Goal: Information Seeking & Learning: Learn about a topic

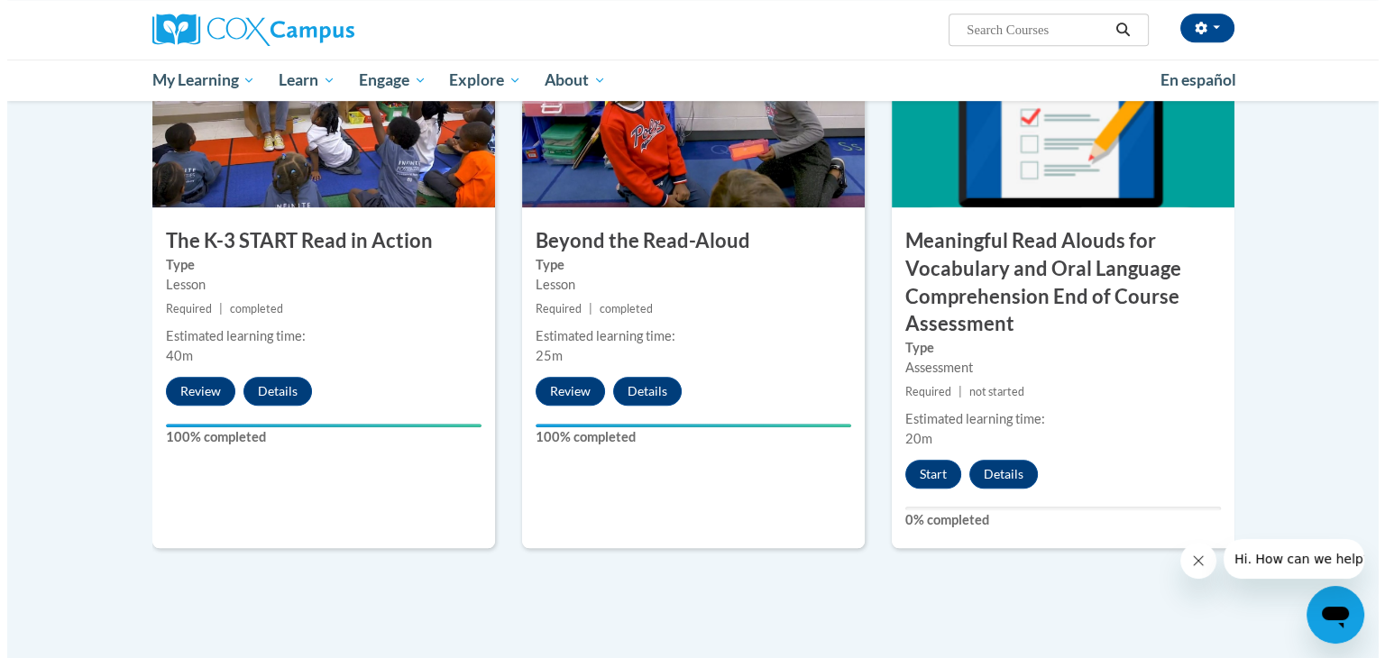
scroll to position [1011, 0]
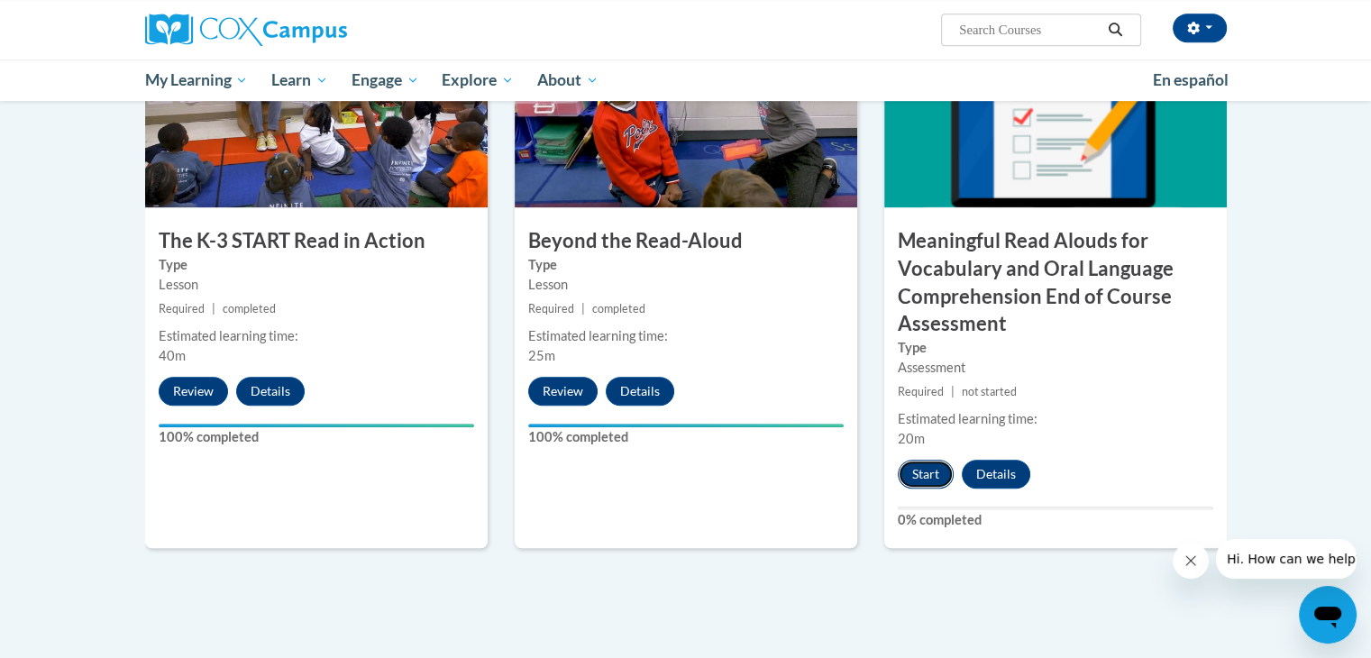
click at [941, 470] on button "Start" at bounding box center [926, 474] width 56 height 29
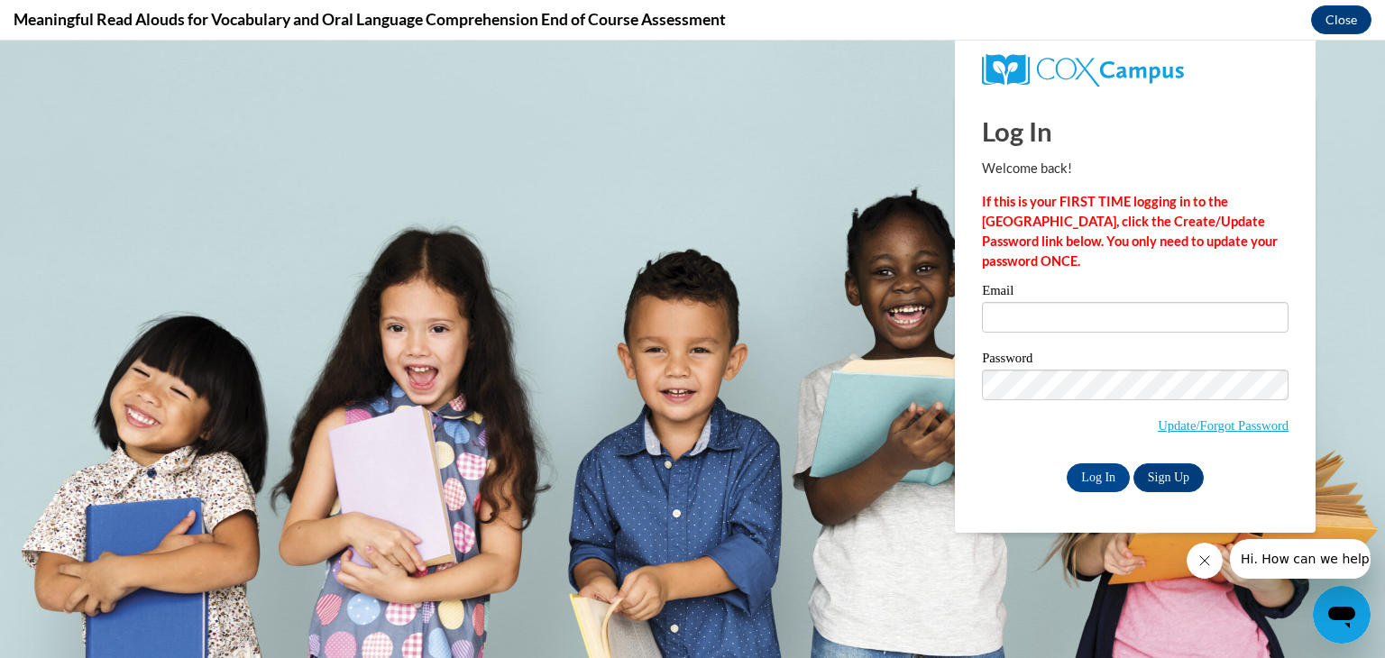
scroll to position [0, 0]
click at [1092, 327] on input "Email" at bounding box center [1135, 317] width 306 height 31
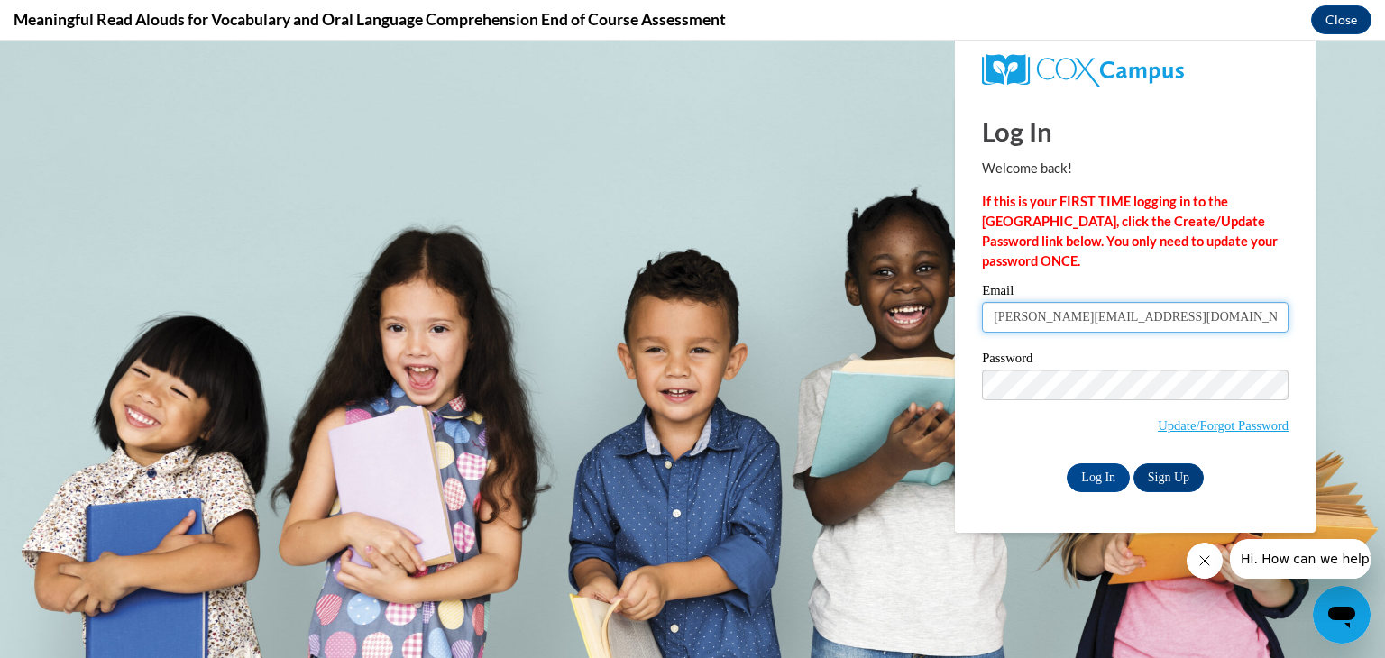
type input "vanhanda@w-csd.org"
click at [1165, 476] on link "Sign Up" at bounding box center [1168, 477] width 70 height 29
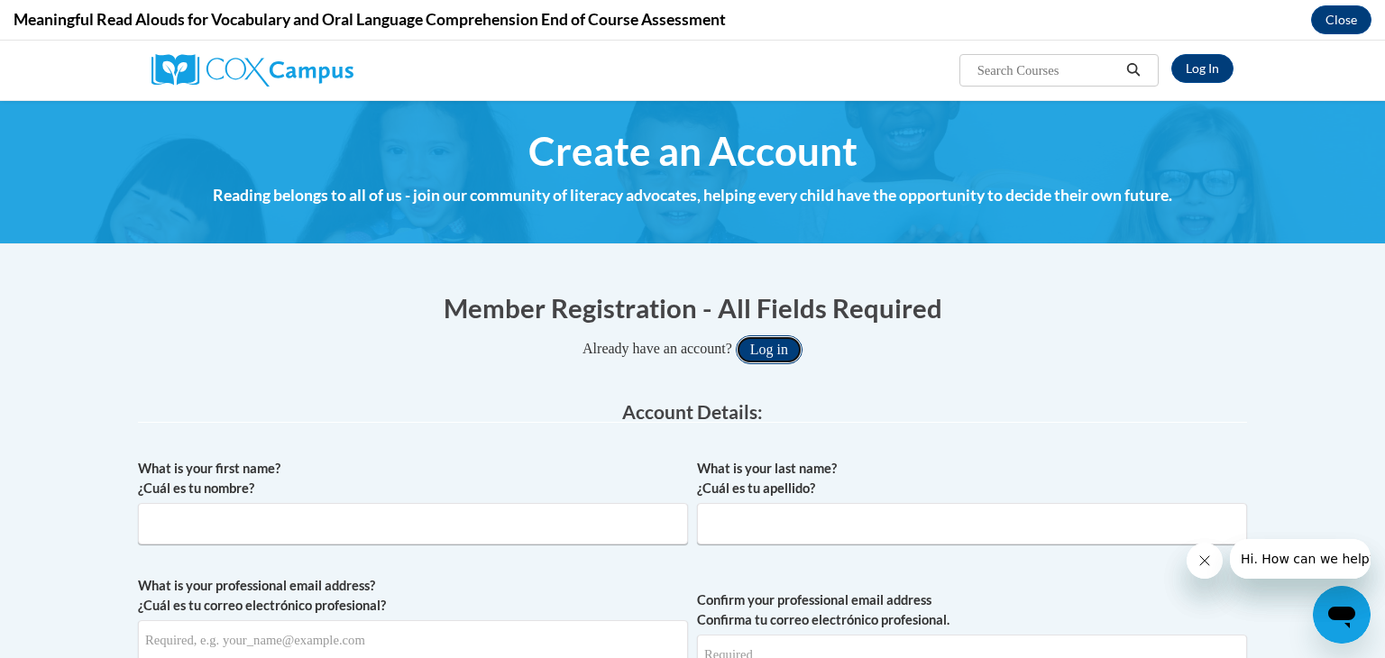
click at [768, 351] on button "Log in" at bounding box center [769, 349] width 67 height 29
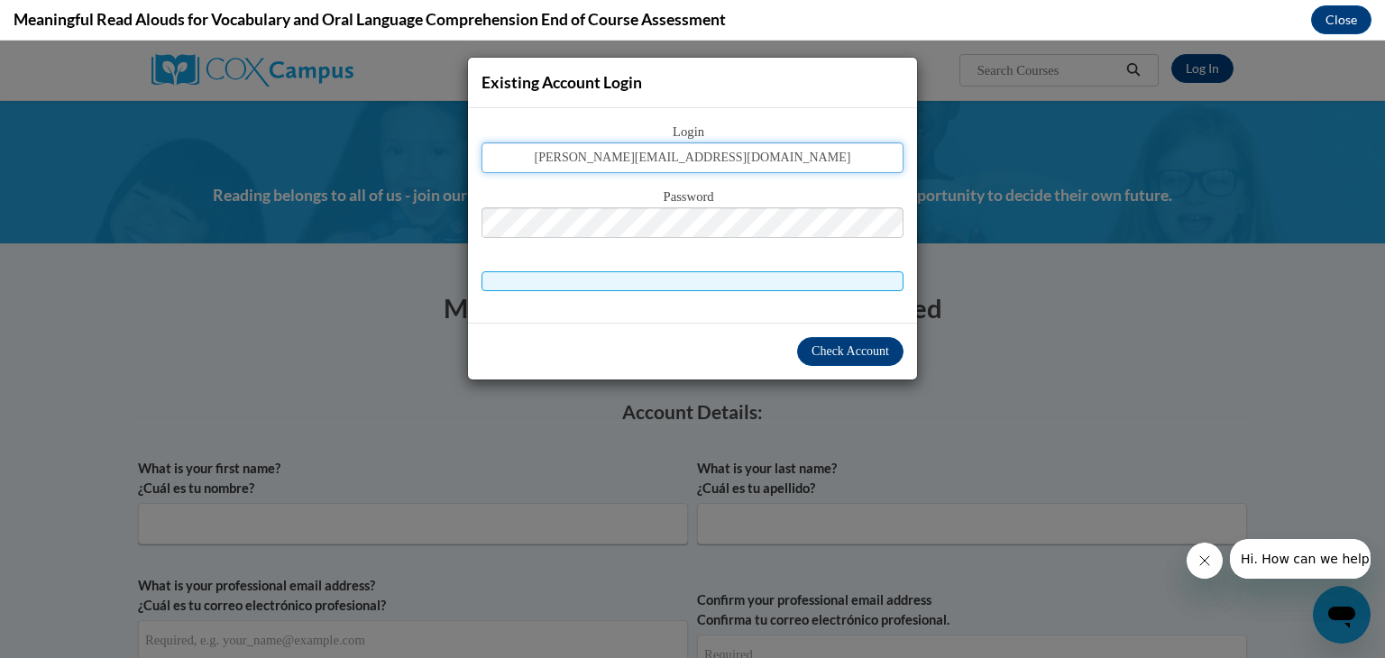
type input "vanhanda@w-csd.org"
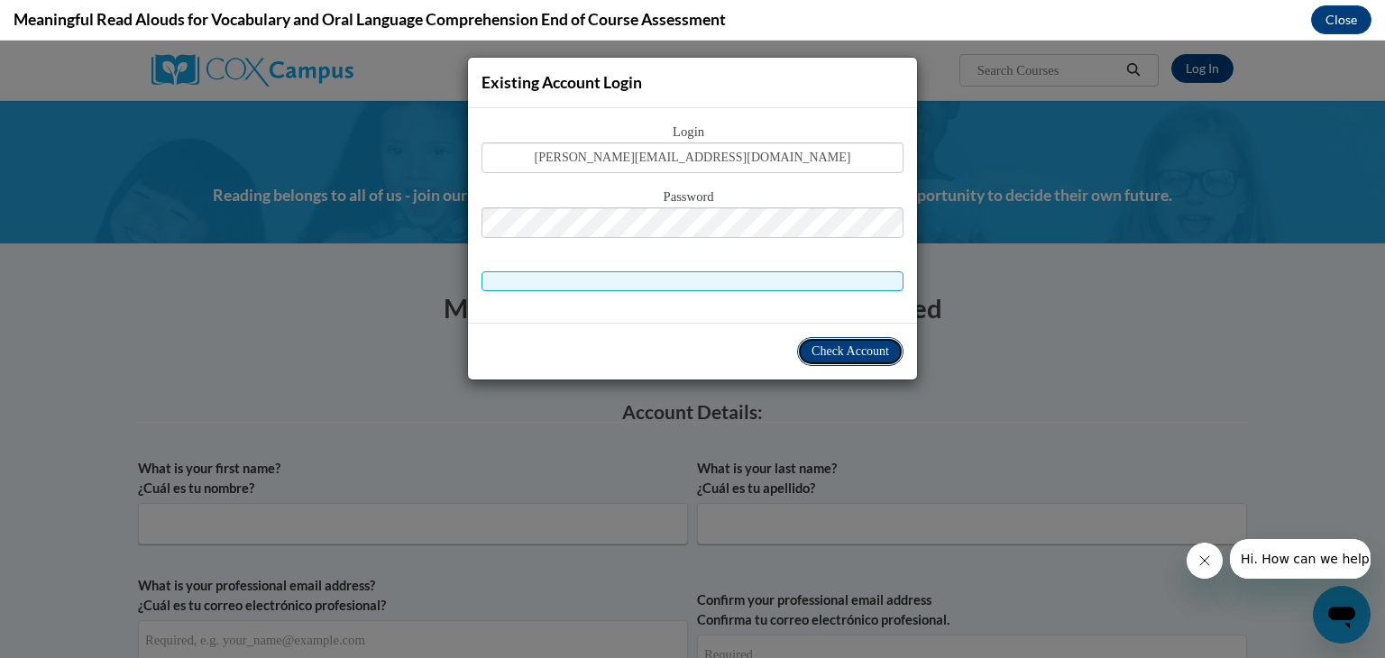
click at [825, 345] on span "Check Account" at bounding box center [850, 351] width 78 height 14
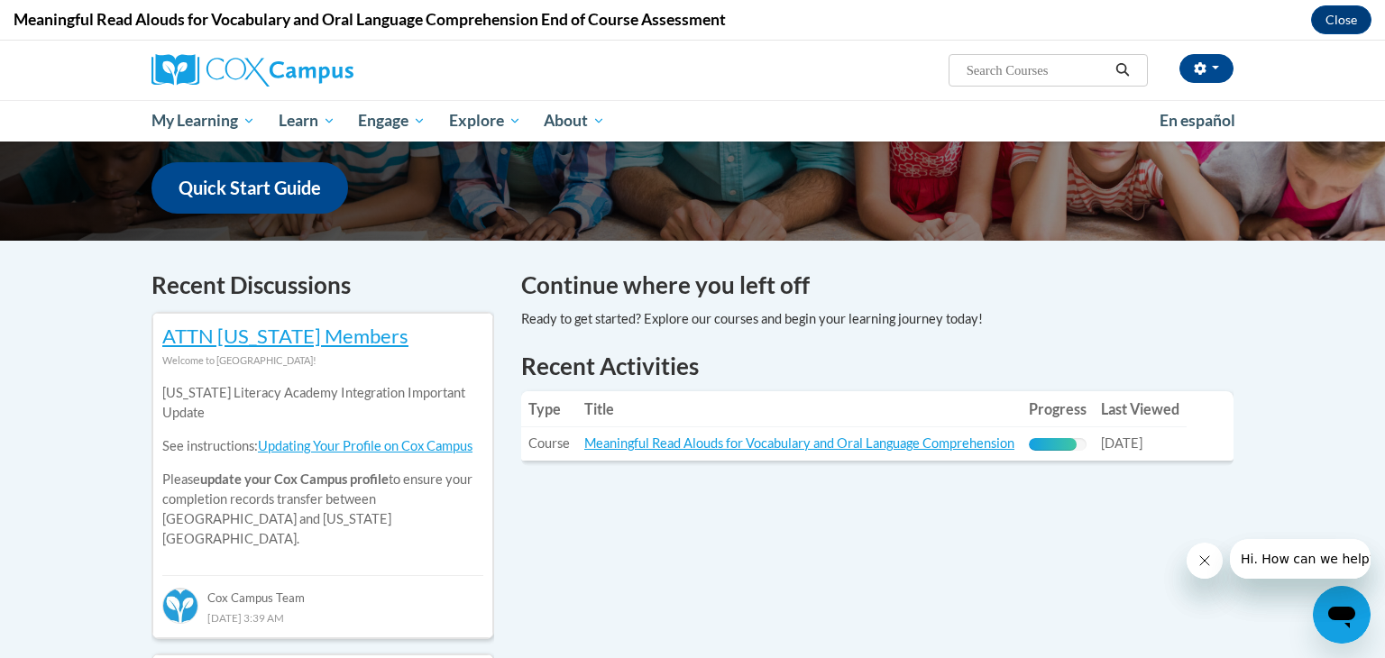
scroll to position [471, 0]
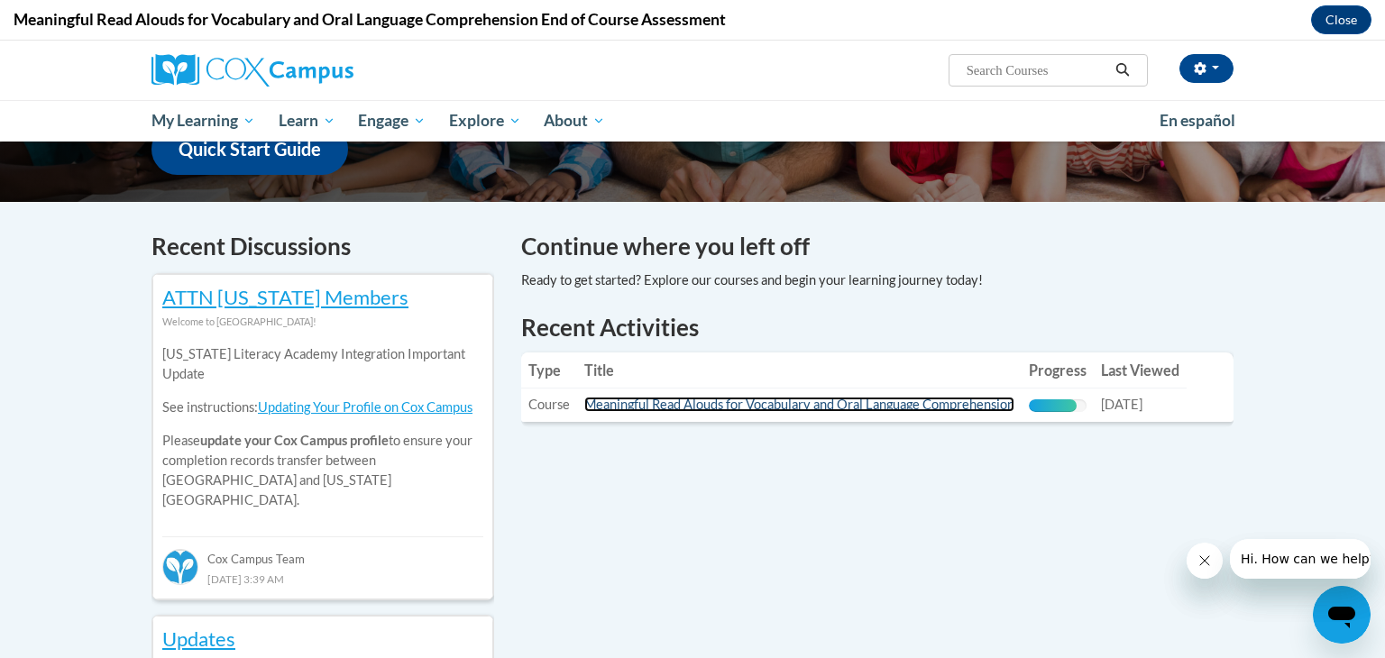
click at [765, 400] on link "Meaningful Read Alouds for Vocabulary and Oral Language Comprehension" at bounding box center [799, 404] width 430 height 15
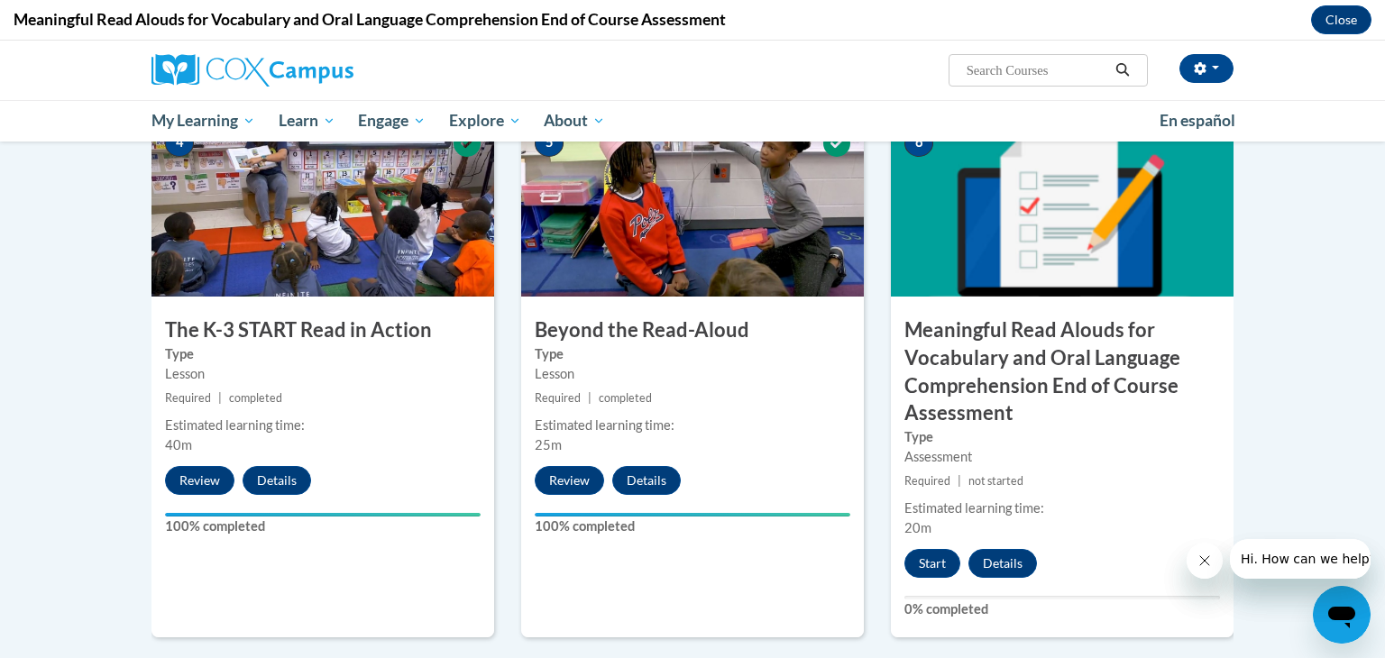
scroll to position [966, 0]
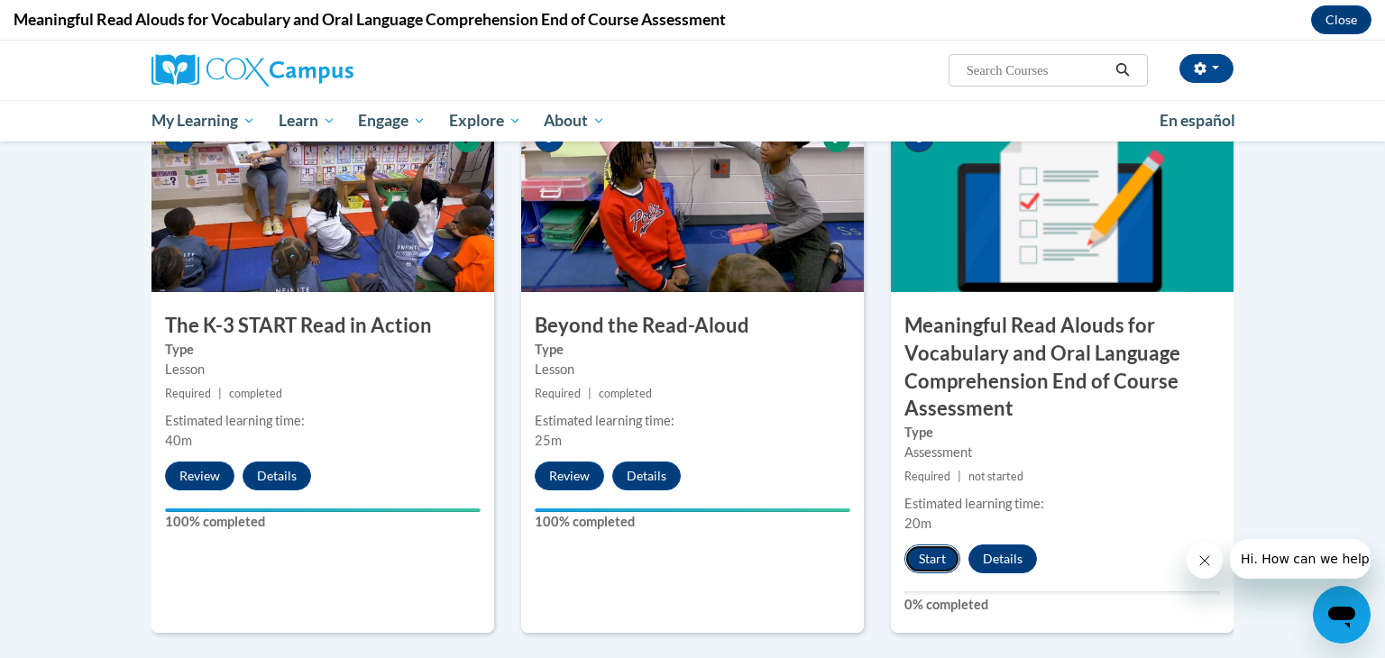
click at [919, 555] on button "Start" at bounding box center [932, 558] width 56 height 29
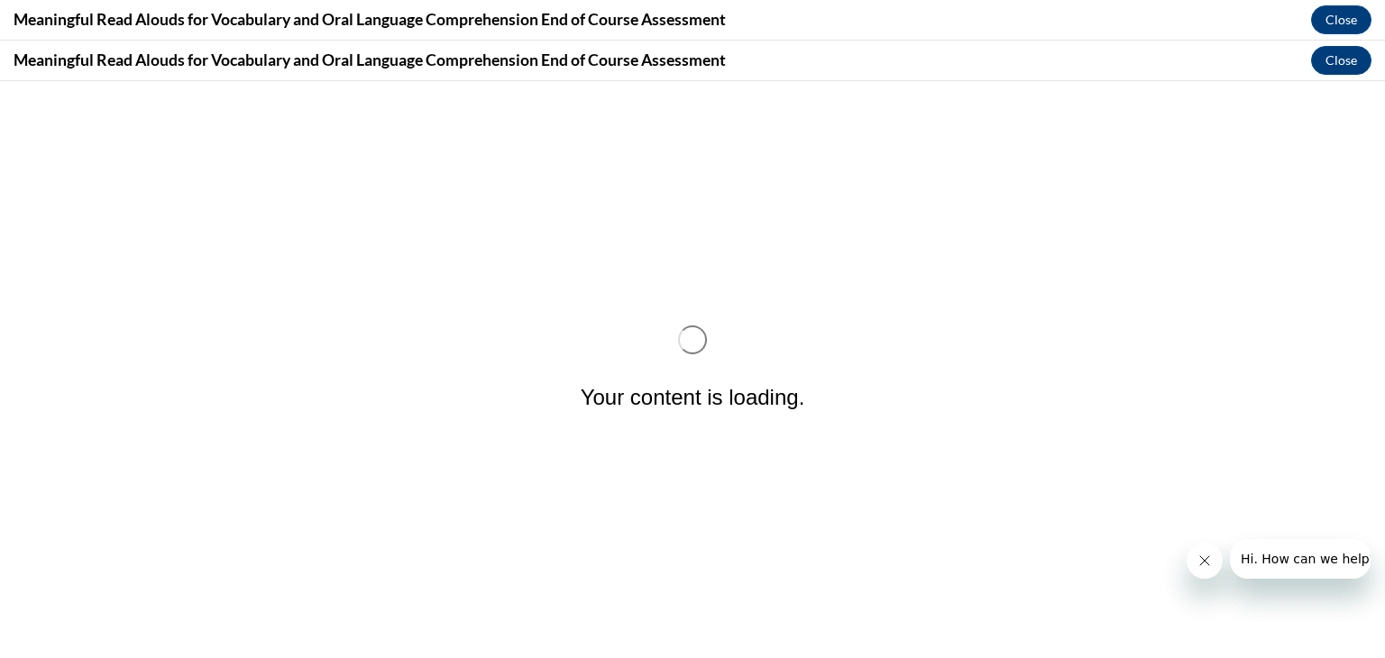
scroll to position [0, 0]
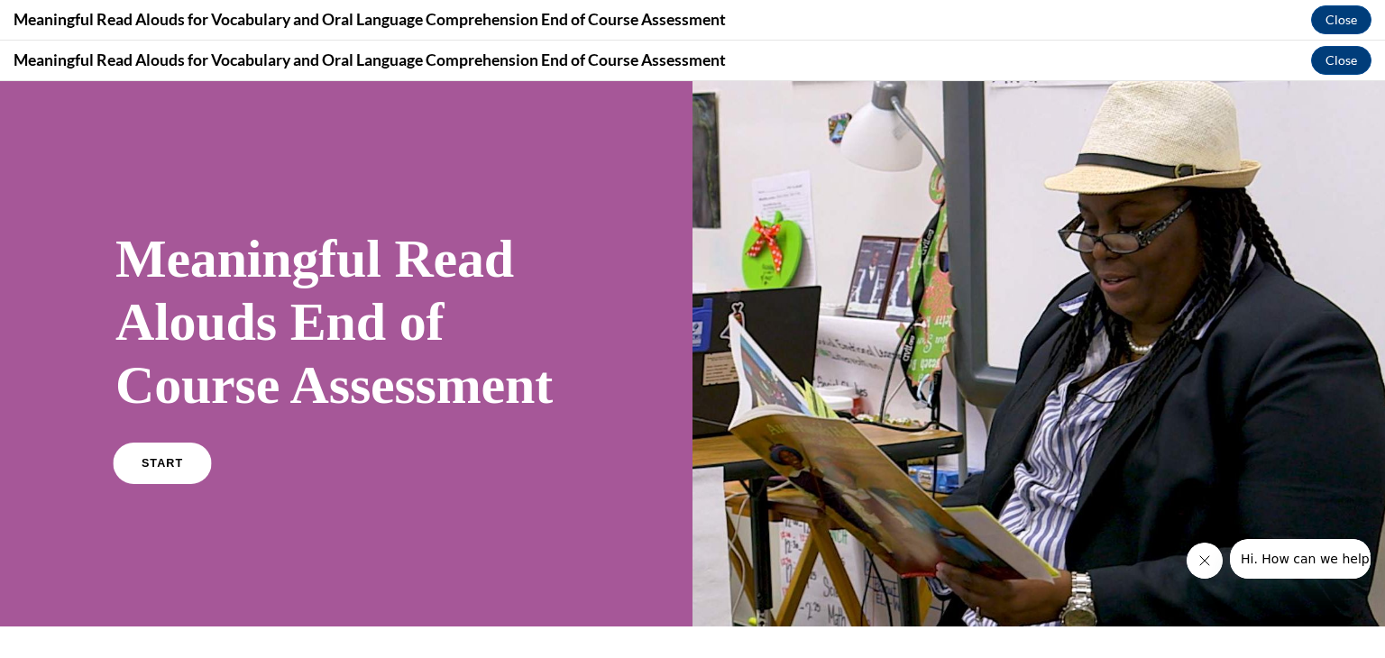
click at [181, 484] on link "START" at bounding box center [162, 463] width 98 height 41
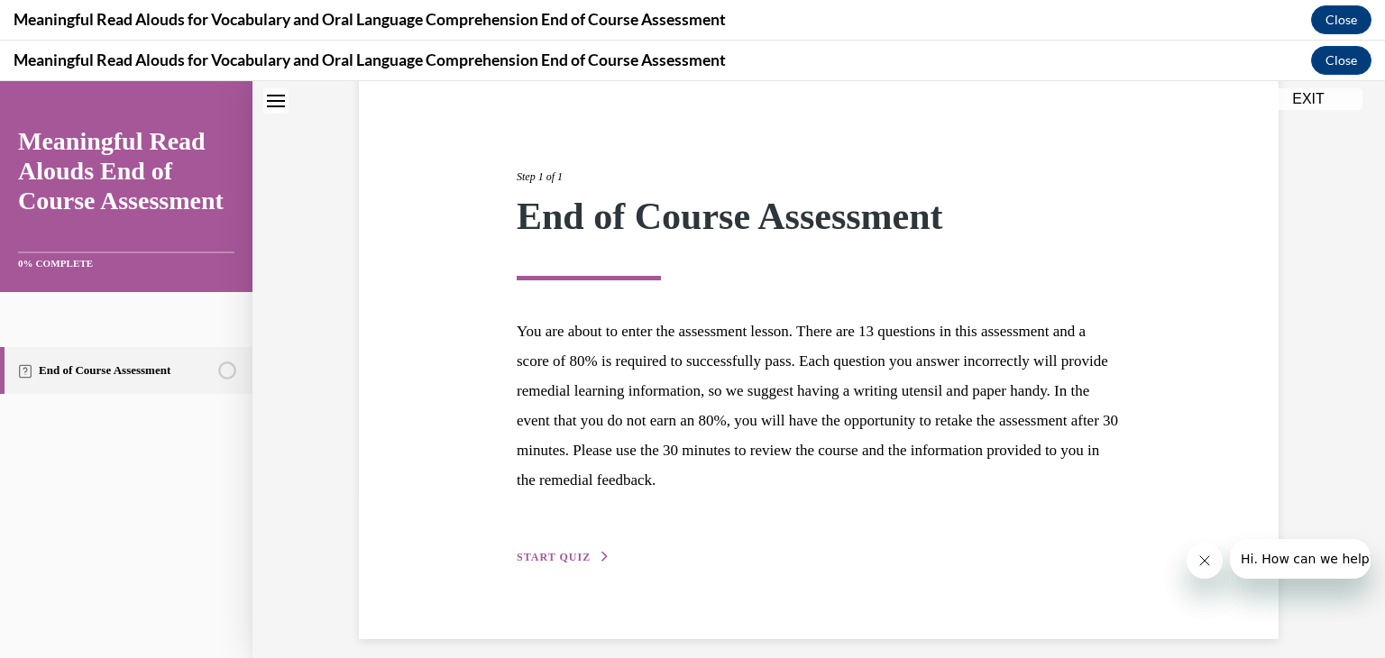
scroll to position [180, 0]
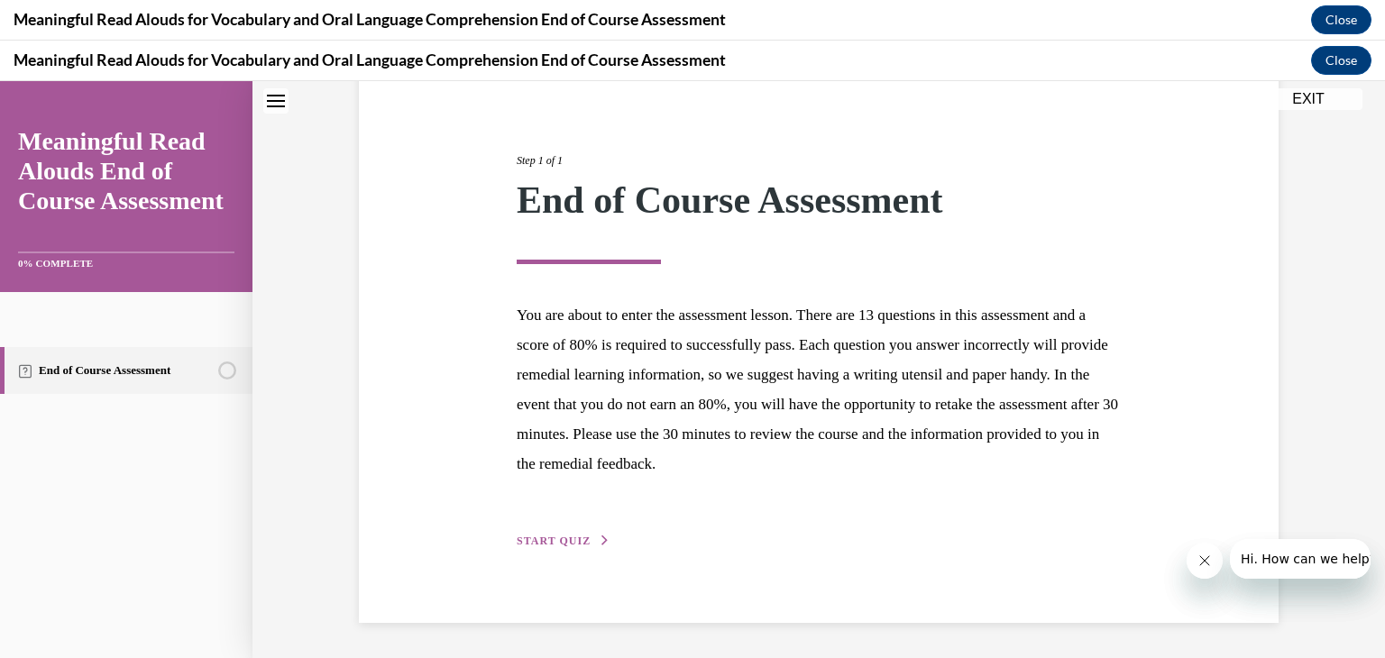
click at [573, 536] on span "START QUIZ" at bounding box center [554, 541] width 74 height 13
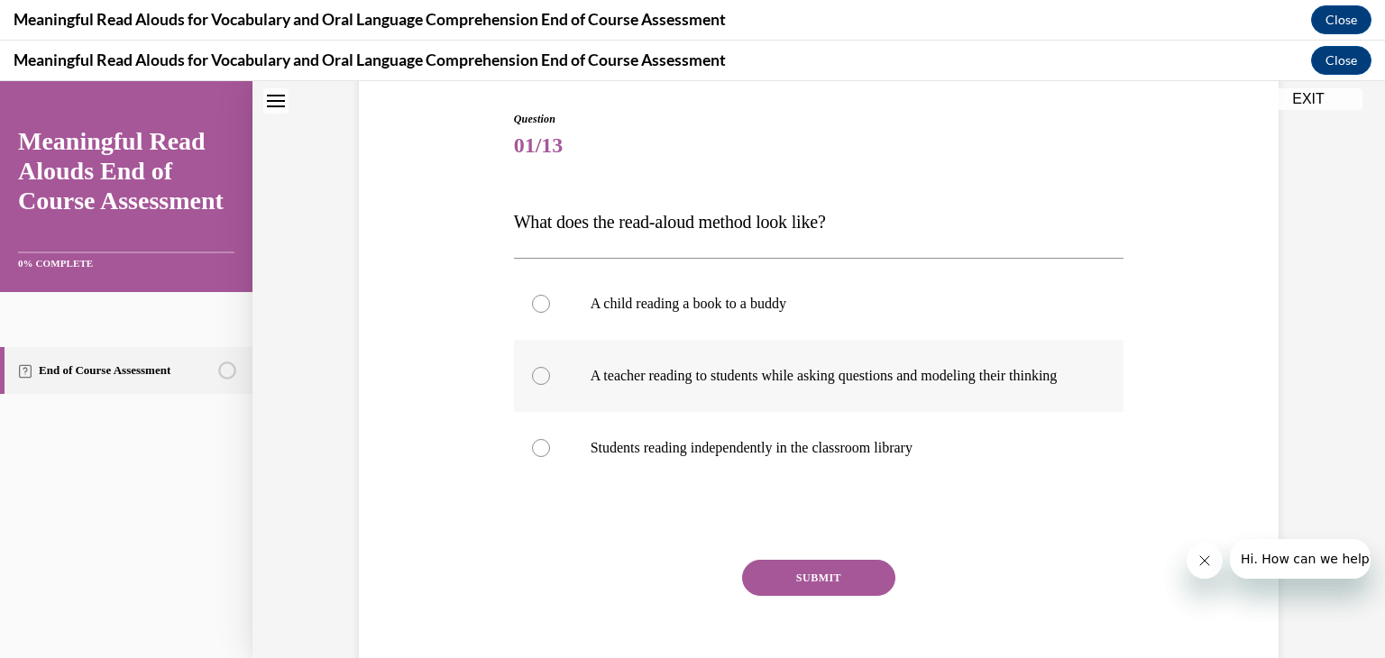
click at [534, 385] on div at bounding box center [541, 376] width 18 height 18
click at [534, 385] on input "A teacher reading to students while asking questions and modeling their thinking" at bounding box center [541, 376] width 18 height 18
radio input "true"
click at [788, 589] on button "SUBMIT" at bounding box center [818, 578] width 153 height 36
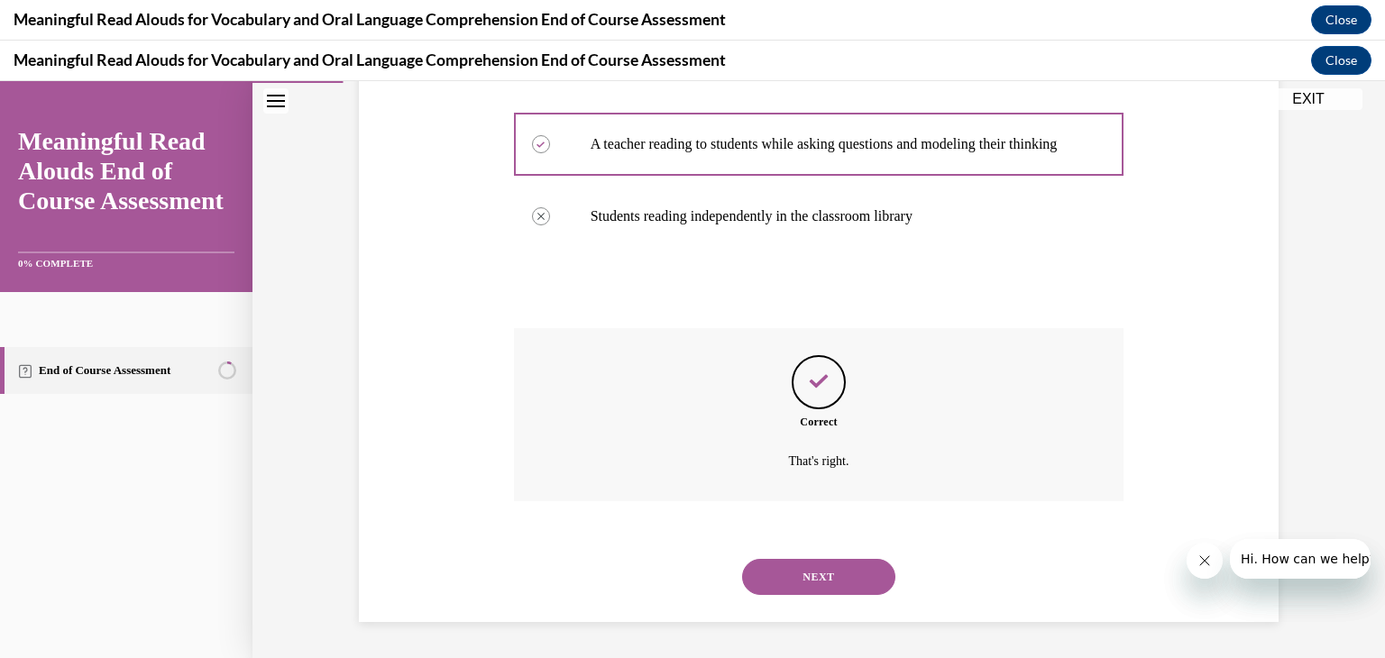
scroll to position [429, 0]
click at [788, 589] on button "NEXT" at bounding box center [818, 577] width 153 height 36
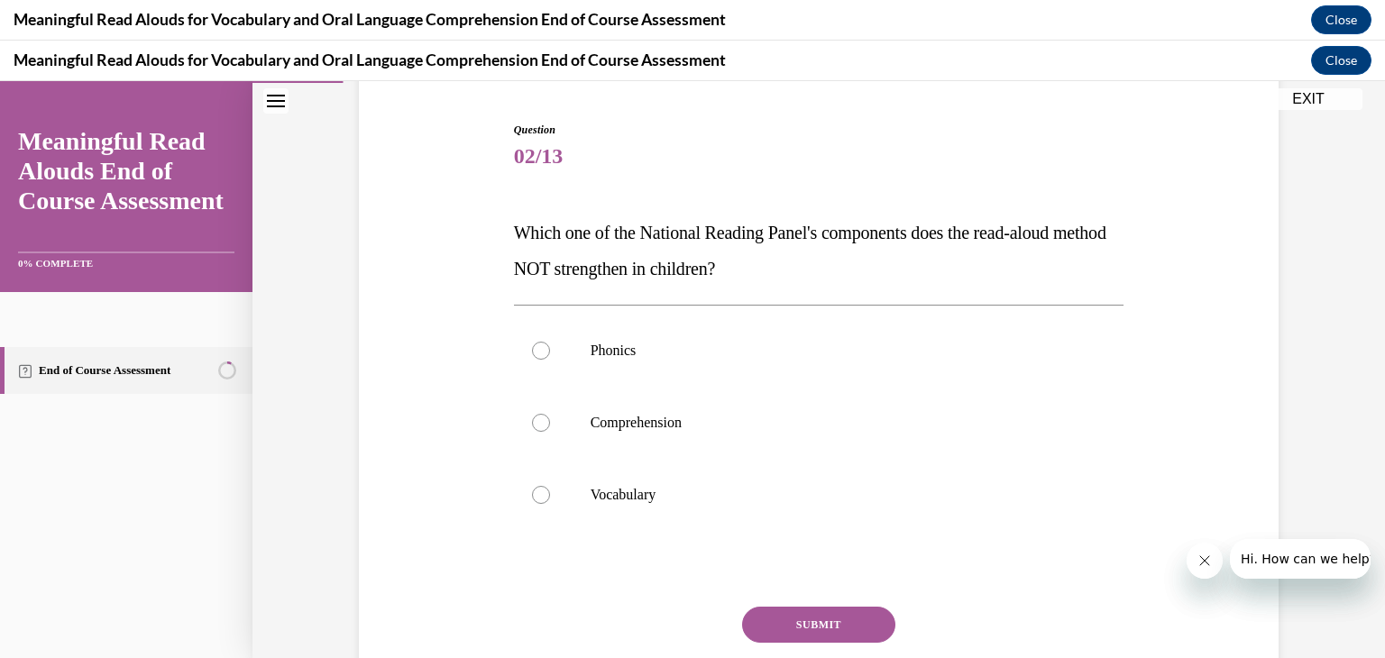
scroll to position [180, 0]
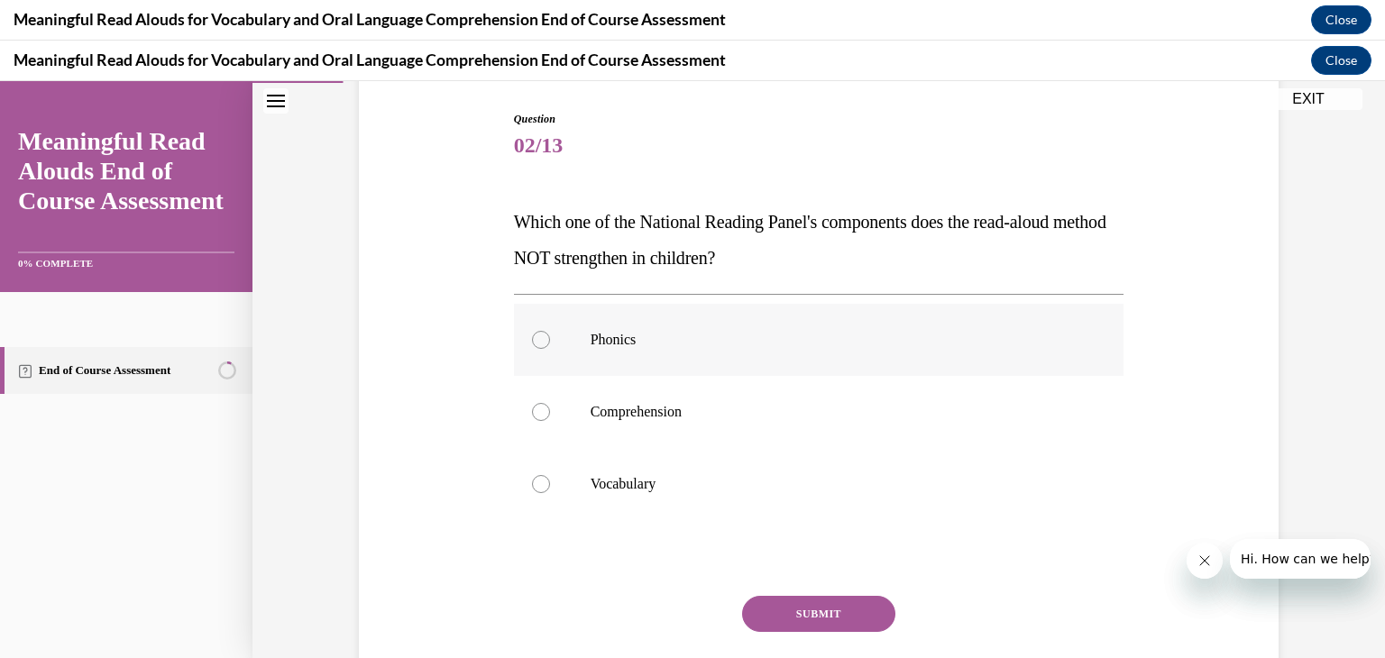
click at [537, 340] on div at bounding box center [541, 340] width 18 height 18
click at [537, 340] on input "Phonics" at bounding box center [541, 340] width 18 height 18
radio input "true"
click at [763, 609] on button "SUBMIT" at bounding box center [818, 614] width 153 height 36
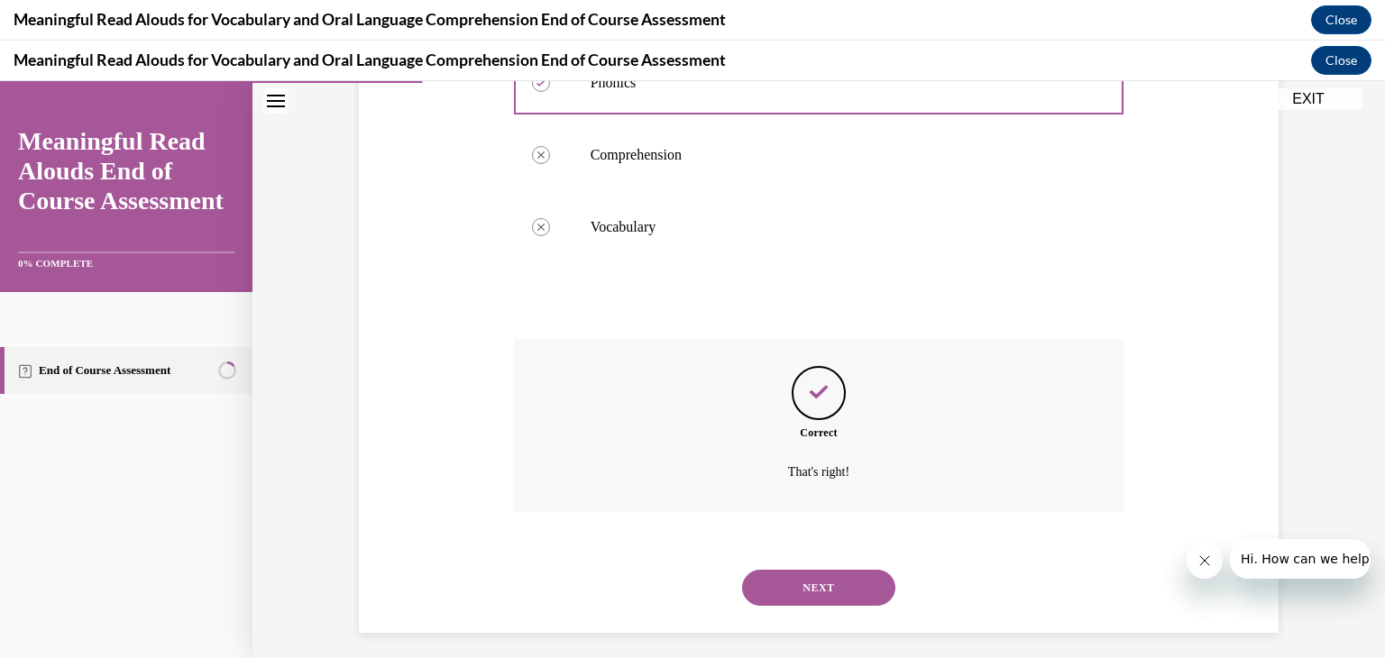
scroll to position [447, 0]
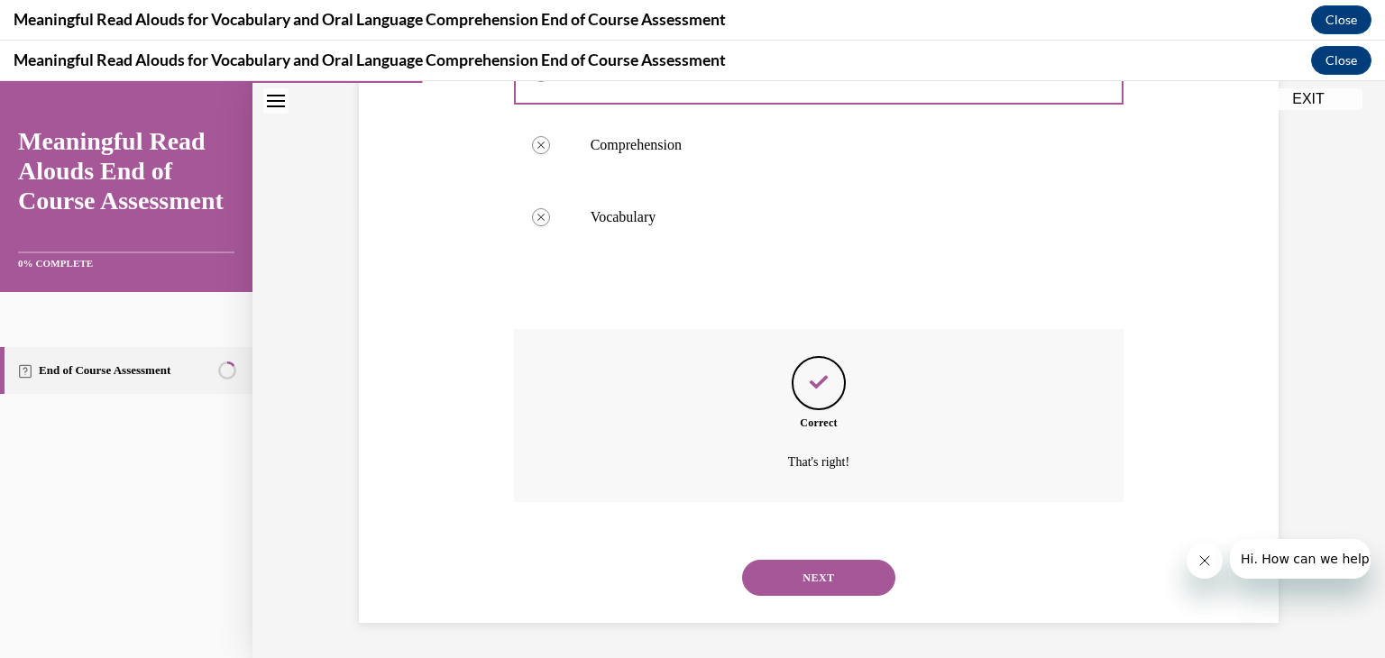
click at [786, 577] on button "NEXT" at bounding box center [818, 578] width 153 height 36
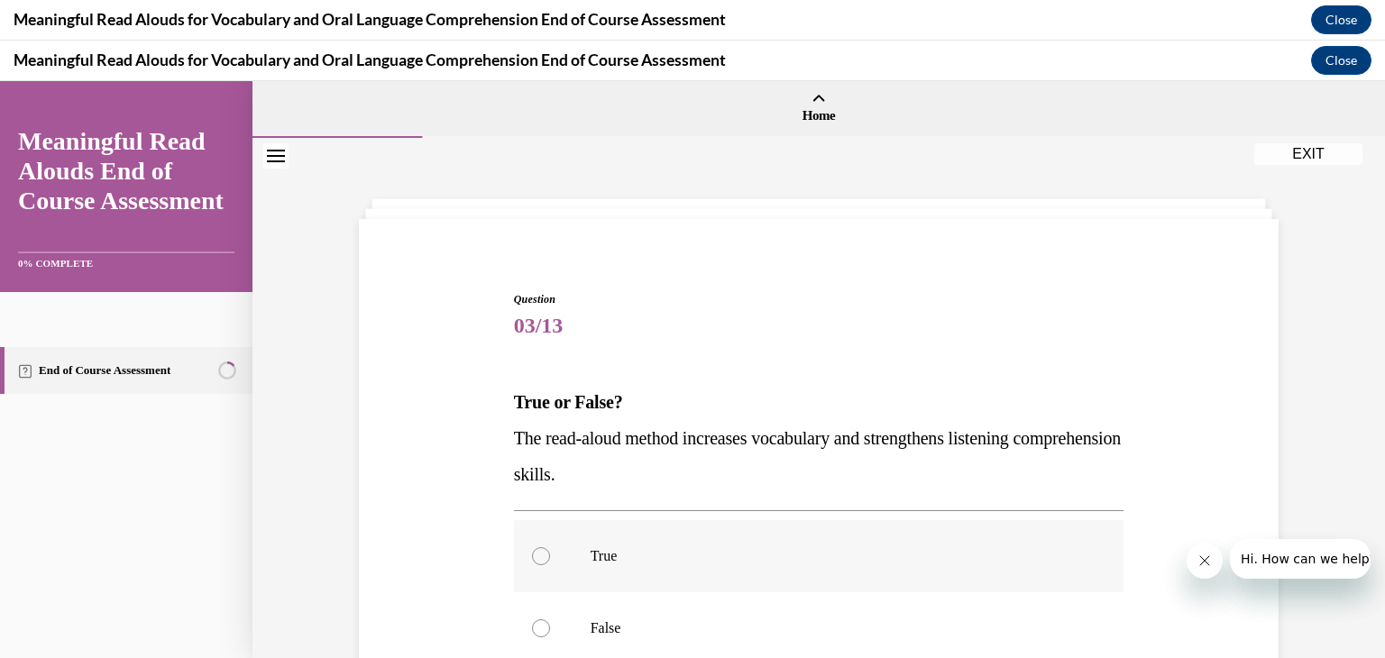
click at [536, 556] on div at bounding box center [541, 556] width 18 height 18
click at [536, 556] on input "True" at bounding box center [541, 556] width 18 height 18
radio input "true"
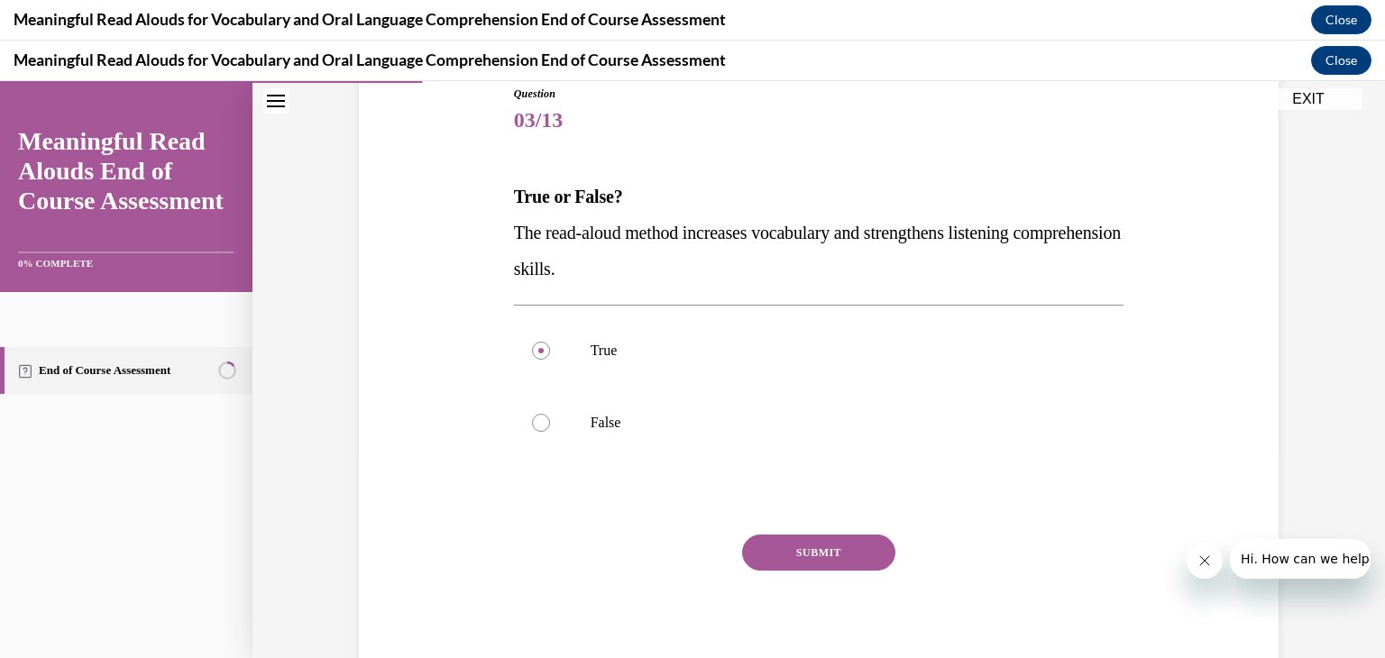
scroll to position [216, 0]
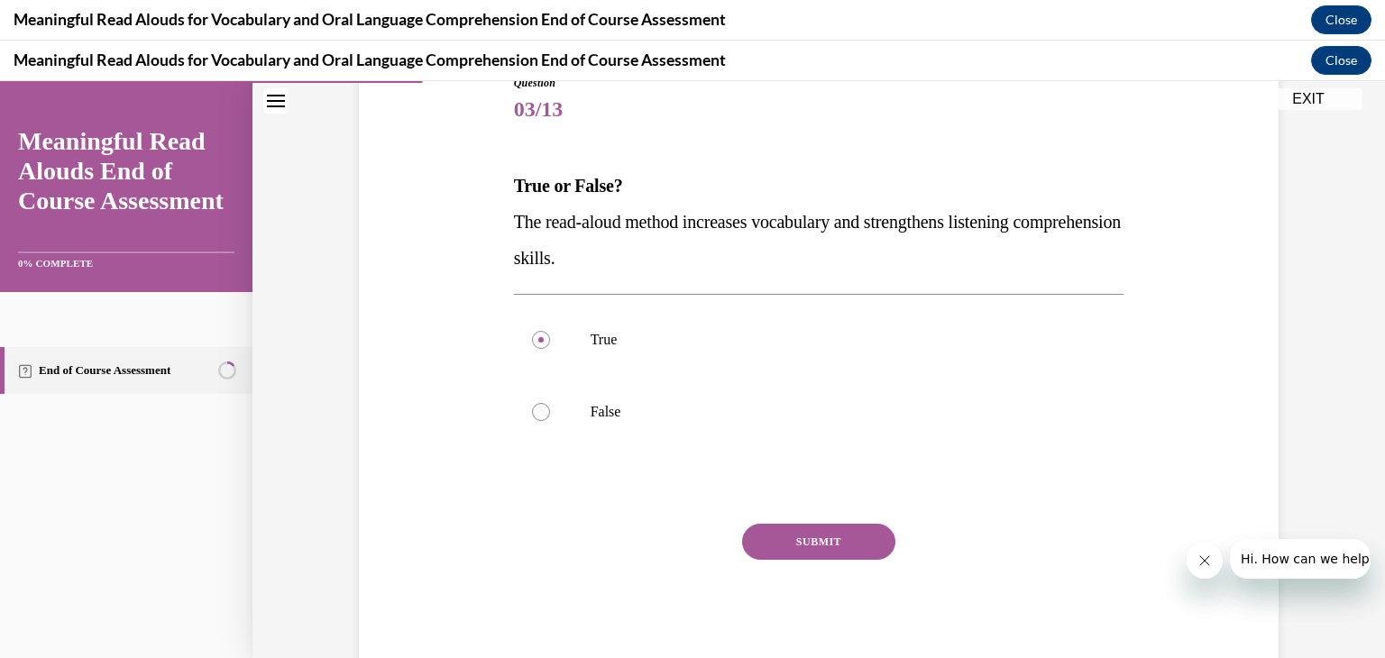
click at [856, 543] on button "SUBMIT" at bounding box center [818, 542] width 153 height 36
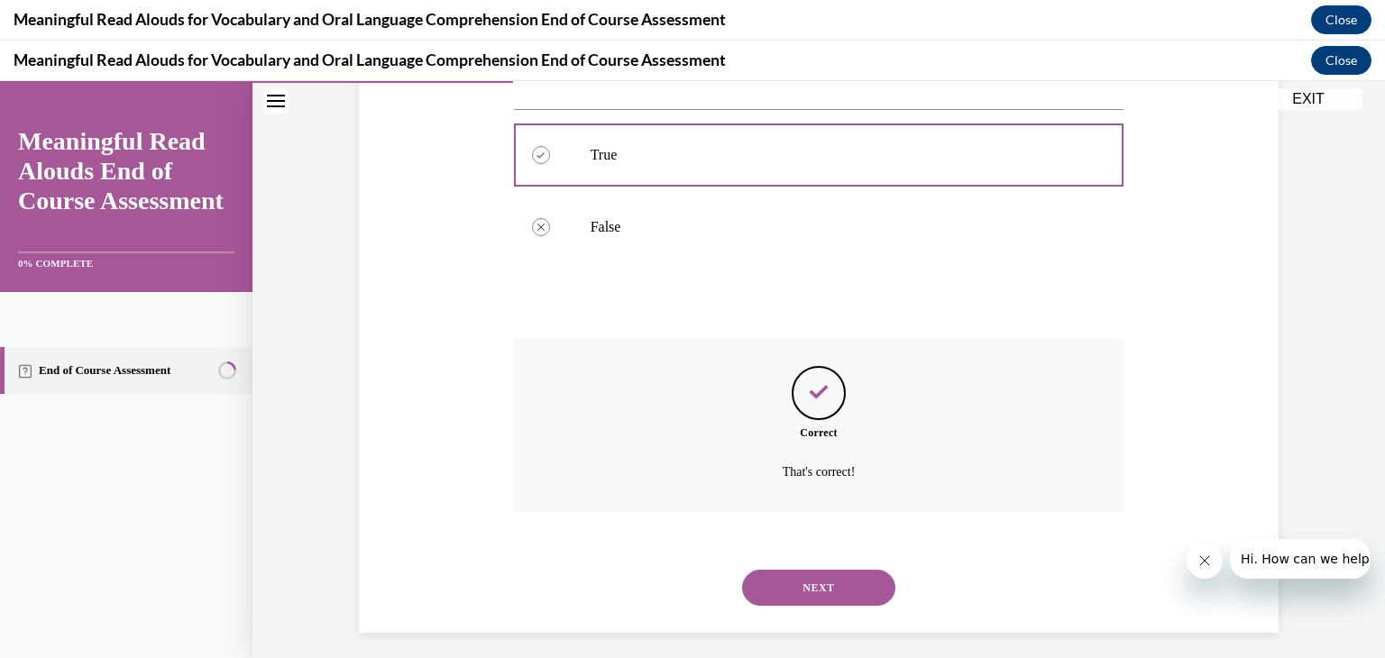
scroll to position [411, 0]
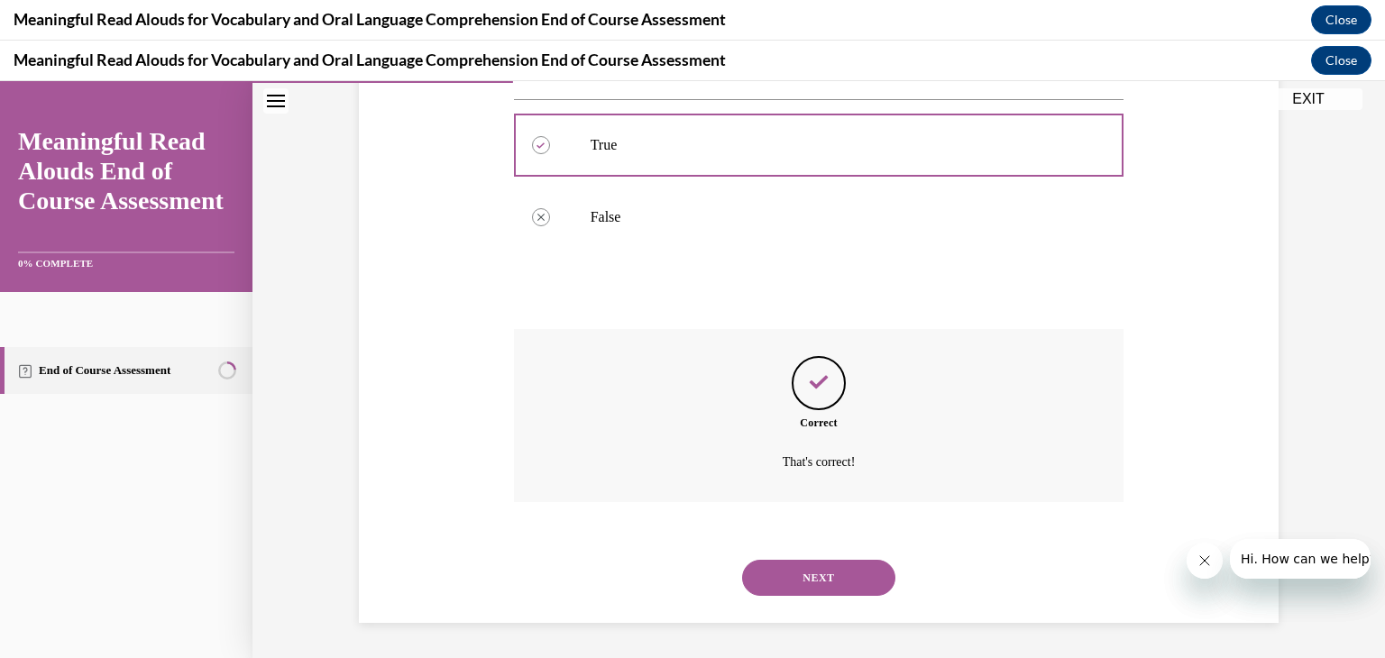
click at [798, 573] on button "NEXT" at bounding box center [818, 578] width 153 height 36
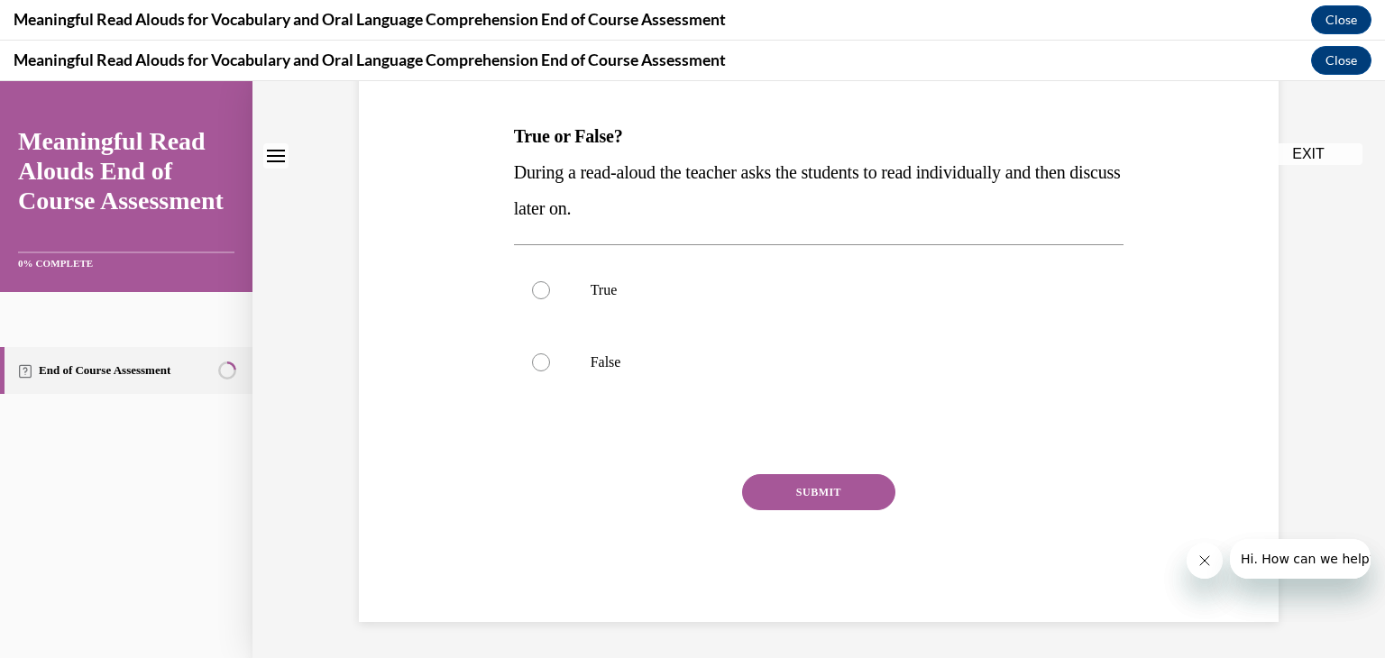
scroll to position [0, 0]
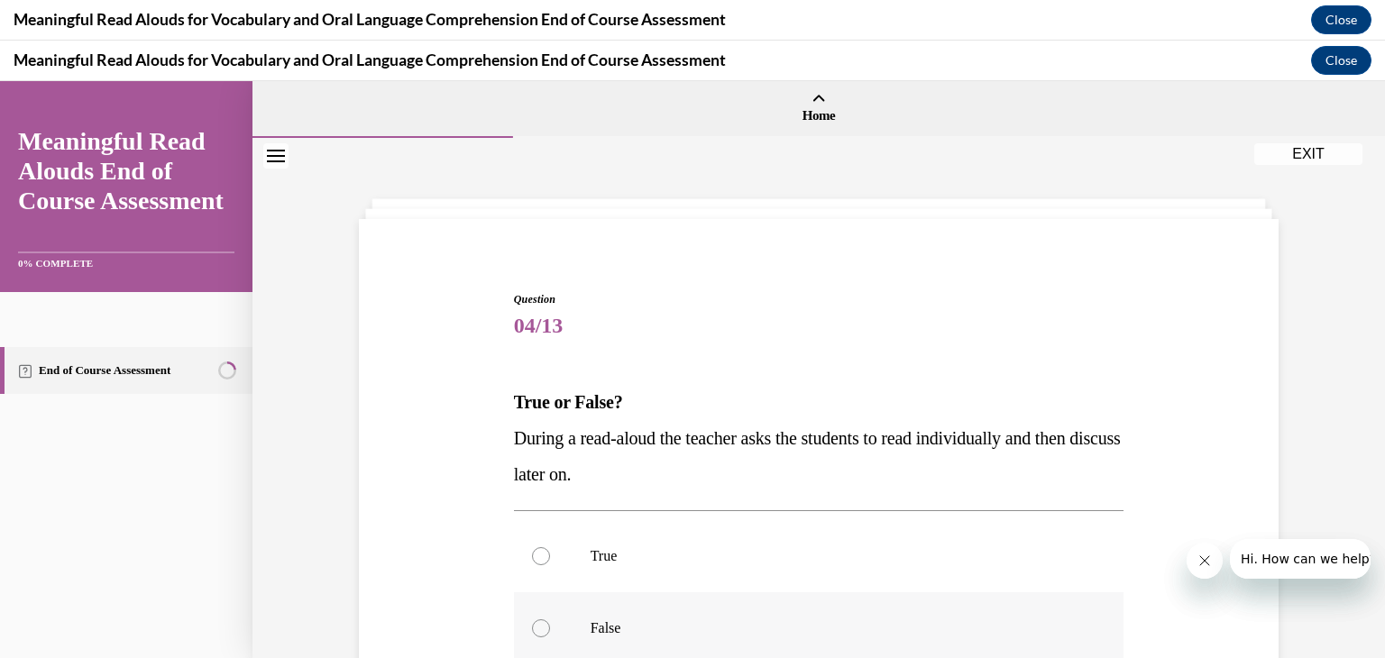
drag, startPoint x: 531, startPoint y: 631, endPoint x: 873, endPoint y: 617, distance: 341.9
click at [873, 617] on label "False" at bounding box center [819, 628] width 610 height 72
click at [550, 619] on input "False" at bounding box center [541, 628] width 18 height 18
radio input "true"
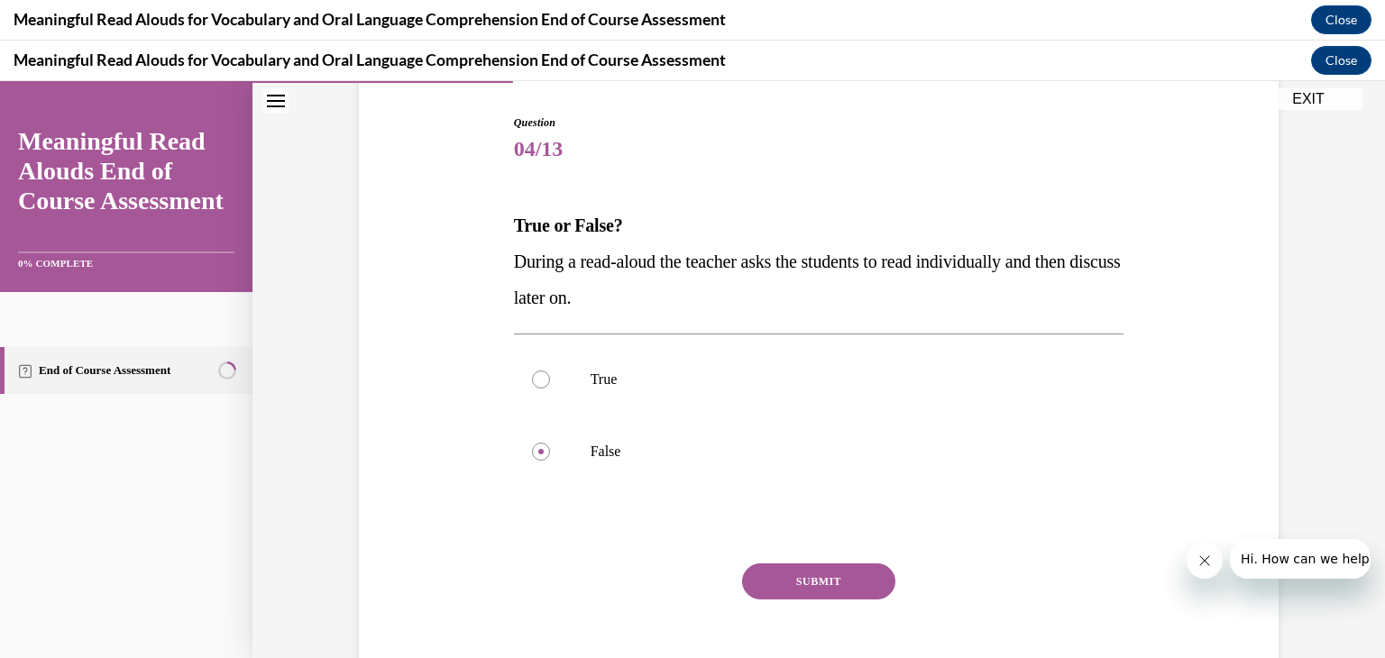
scroll to position [180, 0]
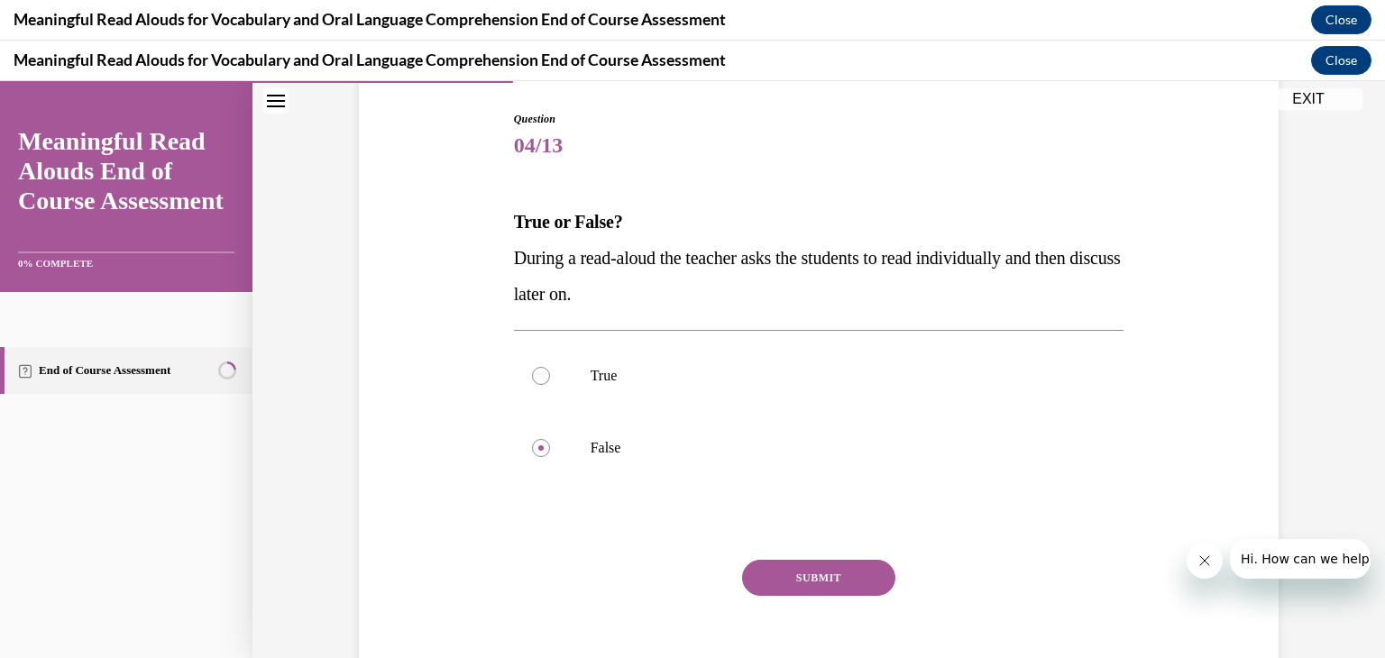
click at [852, 578] on button "SUBMIT" at bounding box center [818, 578] width 153 height 36
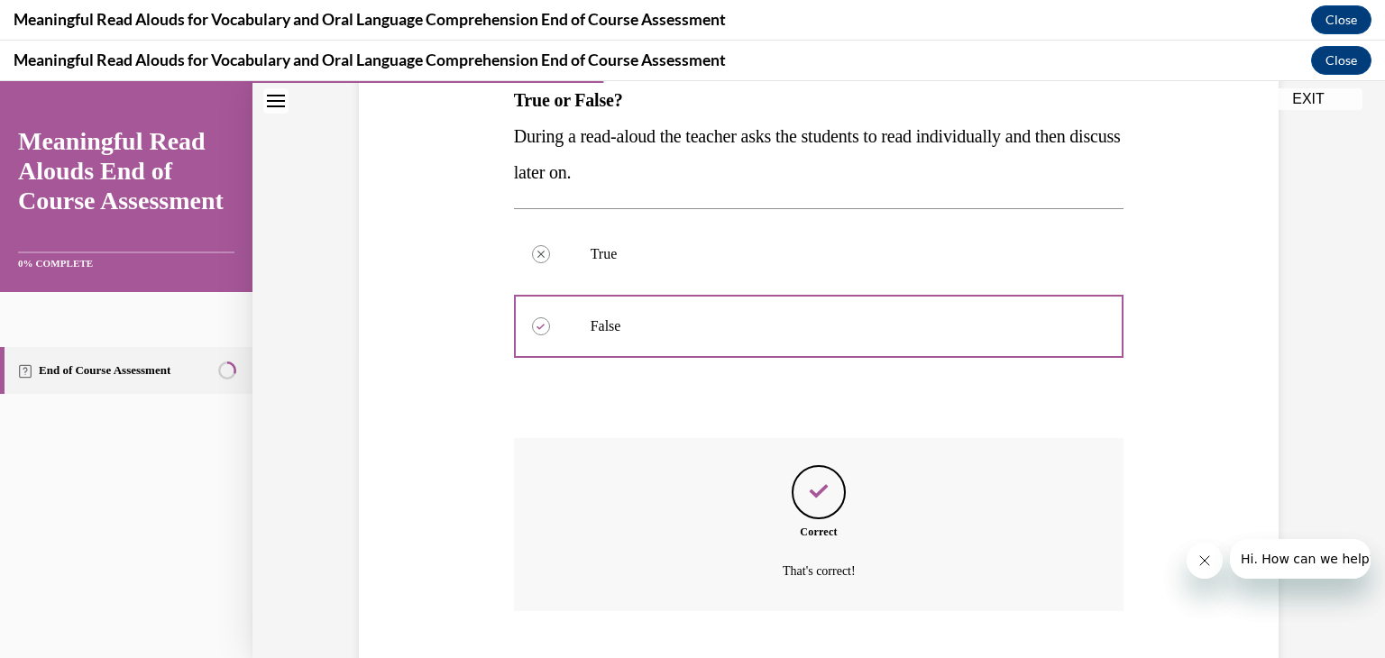
scroll to position [411, 0]
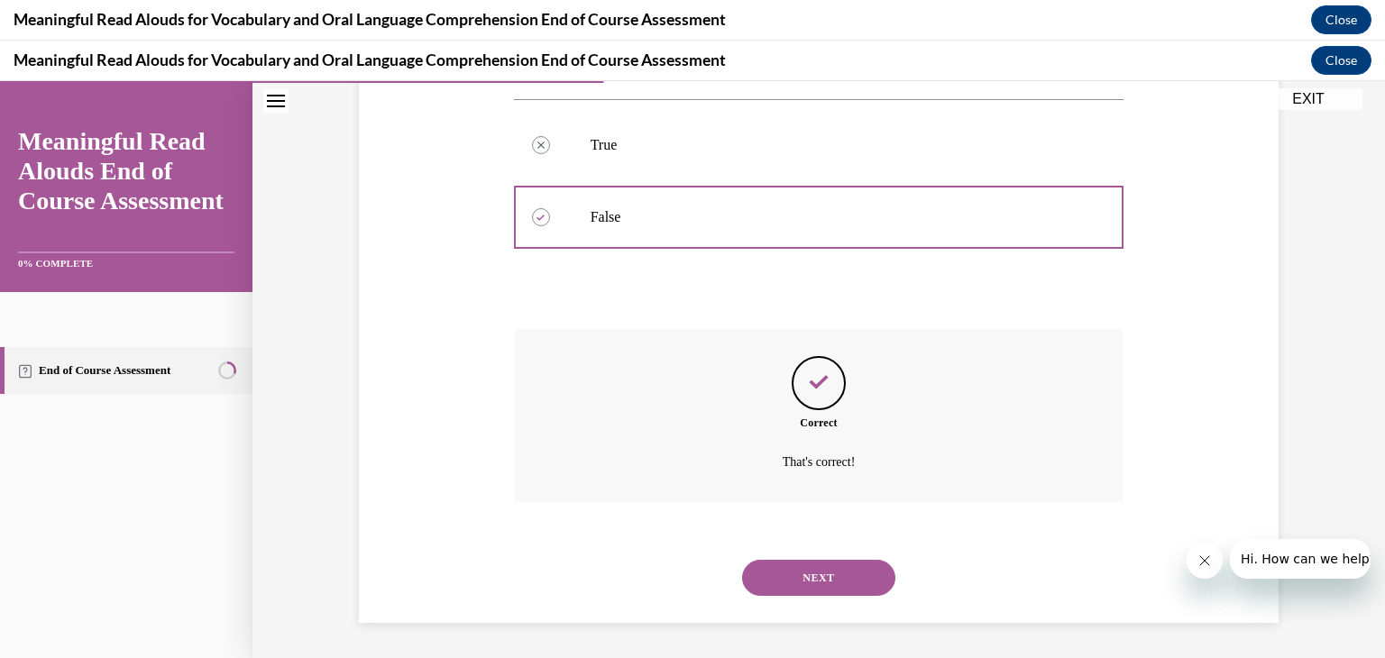
click at [852, 578] on button "NEXT" at bounding box center [818, 578] width 153 height 36
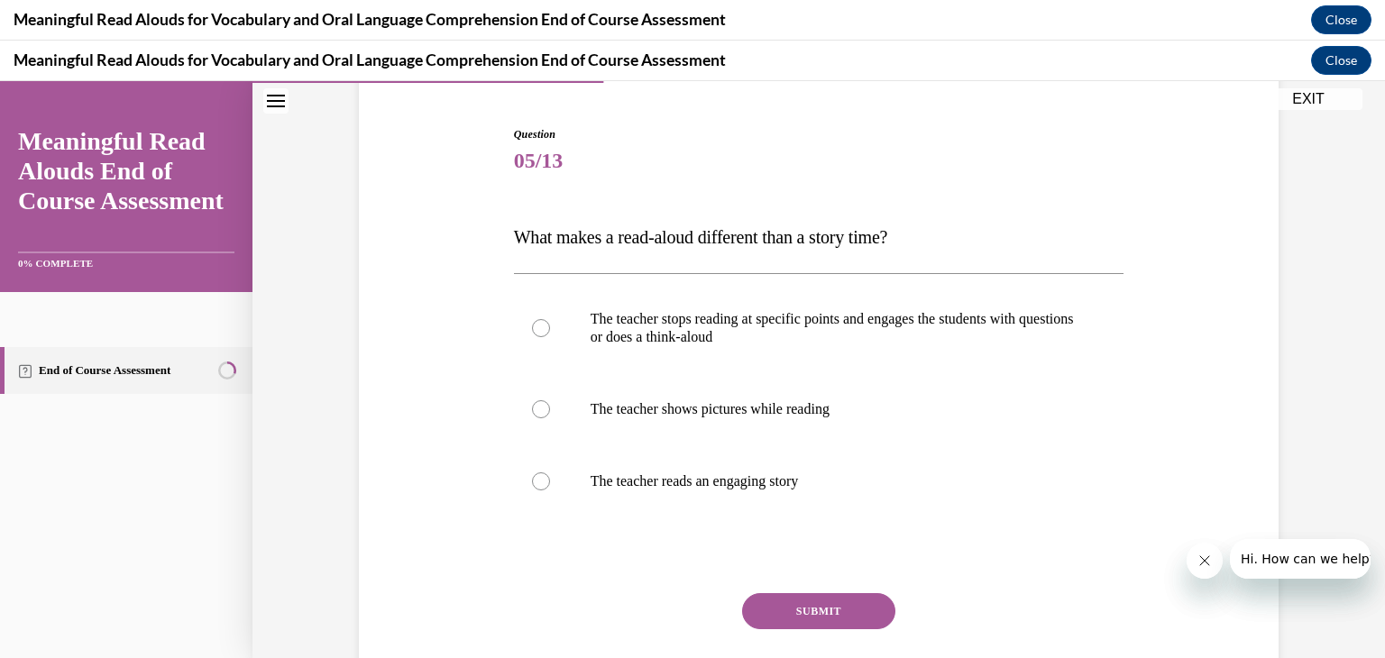
scroll to position [180, 0]
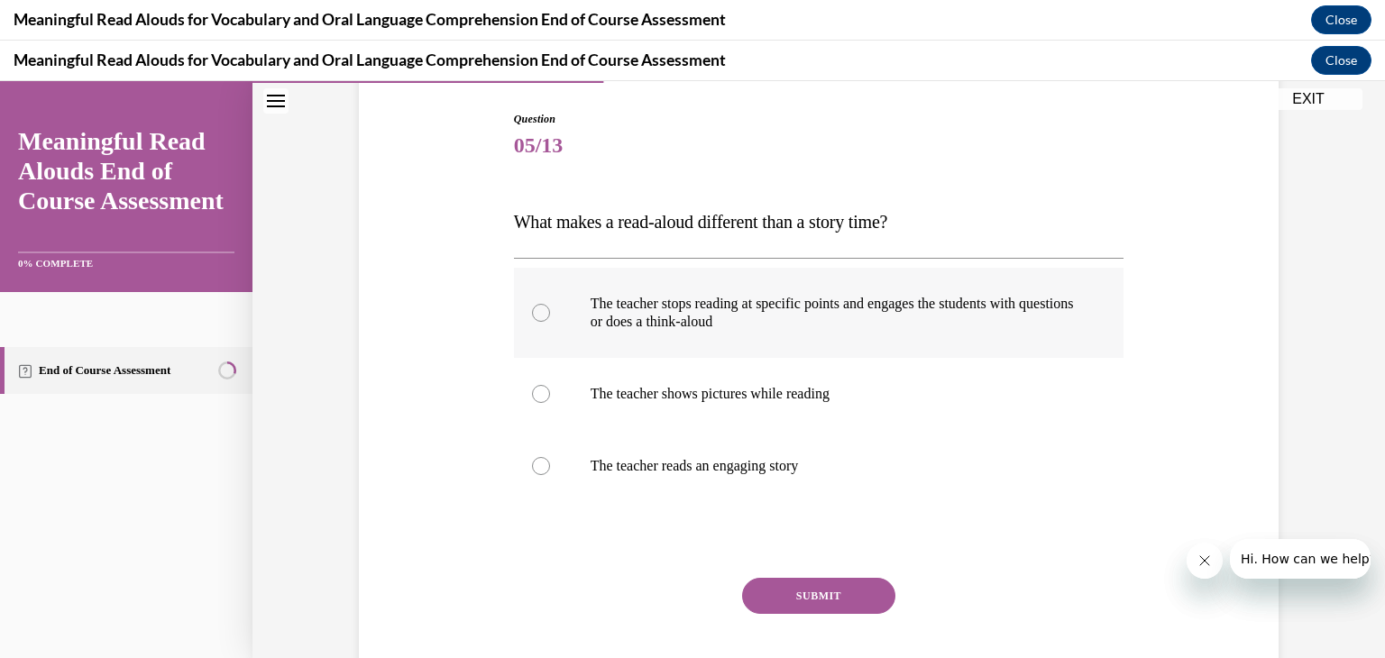
click at [532, 314] on div at bounding box center [541, 313] width 18 height 18
click at [532, 314] on input "The teacher stops reading at specific points and engages the students with ques…" at bounding box center [541, 313] width 18 height 18
radio input "true"
click at [807, 591] on button "SUBMIT" at bounding box center [818, 596] width 153 height 36
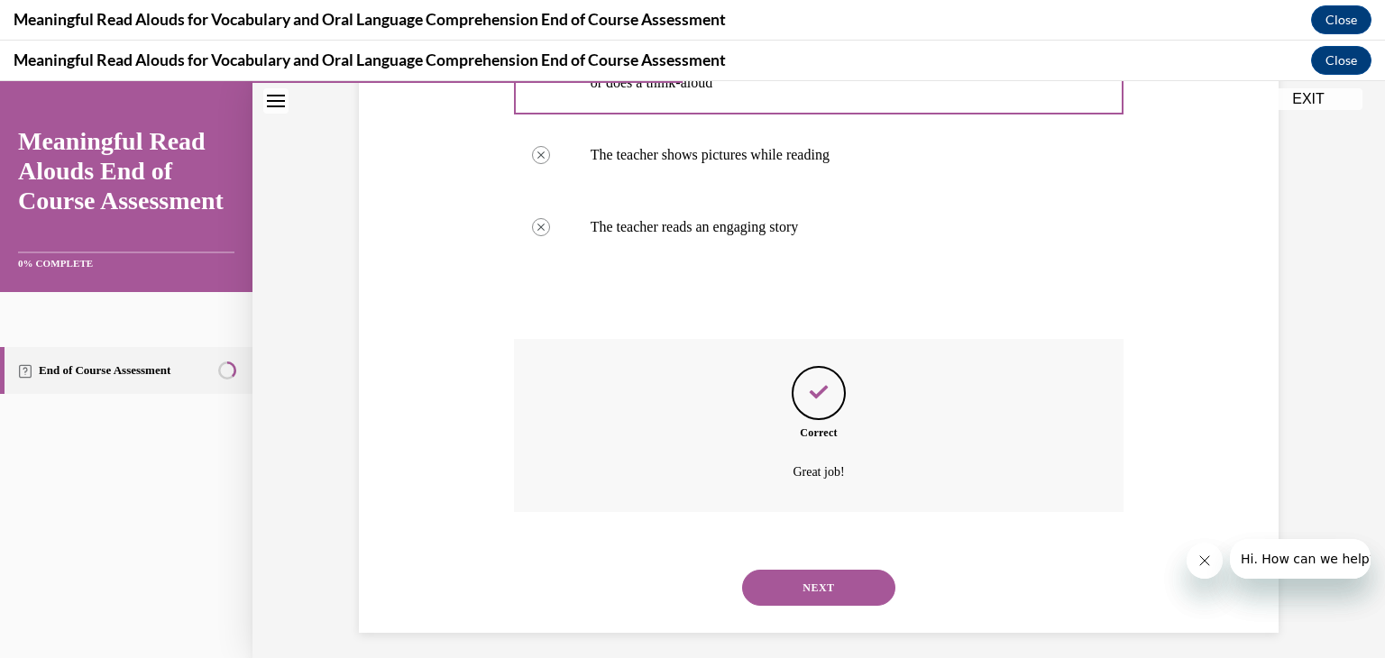
scroll to position [429, 0]
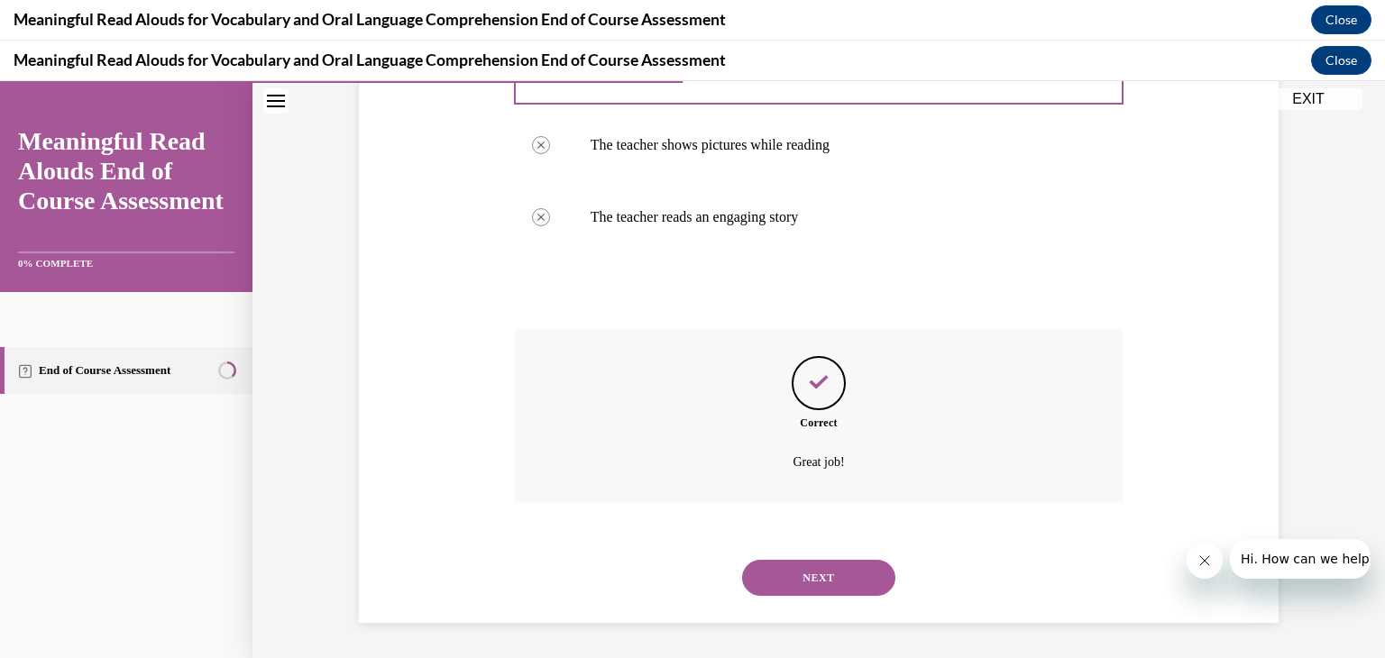
click at [804, 580] on button "NEXT" at bounding box center [818, 578] width 153 height 36
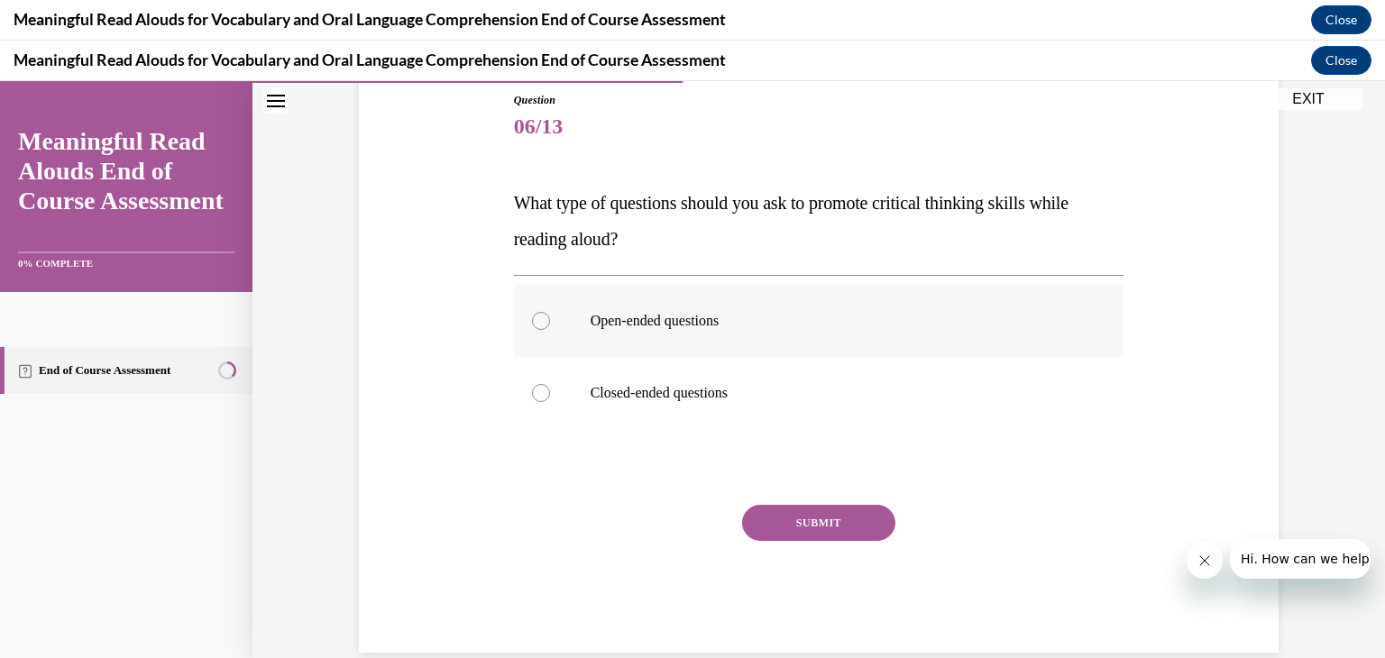
click at [533, 322] on div at bounding box center [541, 321] width 18 height 18
click at [533, 322] on input "Open-ended questions" at bounding box center [541, 321] width 18 height 18
radio input "true"
click at [760, 517] on button "SUBMIT" at bounding box center [818, 523] width 153 height 36
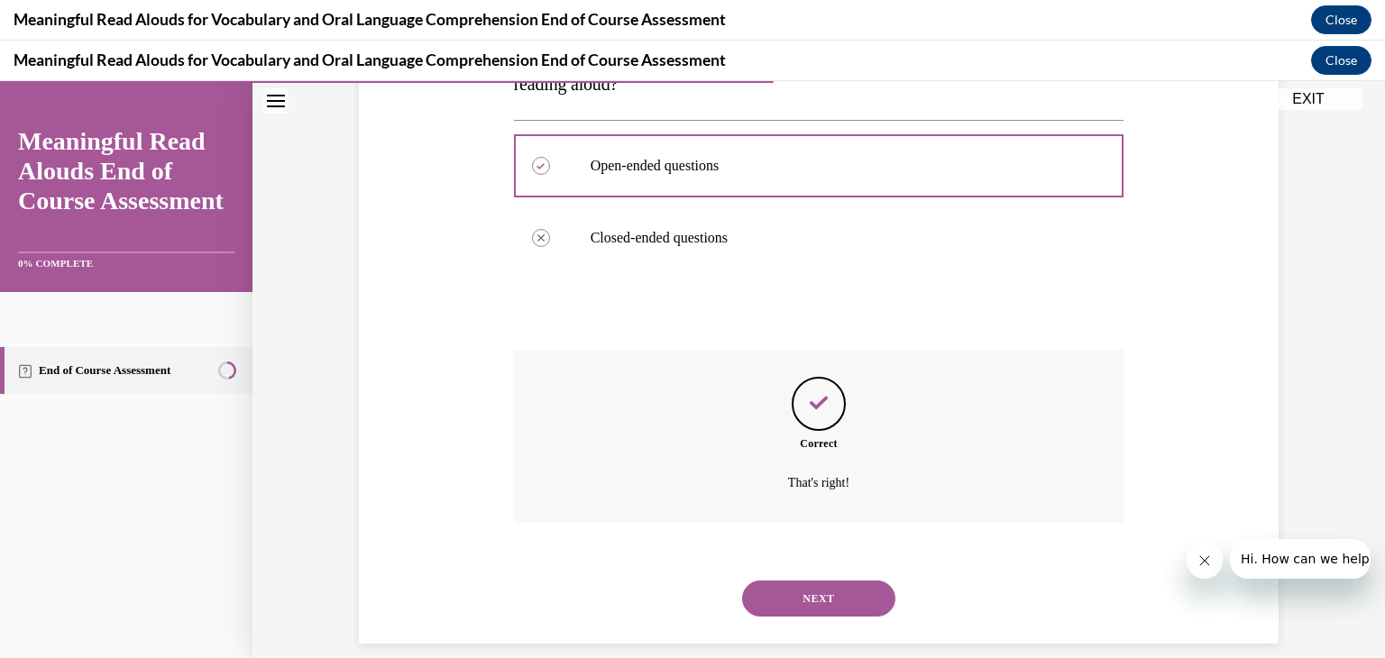
scroll to position [375, 0]
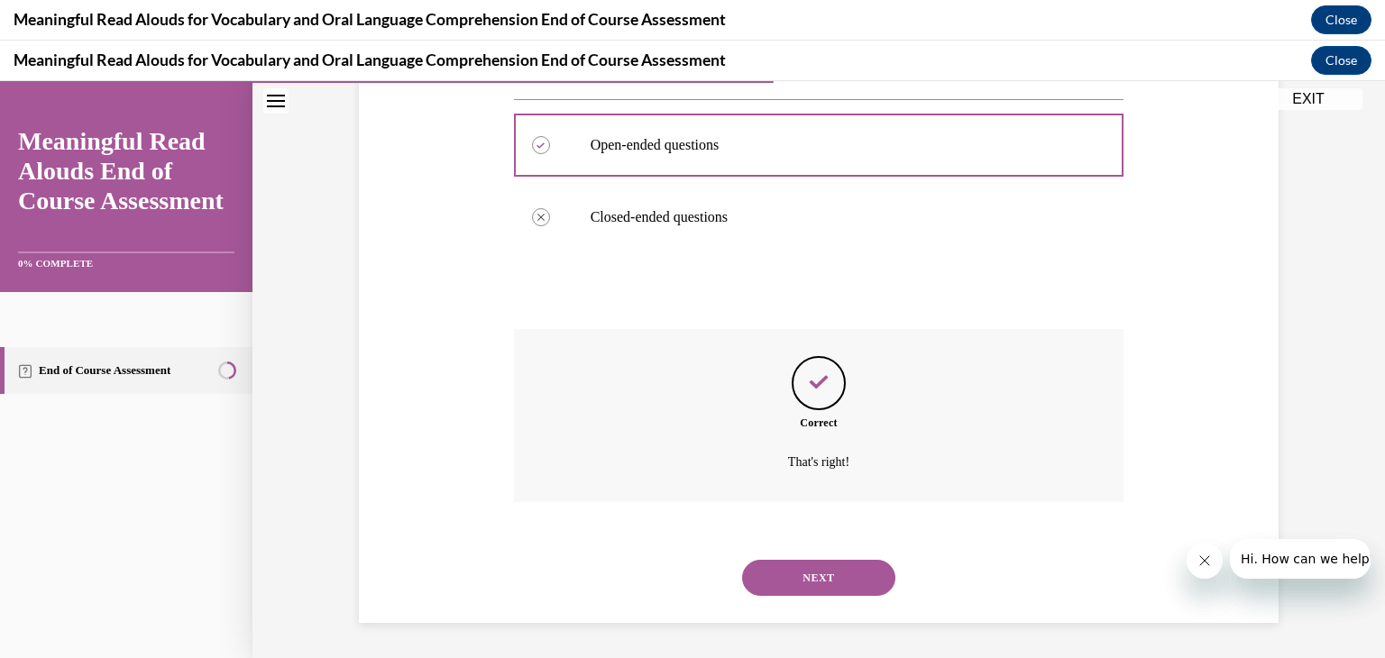
click at [794, 572] on button "NEXT" at bounding box center [818, 578] width 153 height 36
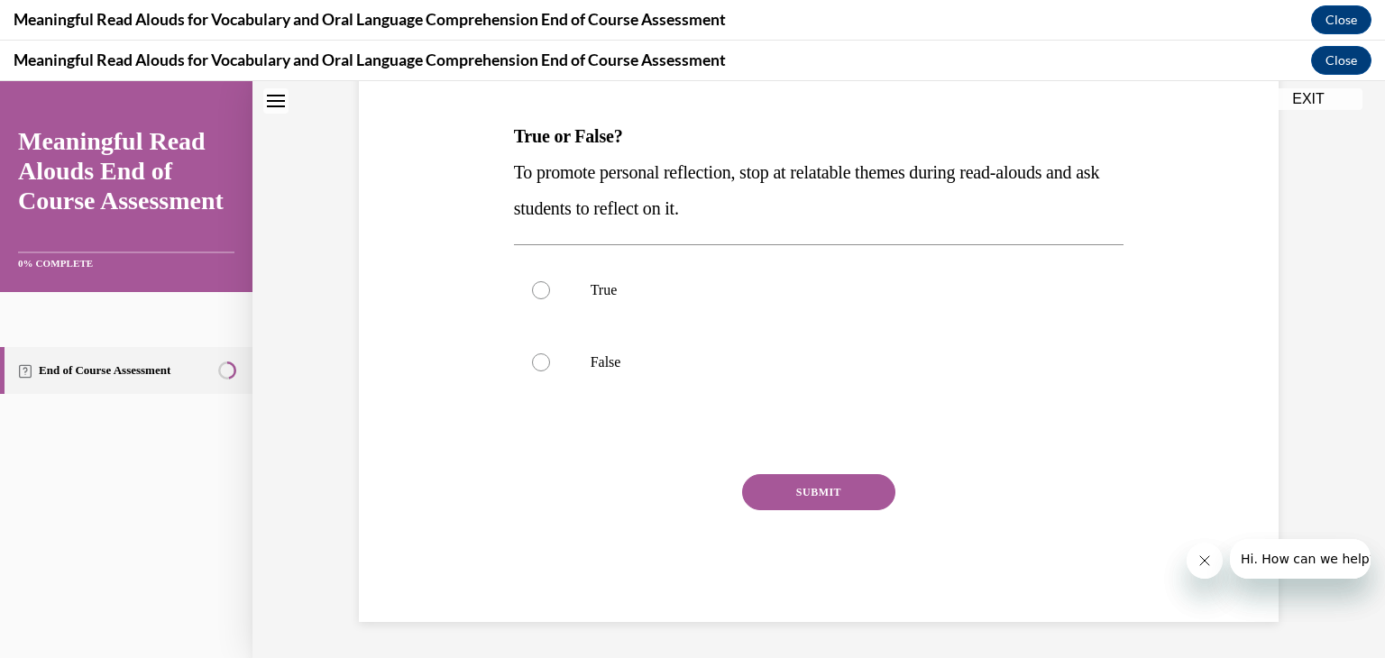
scroll to position [0, 0]
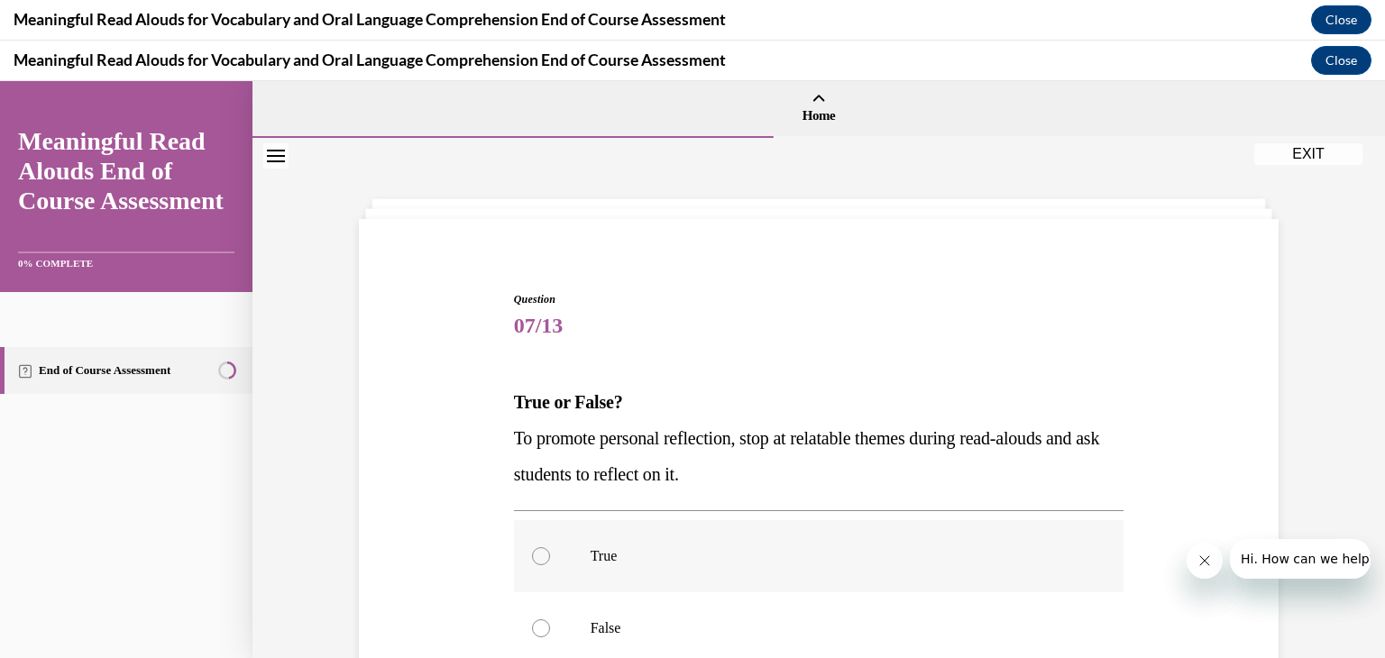
click at [537, 554] on div at bounding box center [541, 556] width 18 height 18
click at [537, 554] on input "True" at bounding box center [541, 556] width 18 height 18
radio input "true"
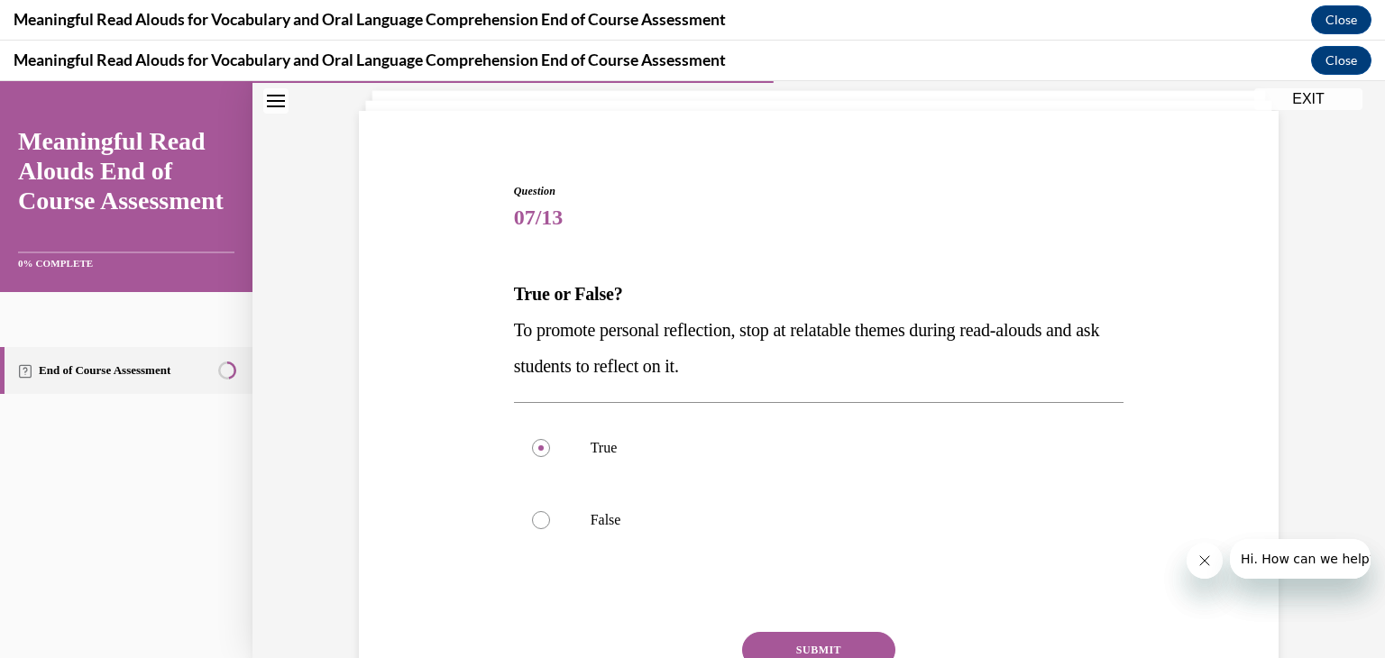
scroll to position [252, 0]
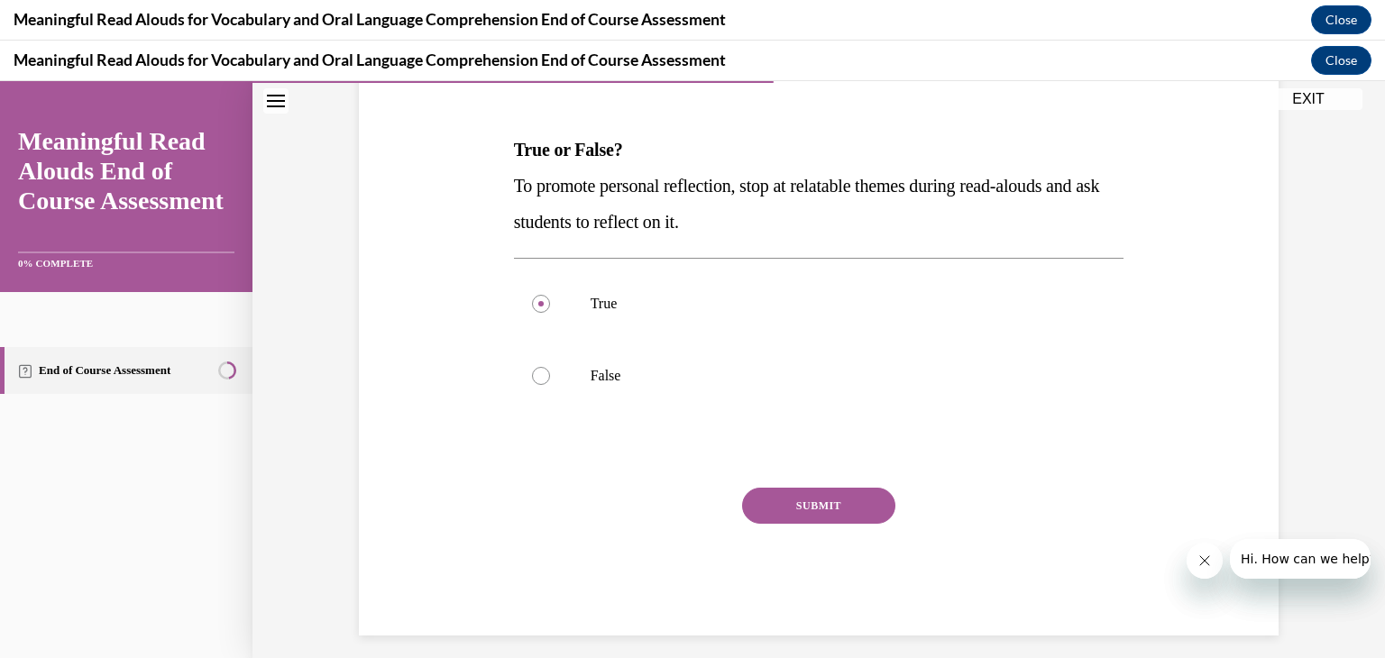
click at [827, 498] on button "SUBMIT" at bounding box center [818, 506] width 153 height 36
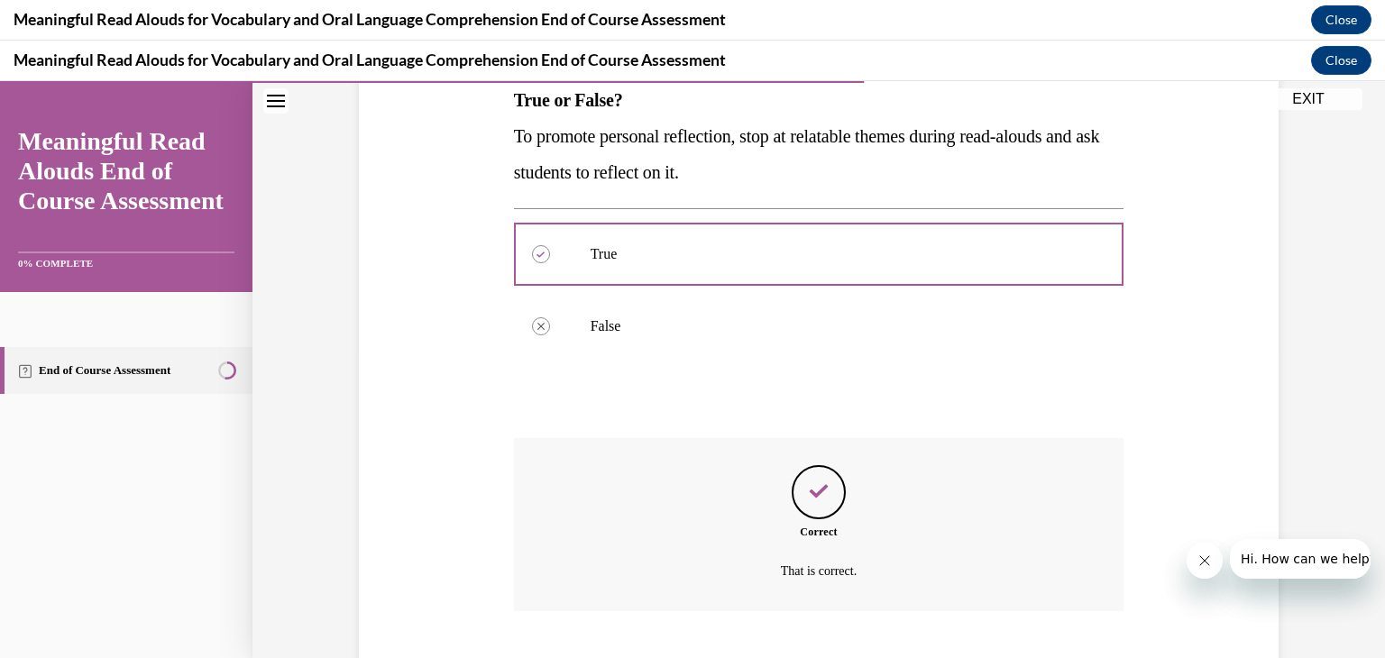
scroll to position [411, 0]
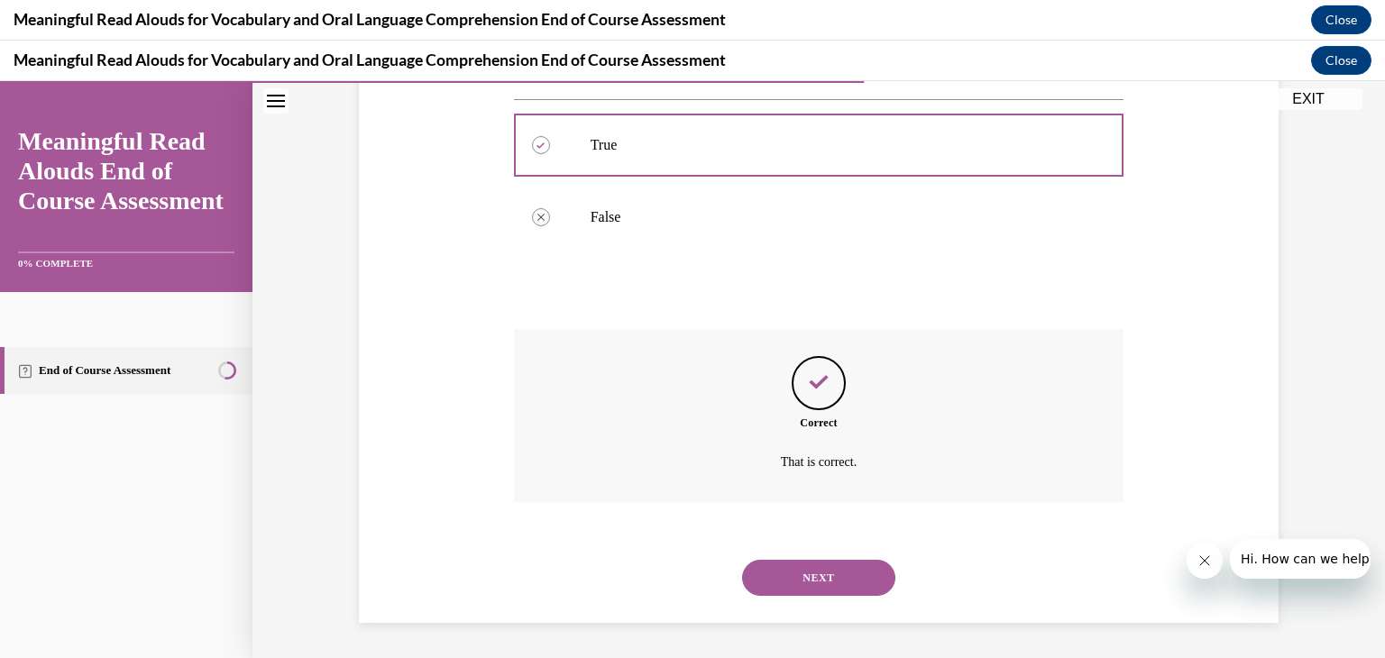
click at [794, 572] on button "NEXT" at bounding box center [818, 578] width 153 height 36
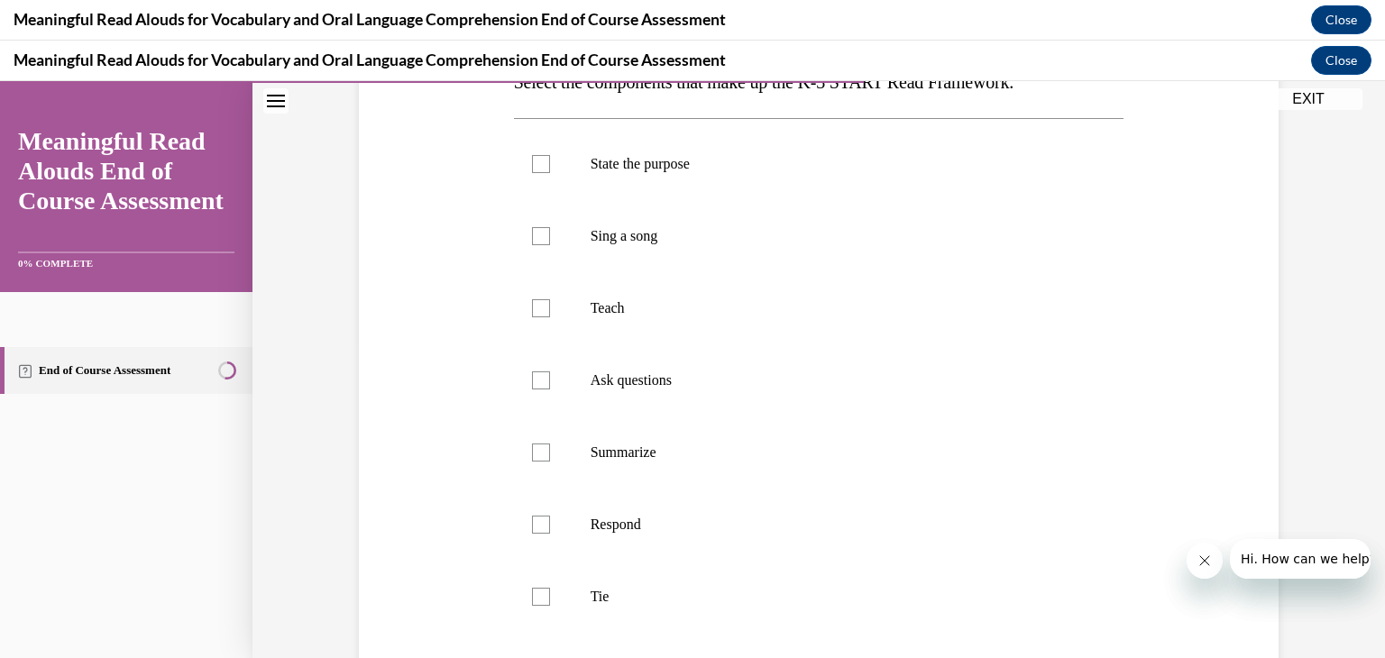
scroll to position [325, 0]
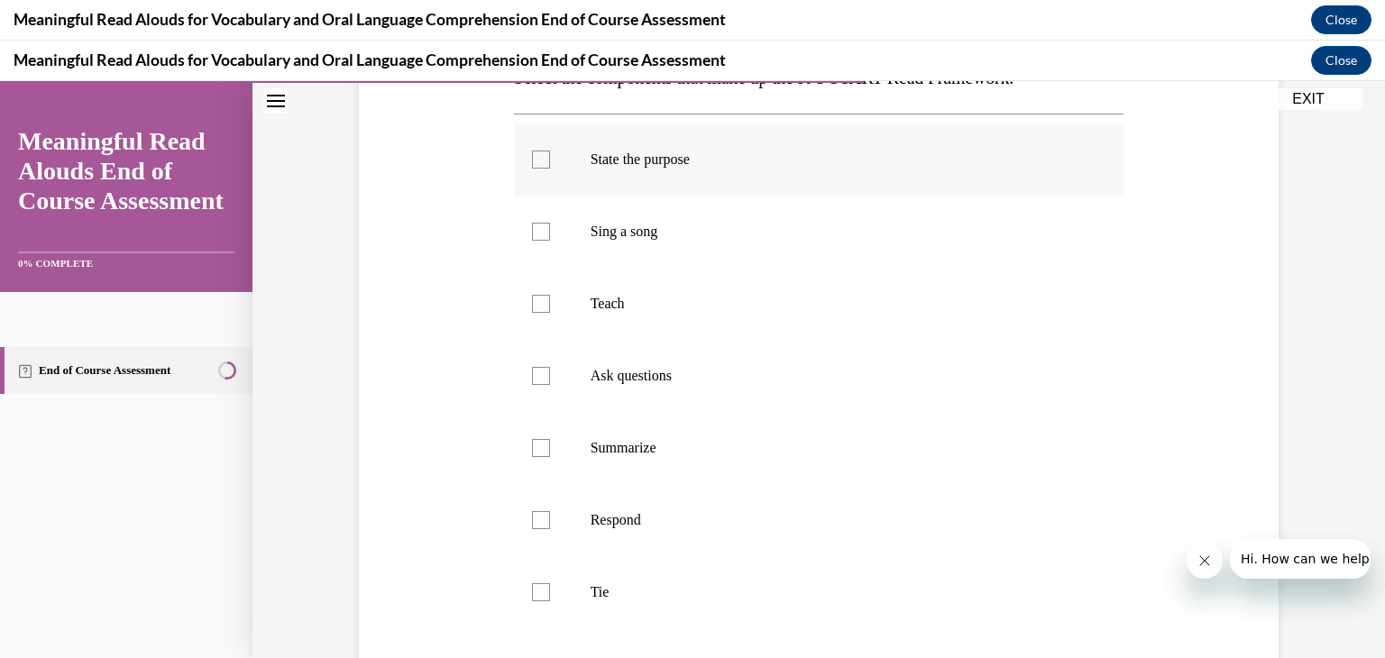
click at [541, 161] on div at bounding box center [541, 160] width 18 height 18
click at [541, 161] on input "State the purpose" at bounding box center [541, 160] width 18 height 18
checkbox input "true"
click at [532, 300] on div at bounding box center [541, 304] width 18 height 18
click at [532, 300] on input "Teach" at bounding box center [541, 304] width 18 height 18
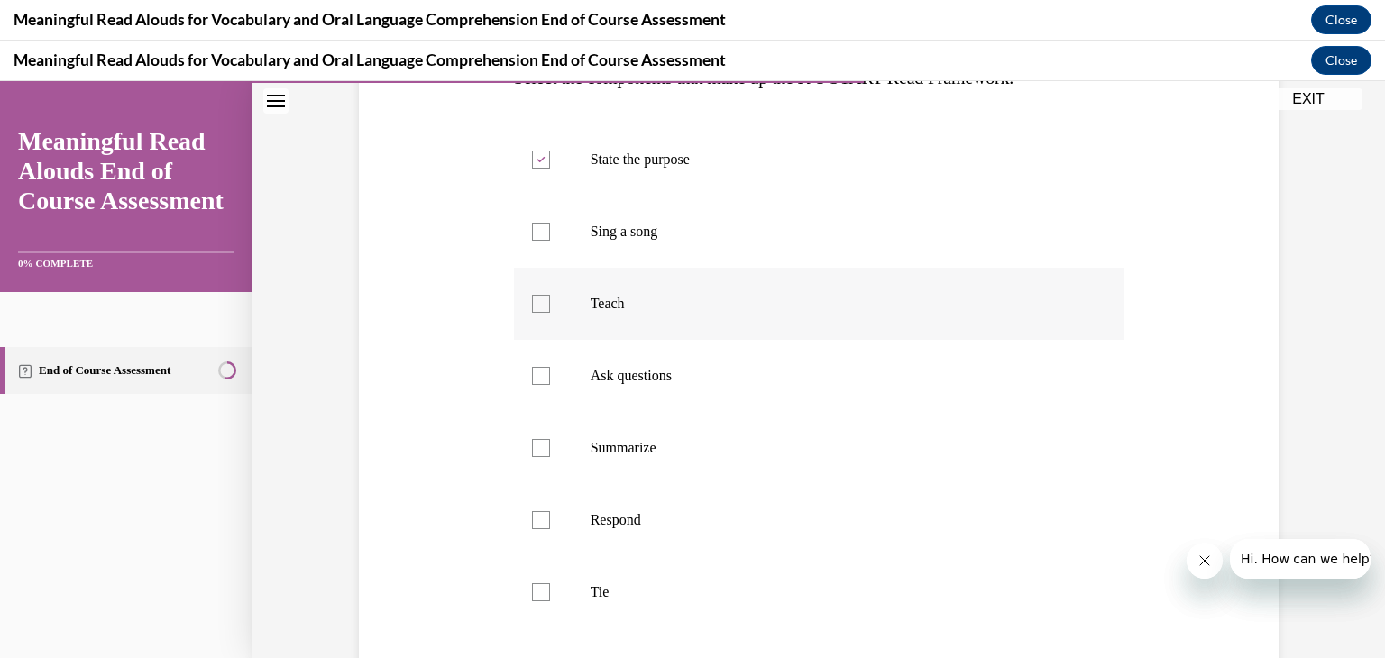
checkbox input "true"
click at [539, 378] on div at bounding box center [541, 376] width 18 height 18
click at [539, 378] on input "Ask questions" at bounding box center [541, 376] width 18 height 18
checkbox input "true"
click at [538, 522] on div at bounding box center [541, 520] width 18 height 18
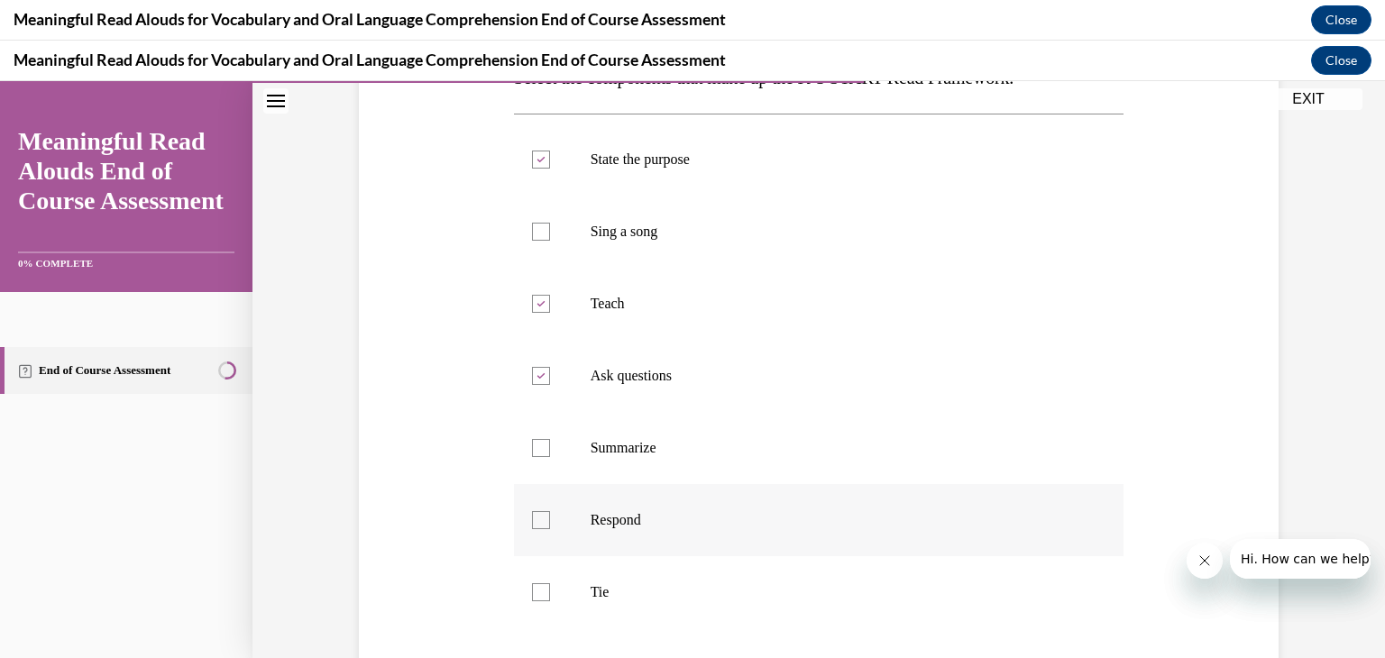
click at [538, 522] on input "Respond" at bounding box center [541, 520] width 18 height 18
checkbox input "true"
click at [532, 596] on div at bounding box center [541, 592] width 18 height 18
click at [532, 596] on input "Tie" at bounding box center [541, 592] width 18 height 18
checkbox input "true"
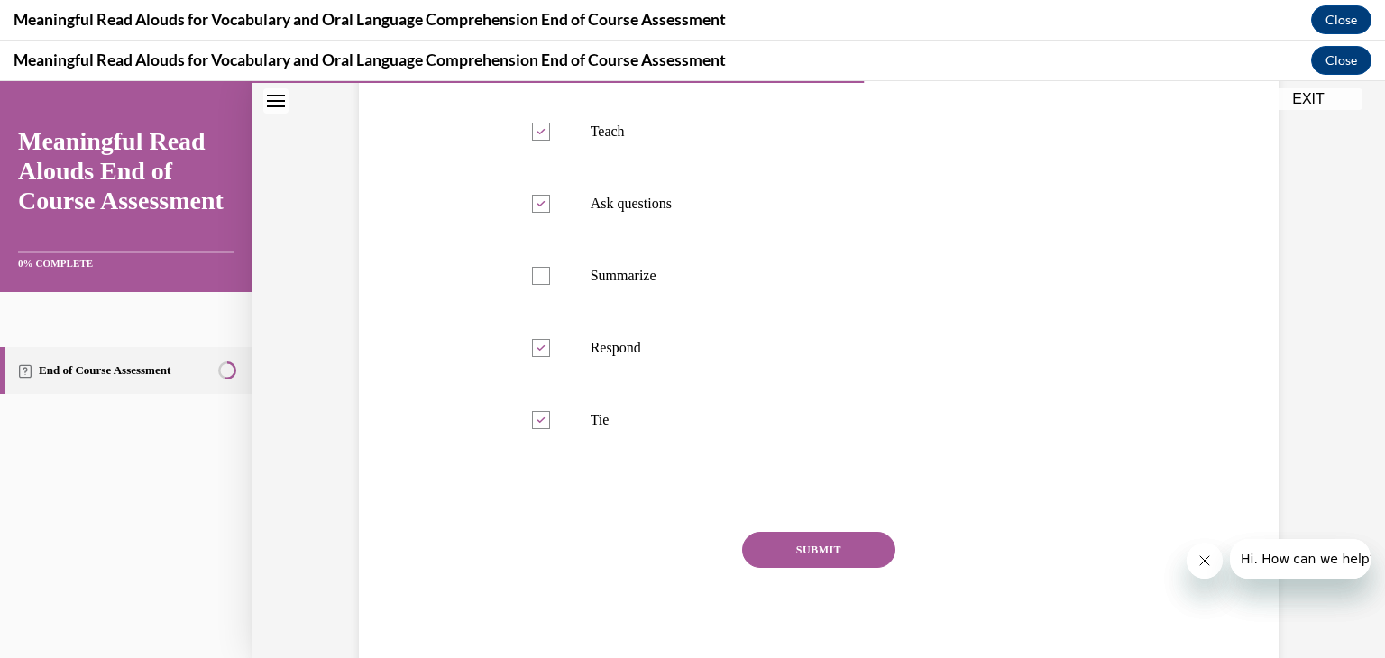
scroll to position [534, 0]
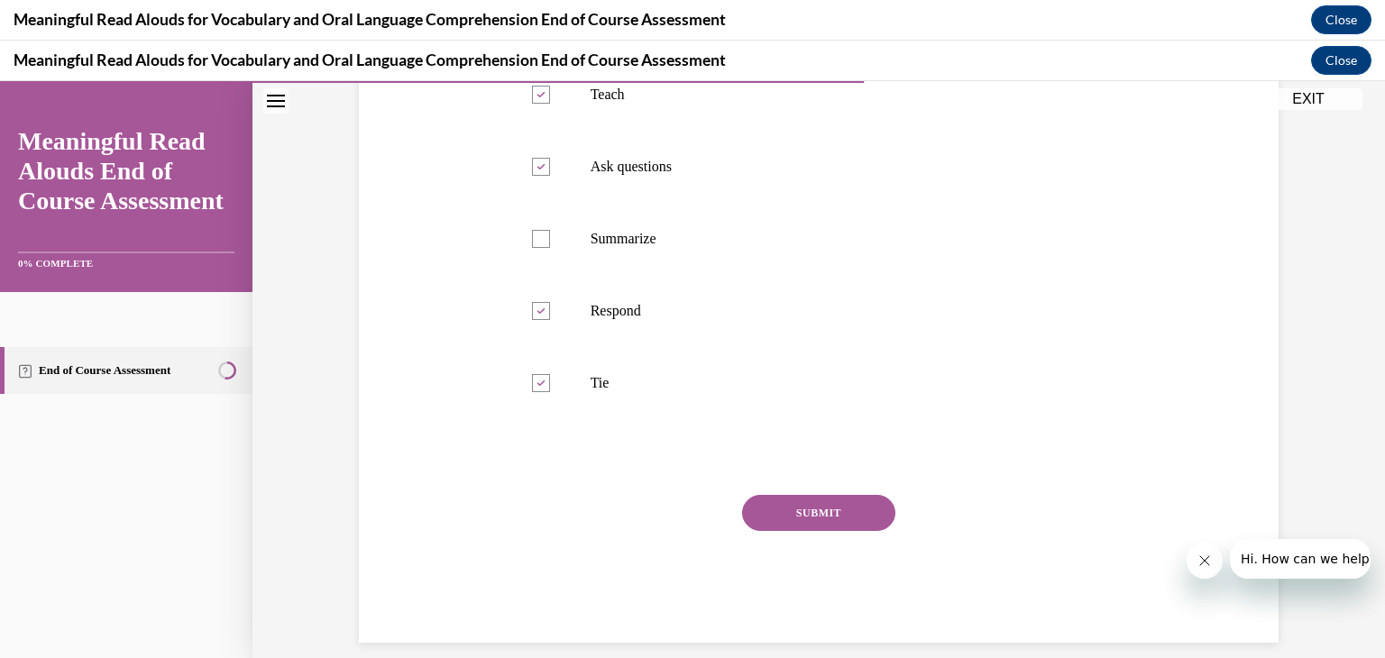
click at [838, 508] on button "SUBMIT" at bounding box center [818, 513] width 153 height 36
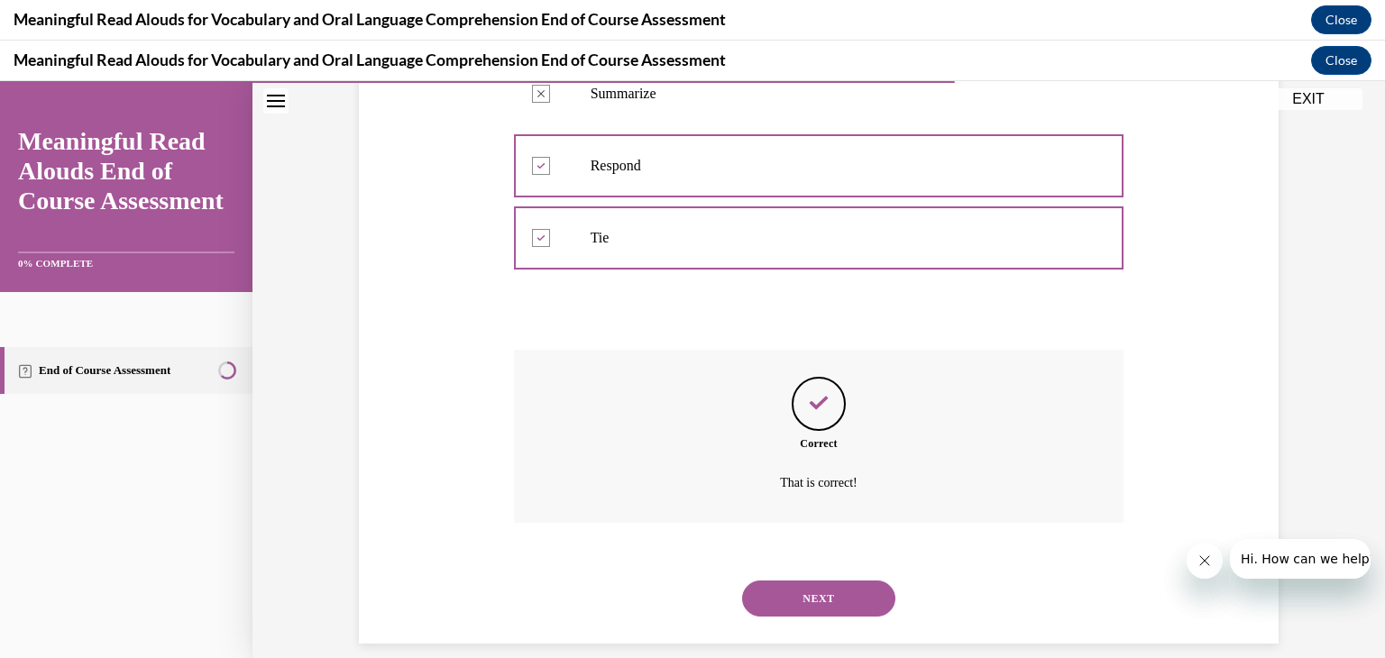
scroll to position [700, 0]
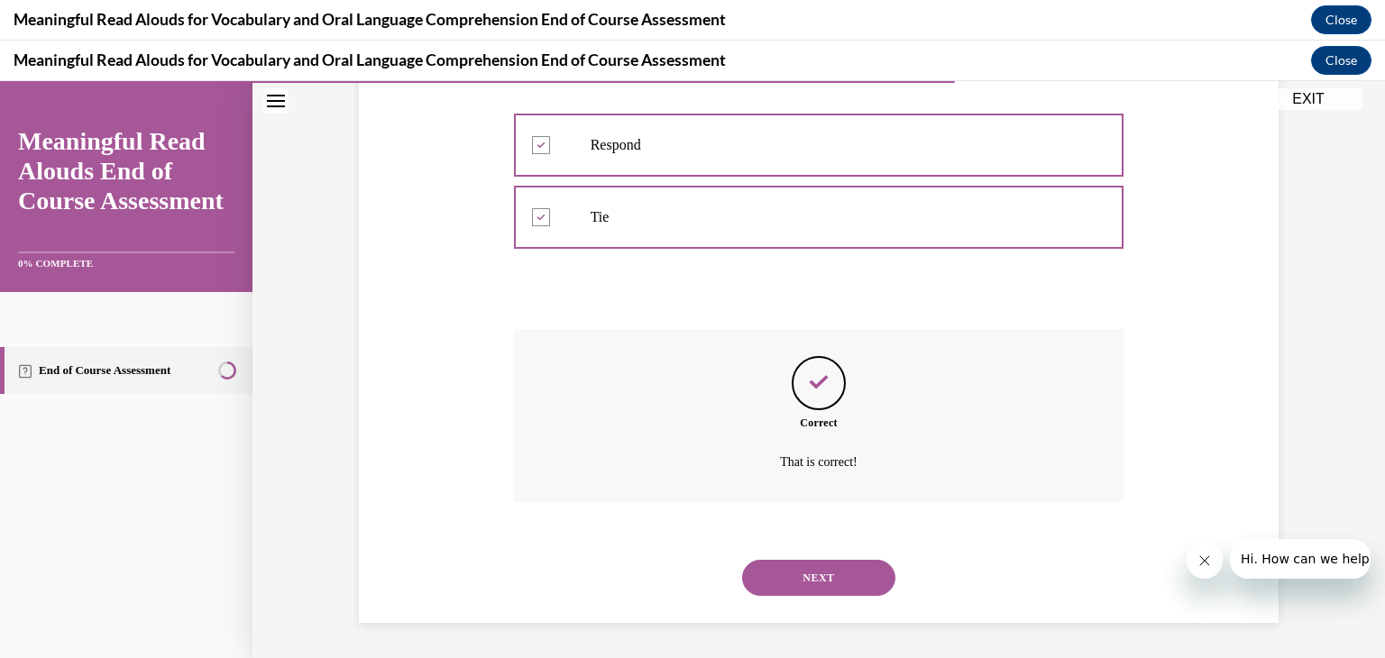
click at [821, 574] on button "NEXT" at bounding box center [818, 578] width 153 height 36
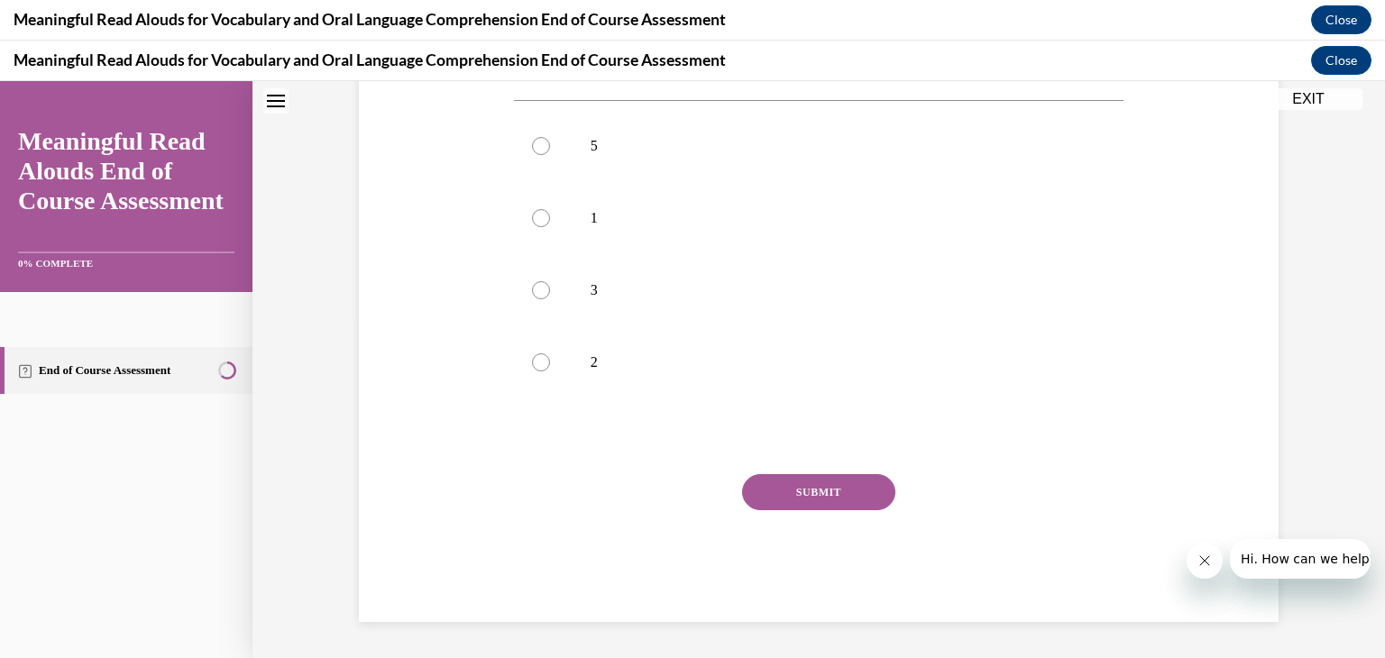
scroll to position [0, 0]
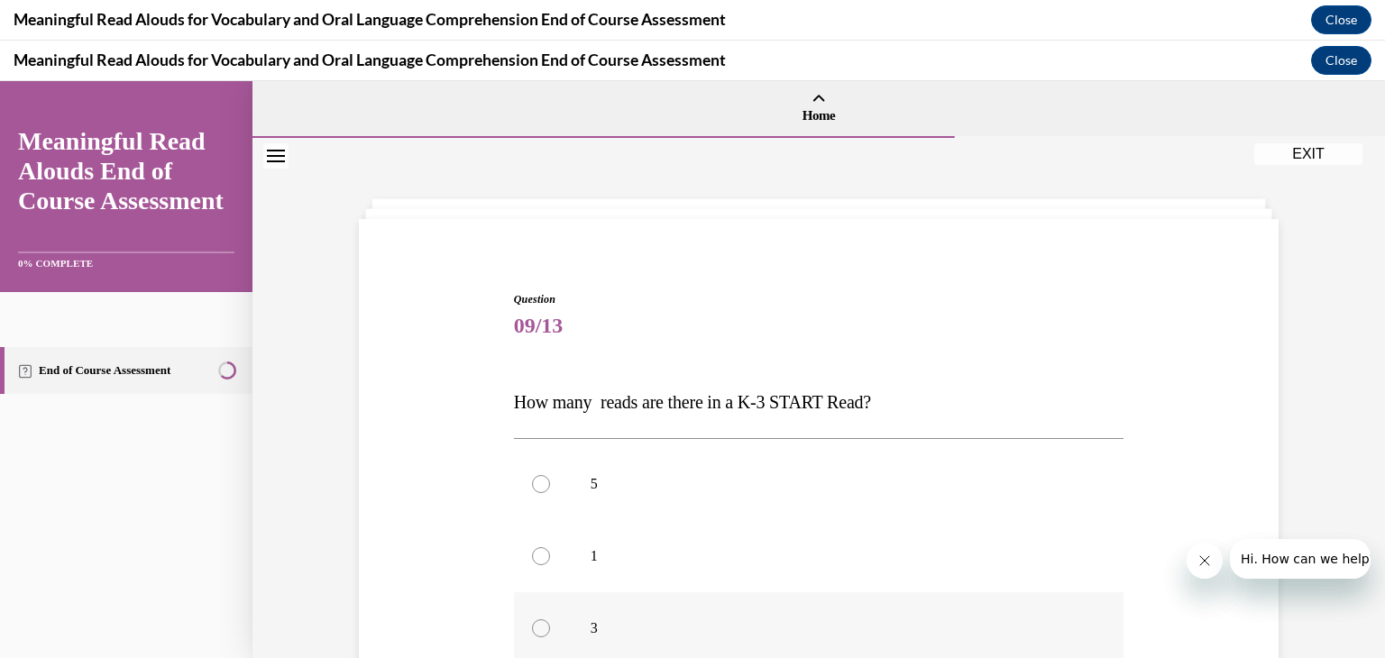
click at [532, 627] on div at bounding box center [541, 628] width 18 height 18
click at [532, 627] on input "3" at bounding box center [541, 628] width 18 height 18
radio input "true"
drag, startPoint x: 530, startPoint y: 627, endPoint x: 793, endPoint y: 657, distance: 264.9
click at [793, 657] on div "5 1 3 2" at bounding box center [819, 592] width 610 height 288
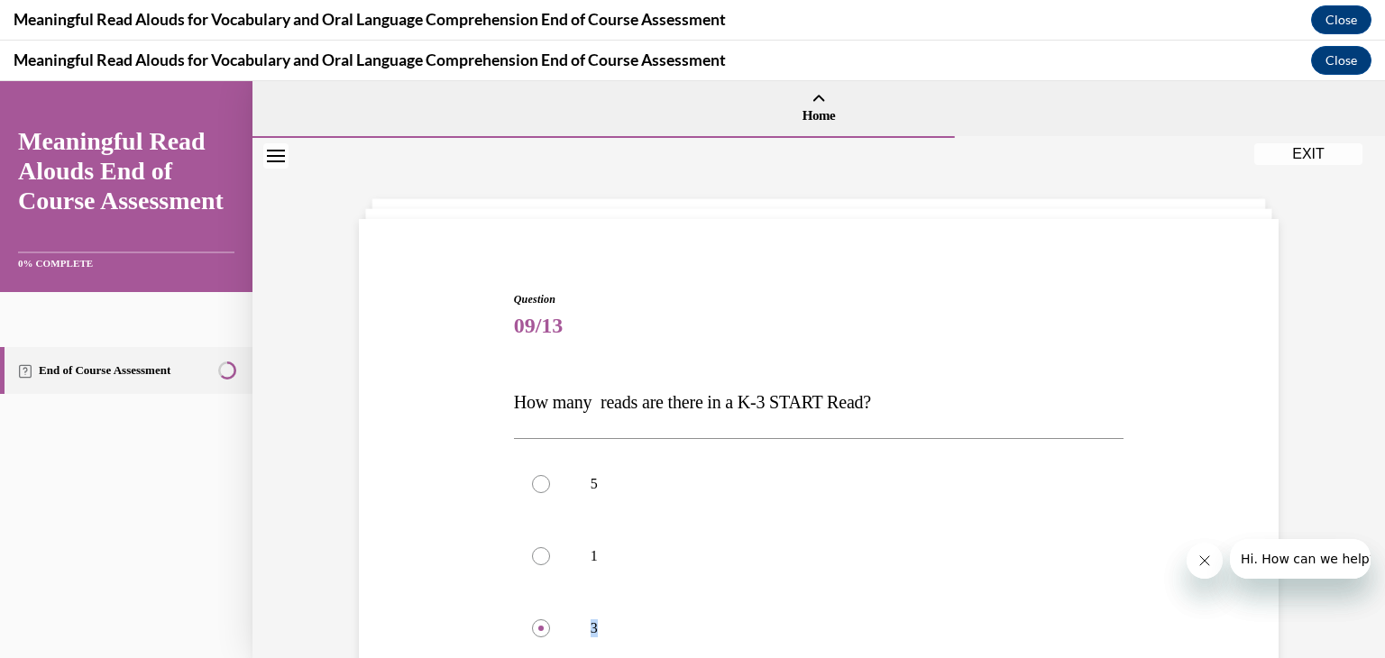
scroll to position [72, 0]
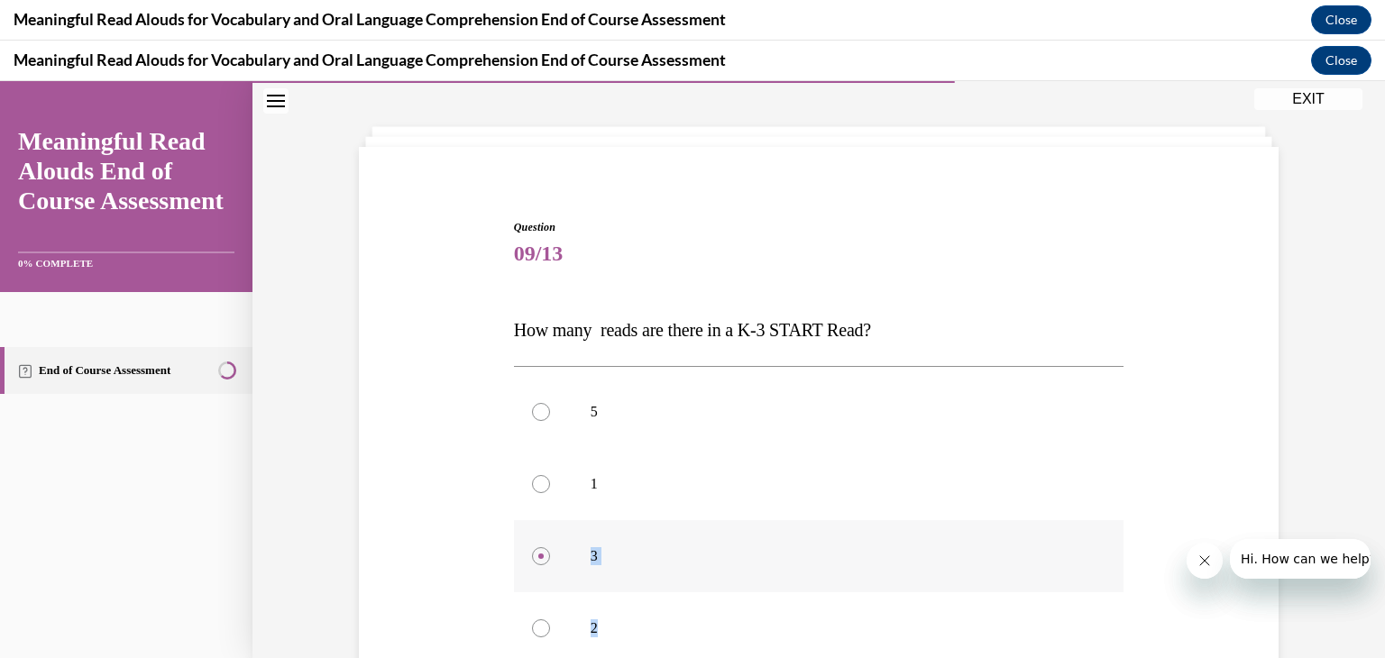
click at [770, 524] on label "3" at bounding box center [819, 556] width 610 height 72
click at [550, 547] on input "3" at bounding box center [541, 556] width 18 height 18
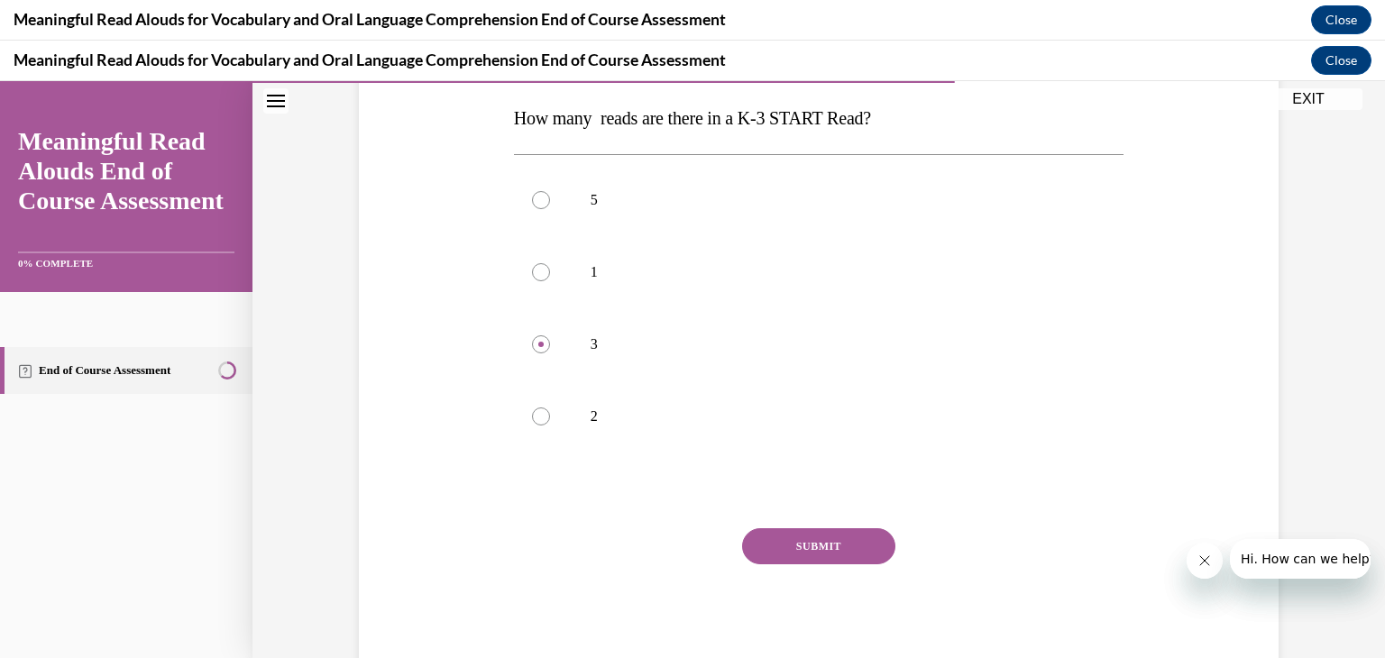
scroll to position [288, 0]
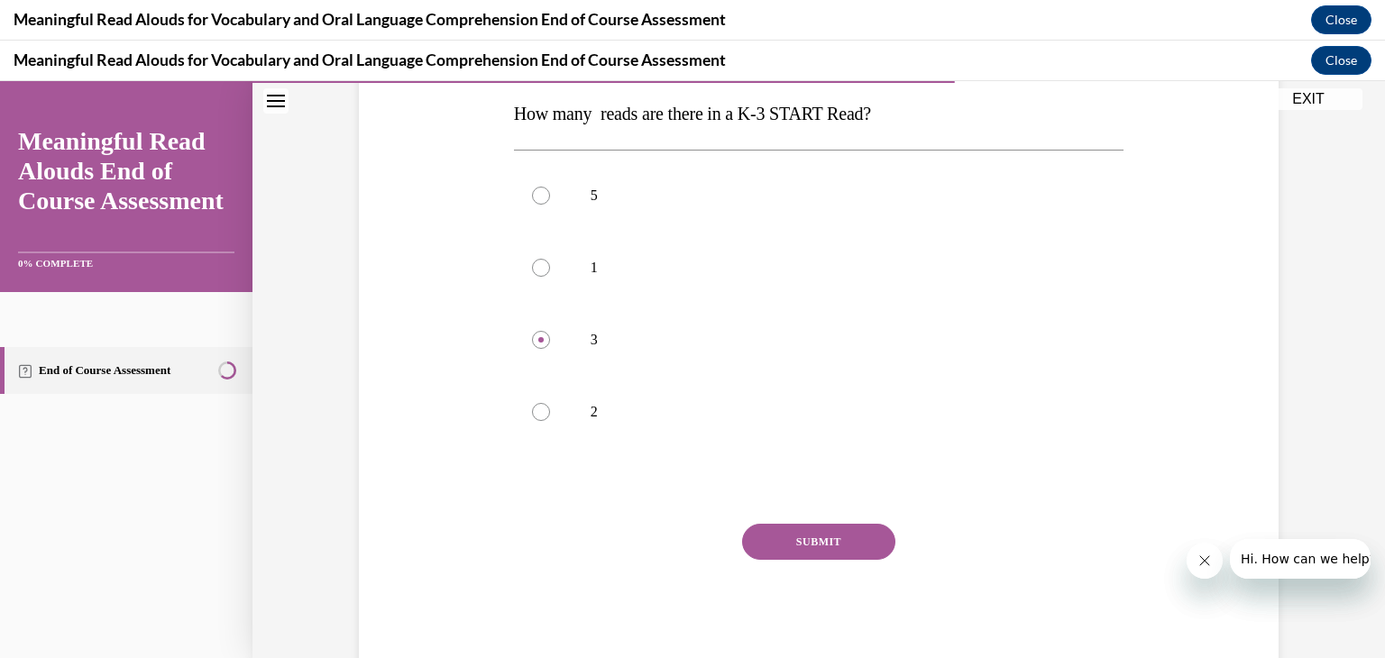
click at [839, 538] on button "SUBMIT" at bounding box center [818, 542] width 153 height 36
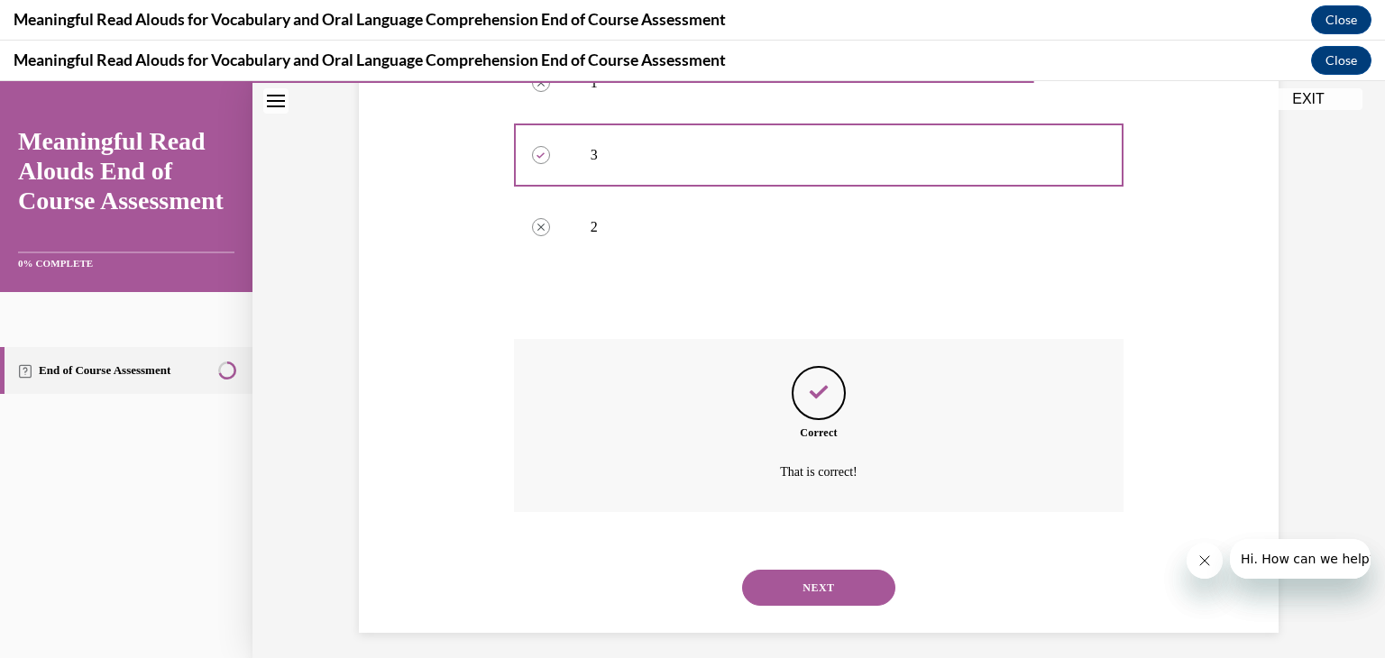
scroll to position [483, 0]
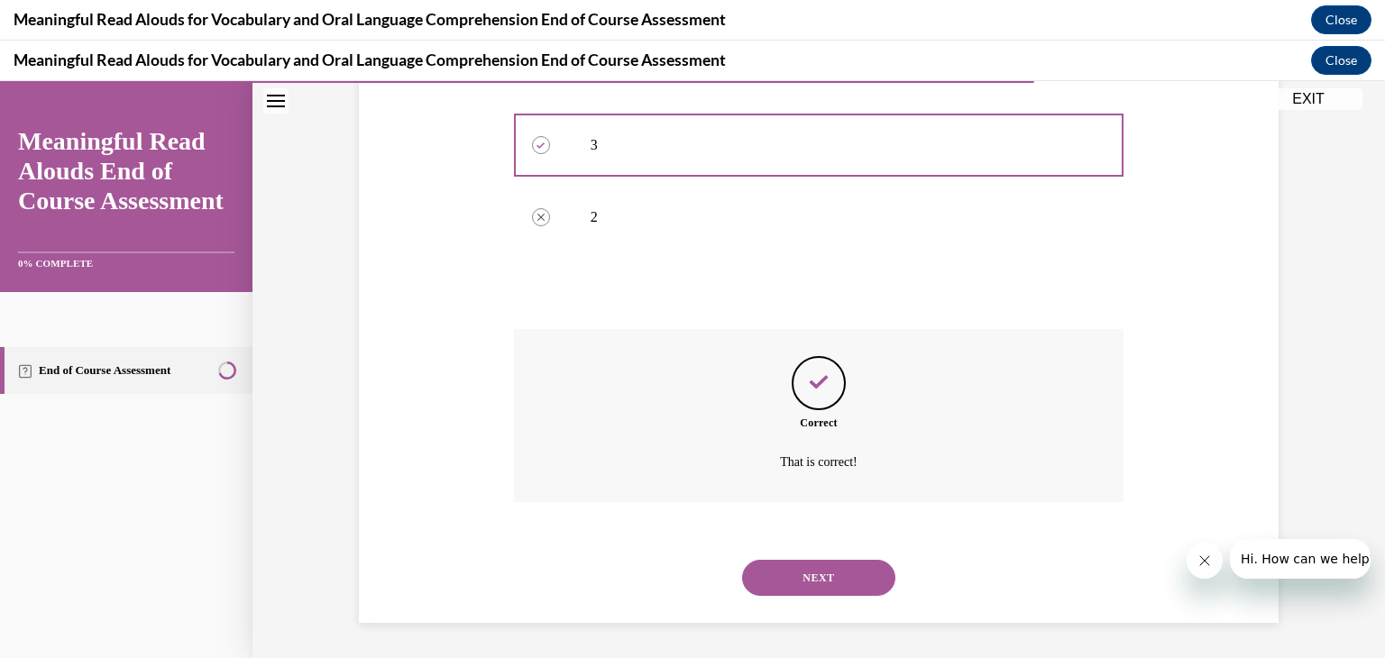
click at [823, 573] on button "NEXT" at bounding box center [818, 578] width 153 height 36
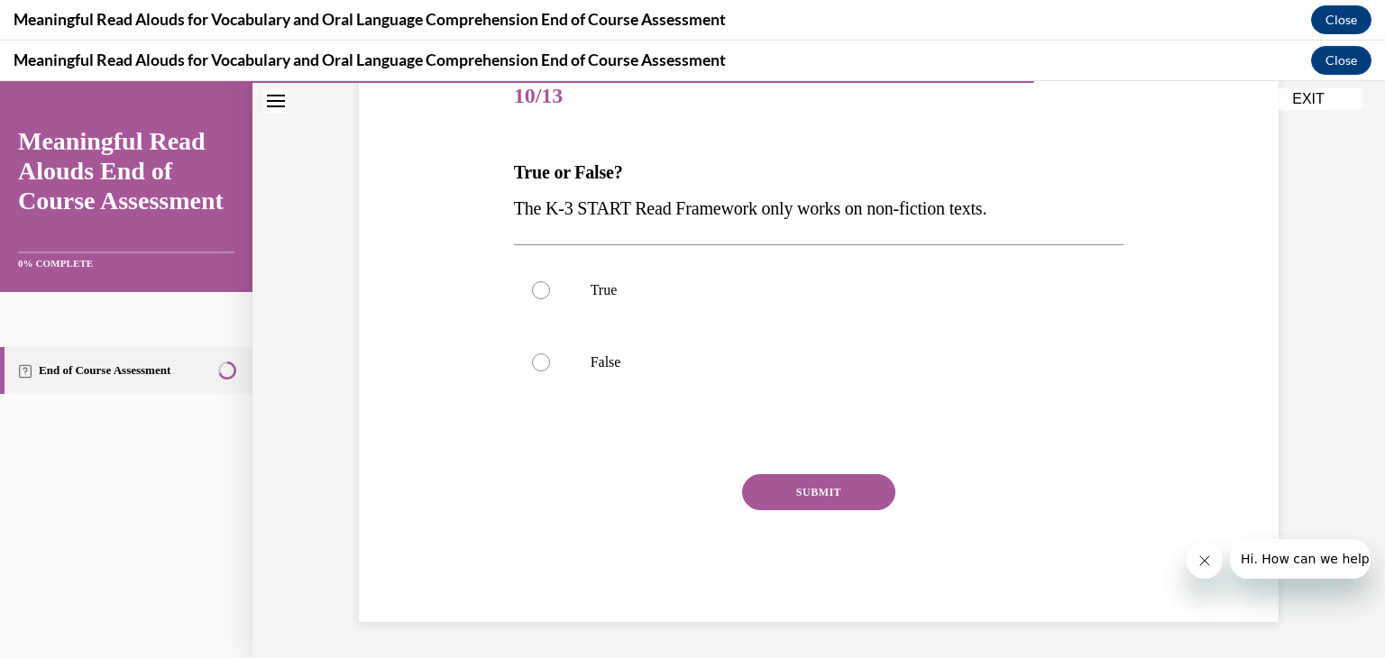
scroll to position [199, 0]
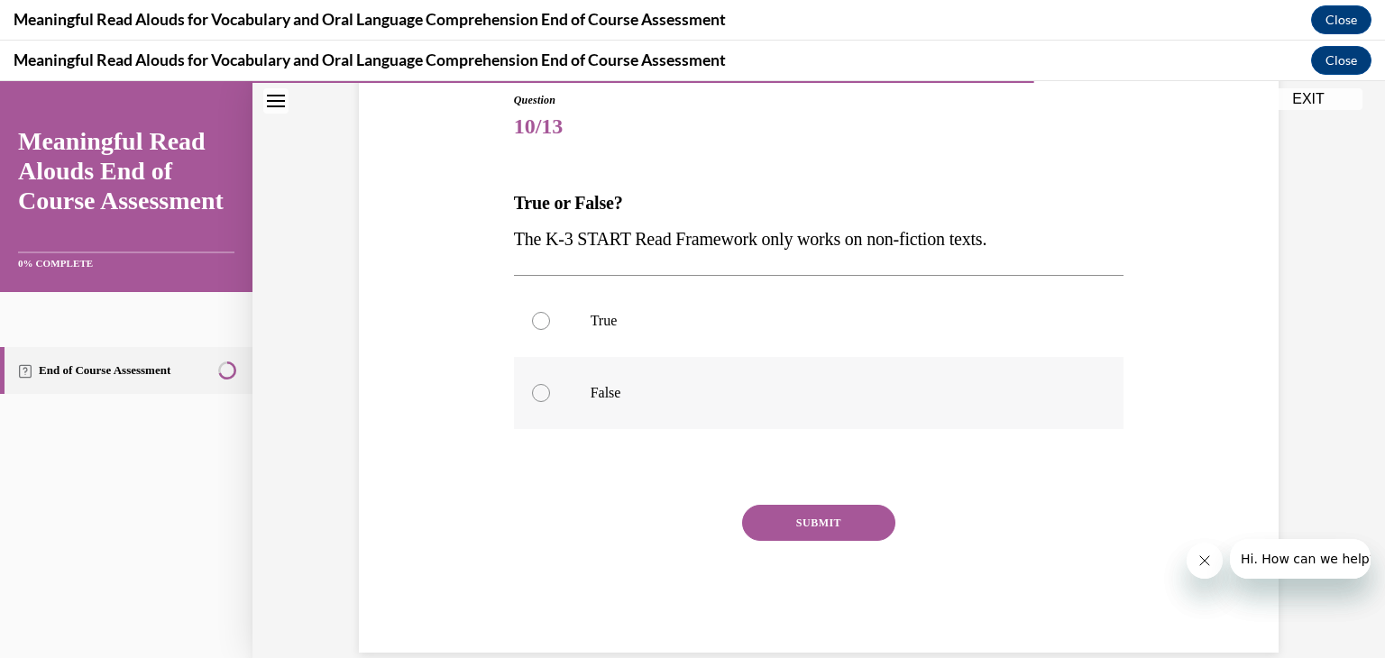
click at [532, 390] on div at bounding box center [541, 393] width 18 height 18
click at [532, 390] on input "False" at bounding box center [541, 393] width 18 height 18
radio input "true"
click at [819, 518] on button "SUBMIT" at bounding box center [818, 523] width 153 height 36
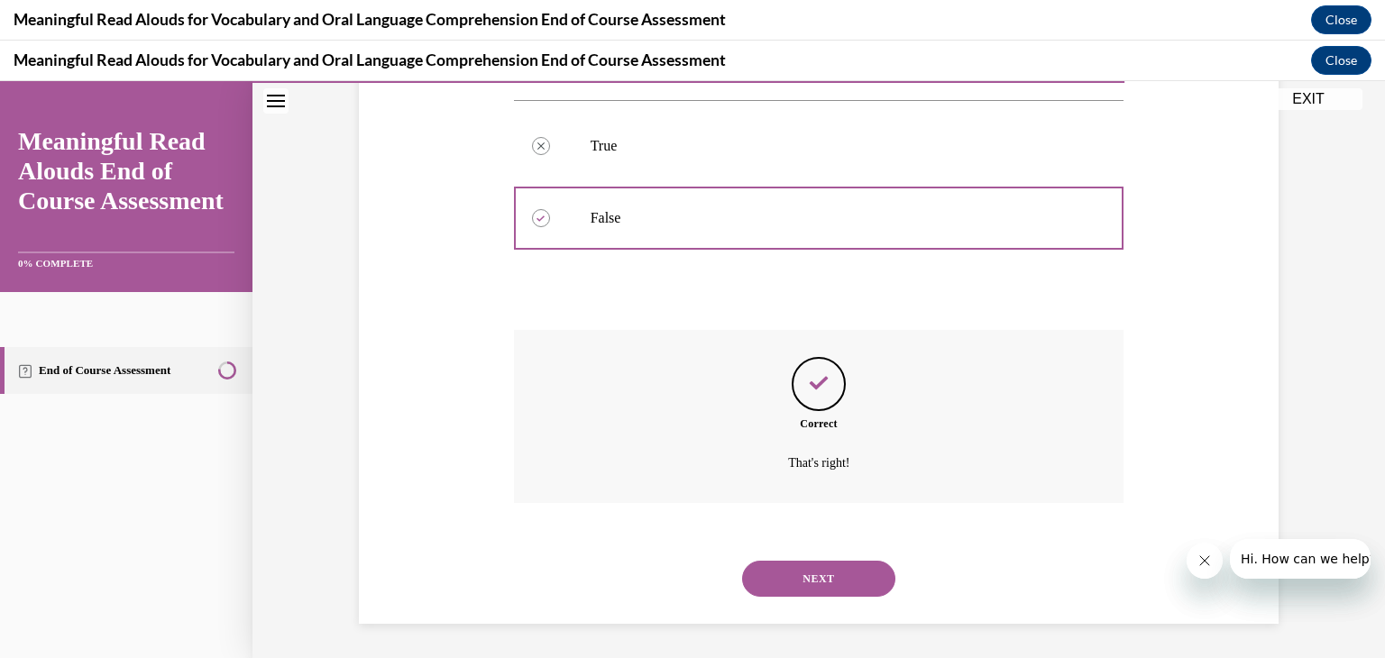
scroll to position [375, 0]
click at [817, 572] on button "NEXT" at bounding box center [818, 578] width 153 height 36
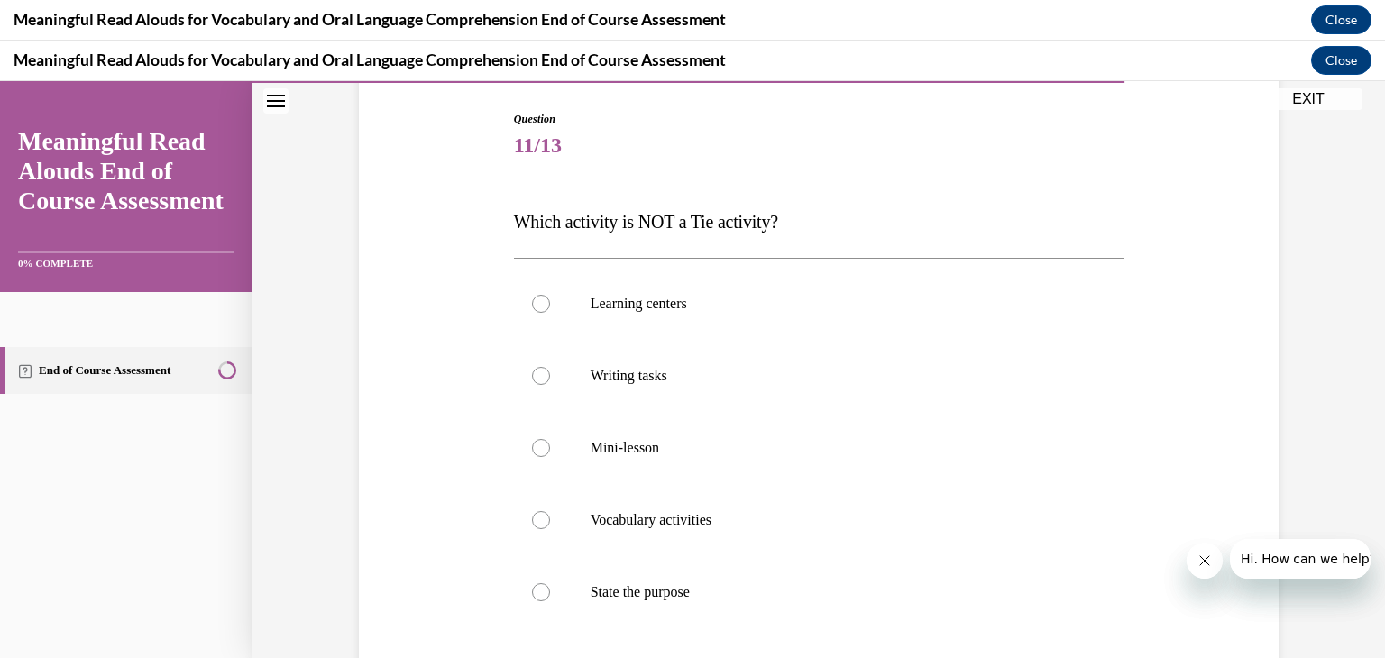
scroll to position [216, 0]
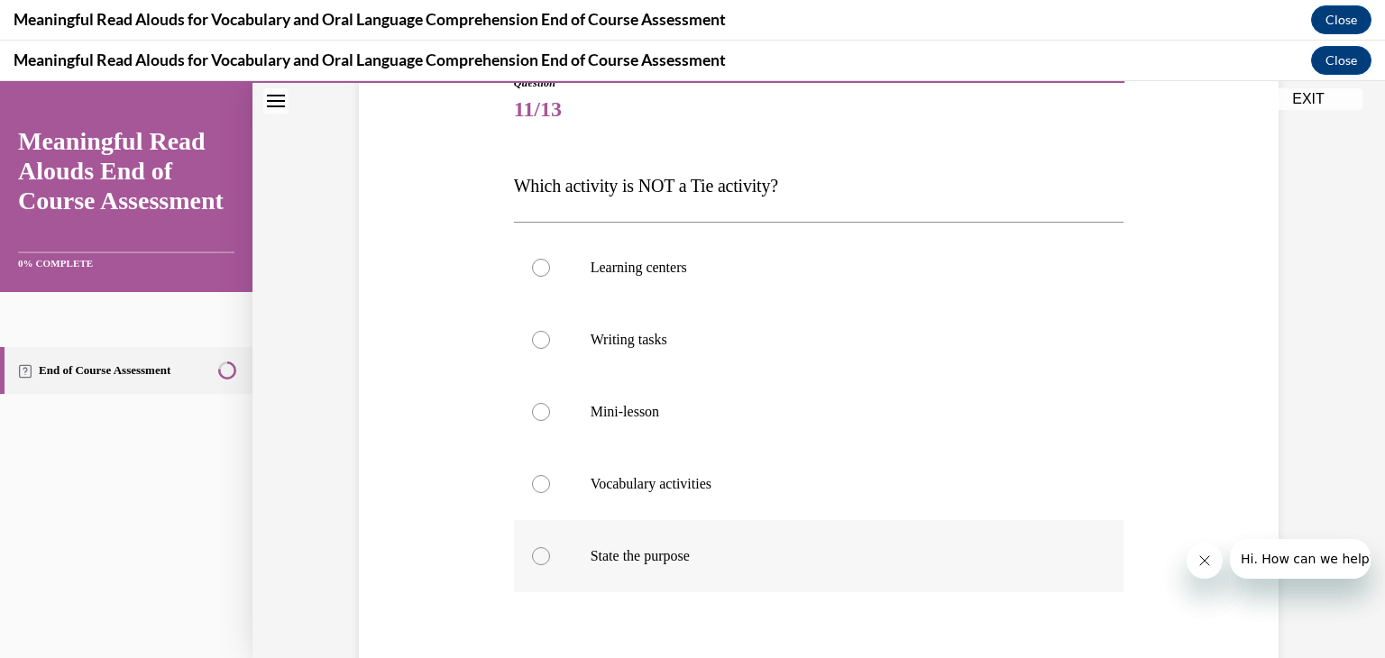
click at [534, 556] on div at bounding box center [541, 556] width 18 height 18
click at [534, 556] on input "State the purpose" at bounding box center [541, 556] width 18 height 18
radio input "true"
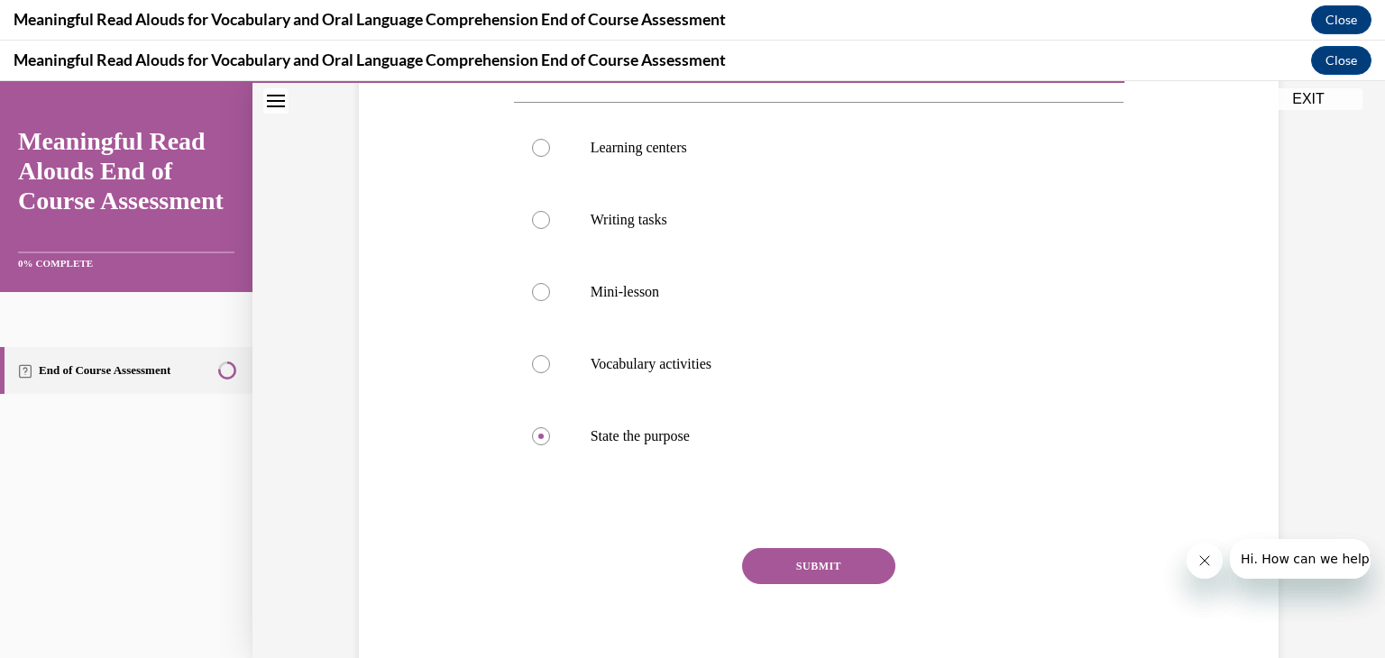
scroll to position [410, 0]
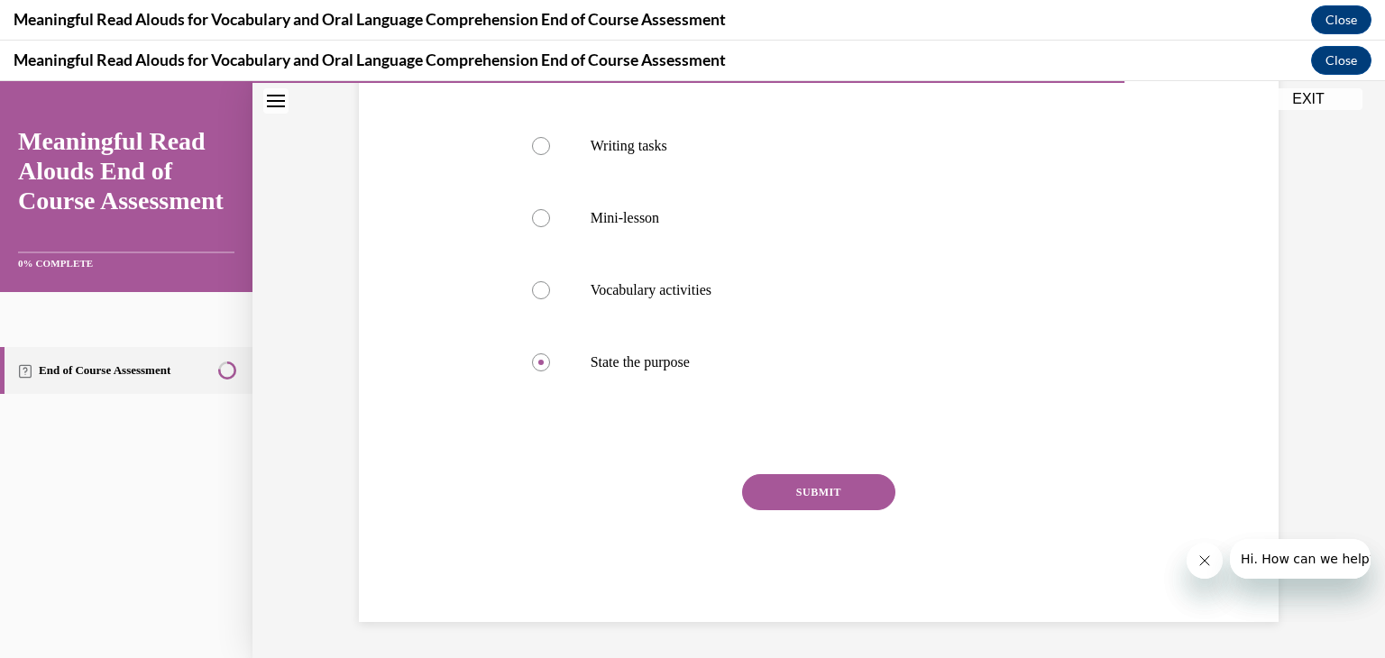
click at [862, 482] on button "SUBMIT" at bounding box center [818, 492] width 153 height 36
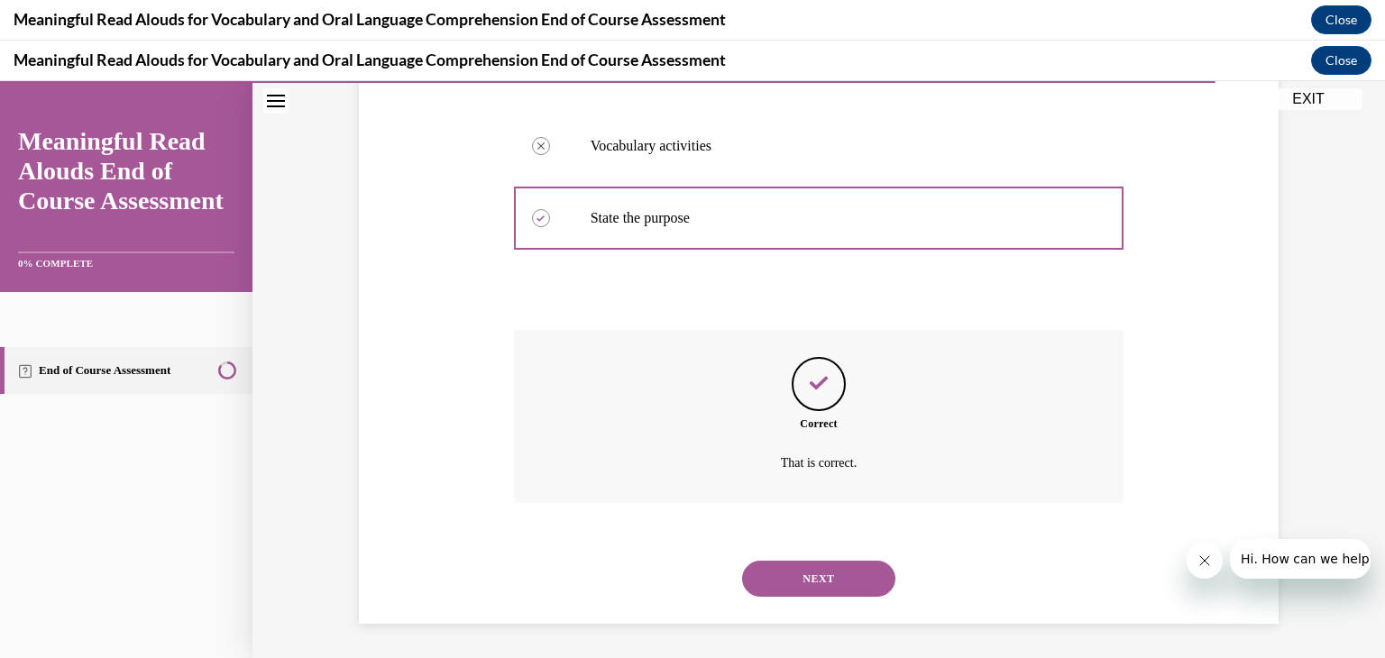
scroll to position [555, 0]
click at [809, 574] on button "NEXT" at bounding box center [818, 578] width 153 height 36
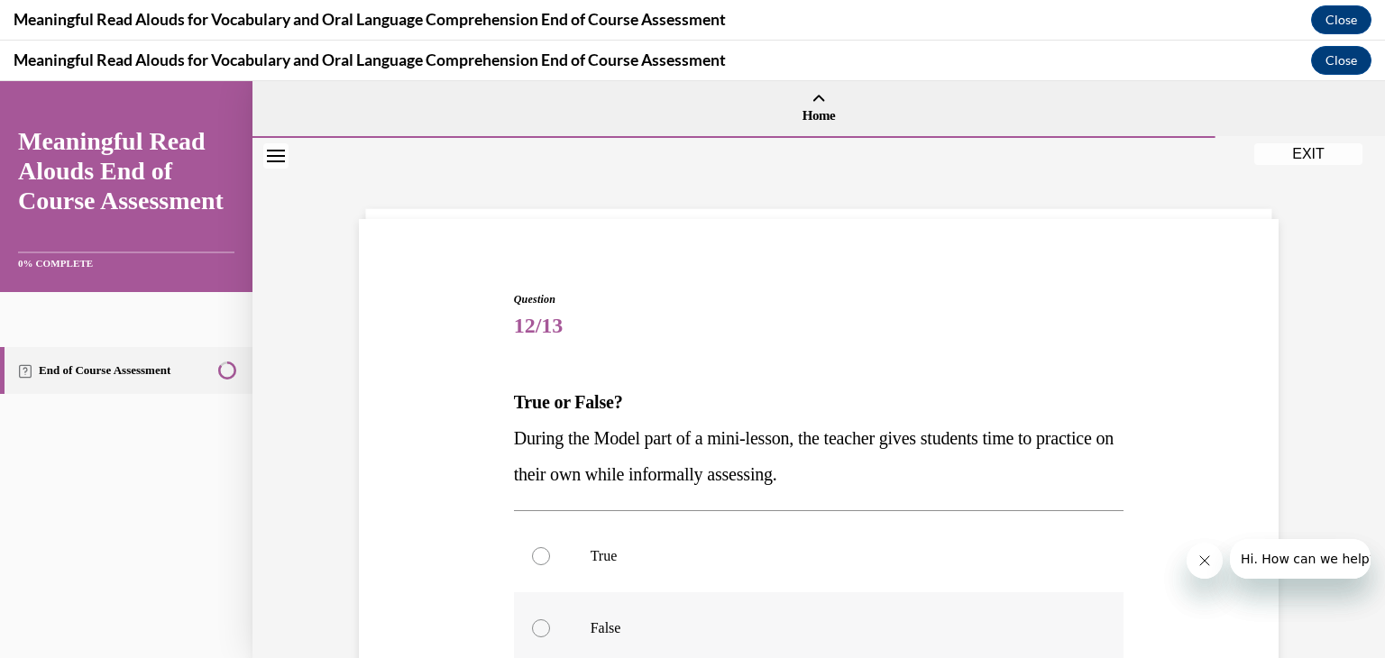
click at [539, 627] on div at bounding box center [541, 628] width 18 height 18
click at [539, 627] on input "False" at bounding box center [541, 628] width 18 height 18
radio input "true"
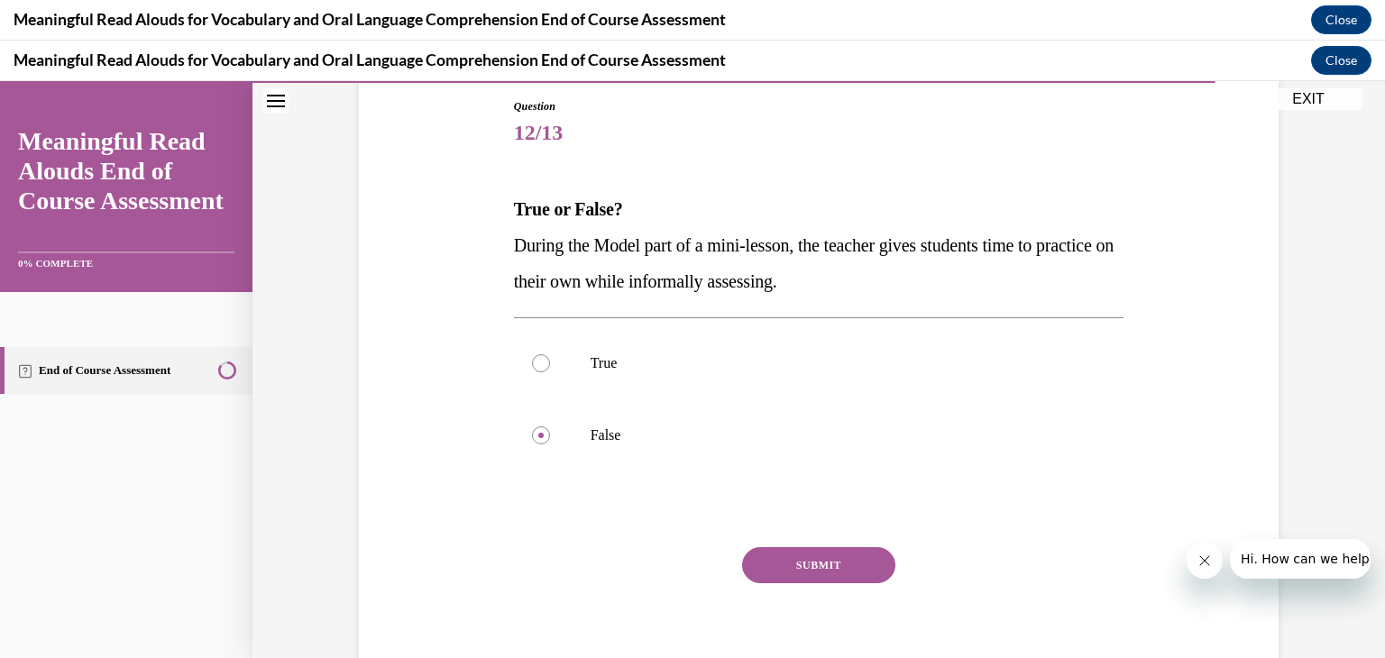
scroll to position [228, 0]
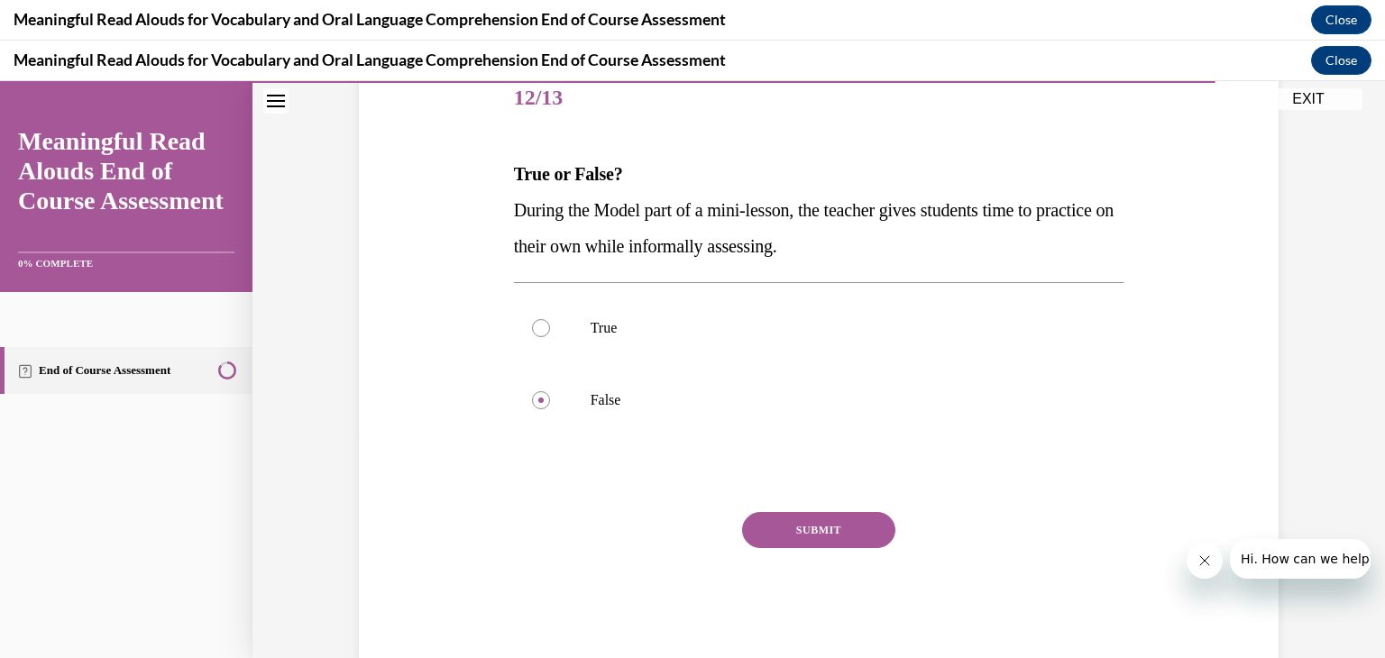
click at [855, 525] on button "SUBMIT" at bounding box center [818, 530] width 153 height 36
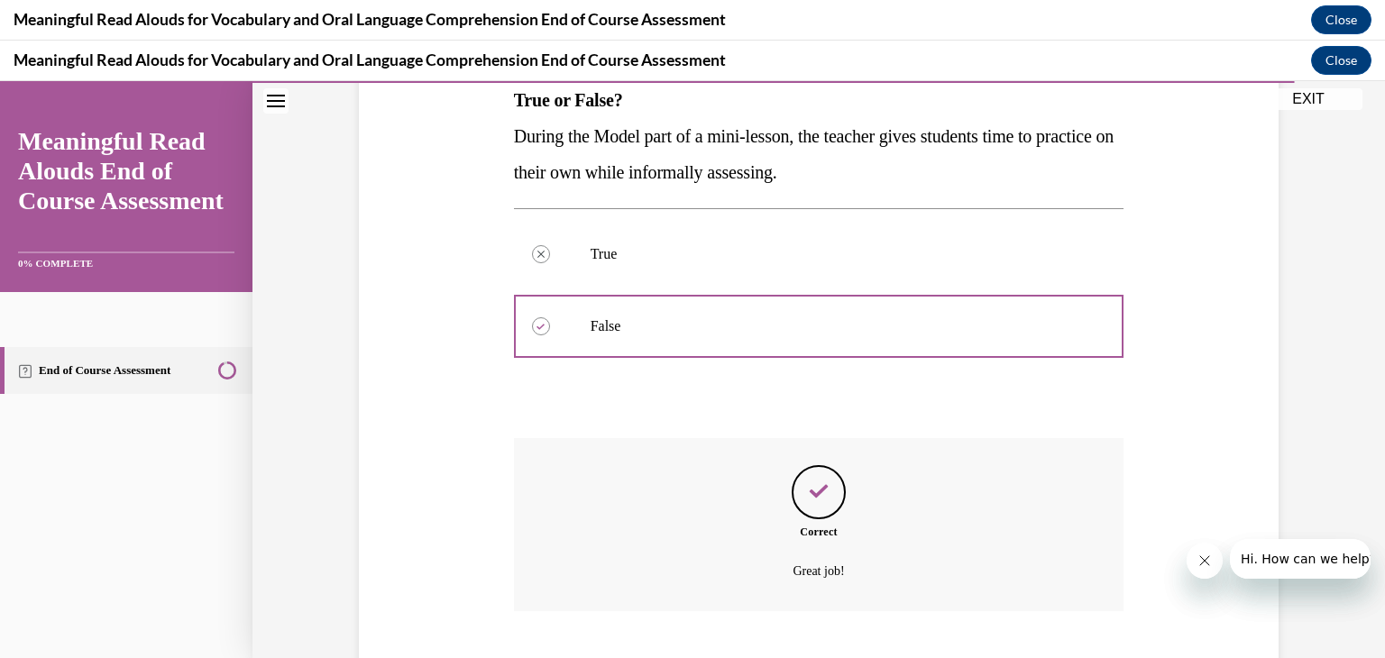
scroll to position [411, 0]
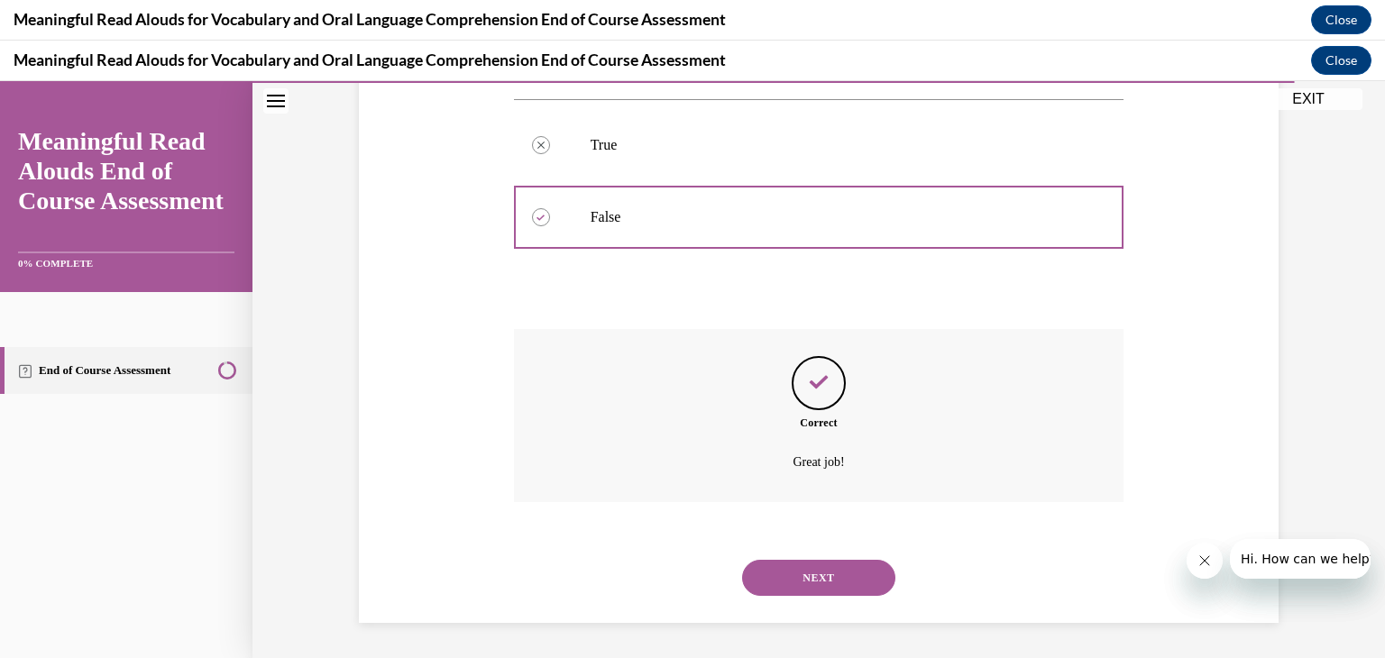
click at [830, 570] on button "NEXT" at bounding box center [818, 578] width 153 height 36
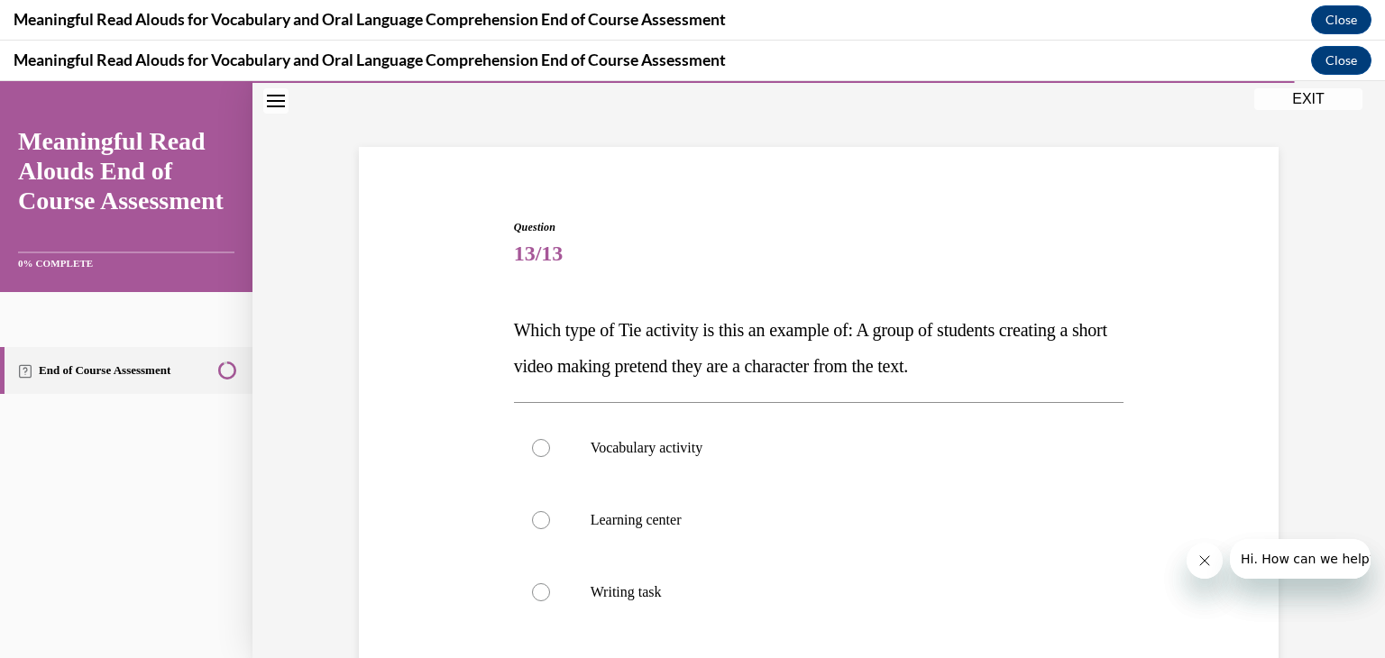
scroll to position [216, 0]
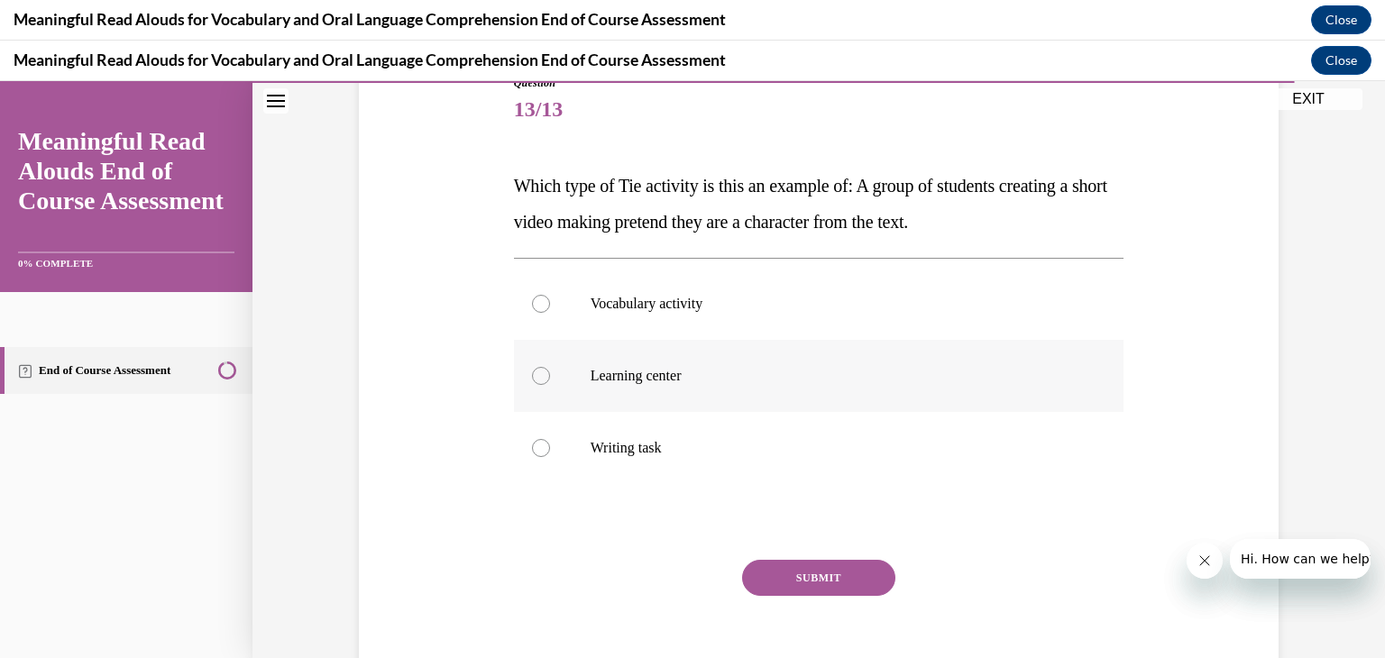
click at [536, 367] on div at bounding box center [541, 376] width 18 height 18
click at [536, 367] on input "Learning center" at bounding box center [541, 376] width 18 height 18
radio input "true"
click at [818, 581] on button "SUBMIT" at bounding box center [818, 578] width 153 height 36
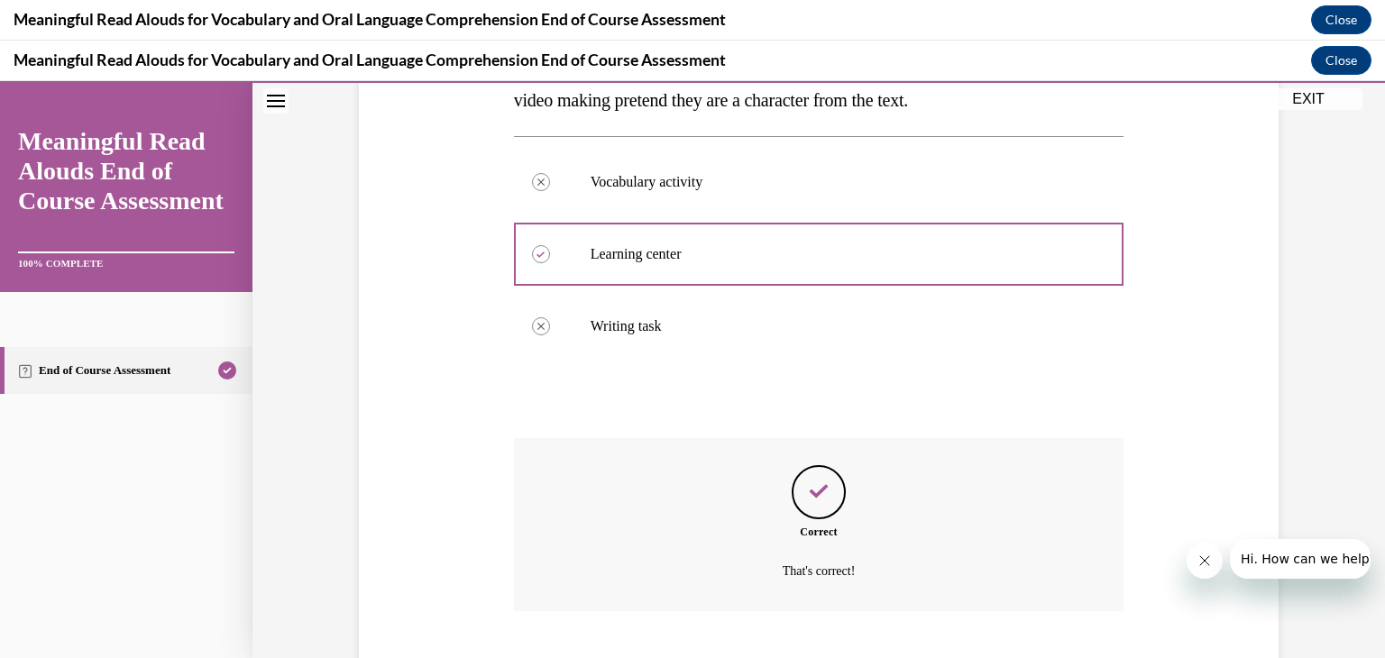
scroll to position [447, 0]
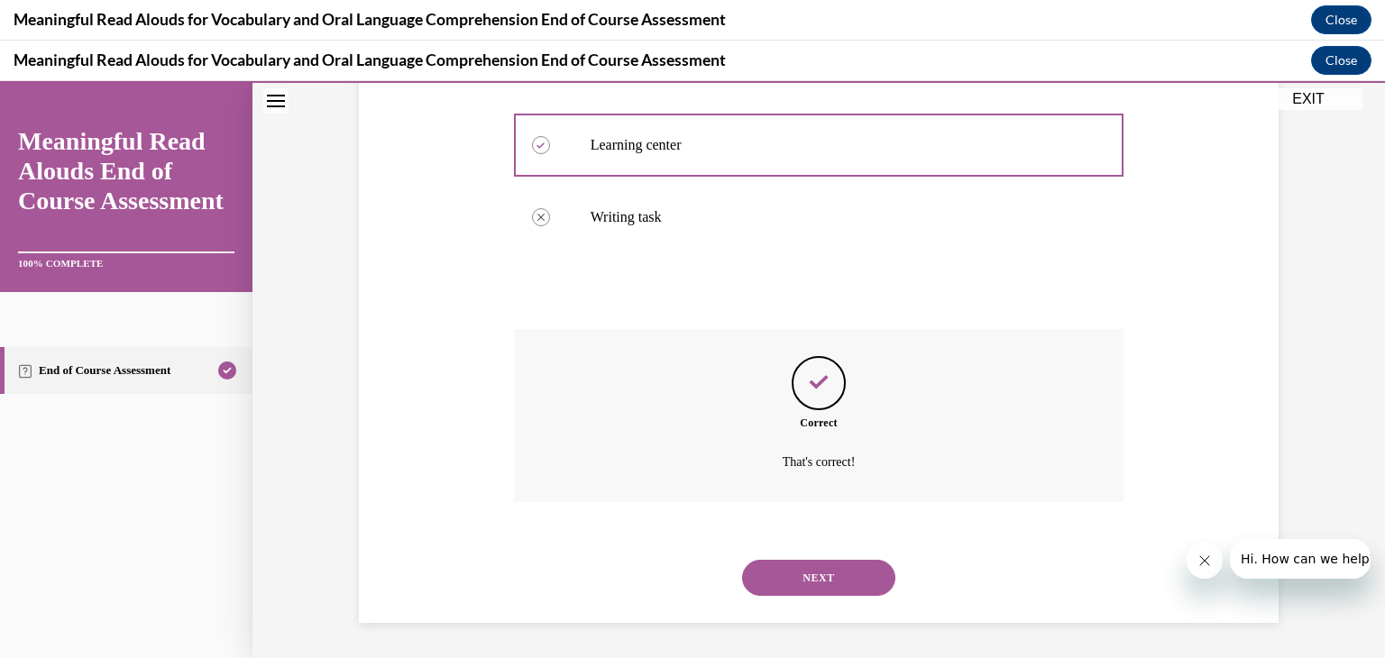
click at [818, 580] on button "NEXT" at bounding box center [818, 578] width 153 height 36
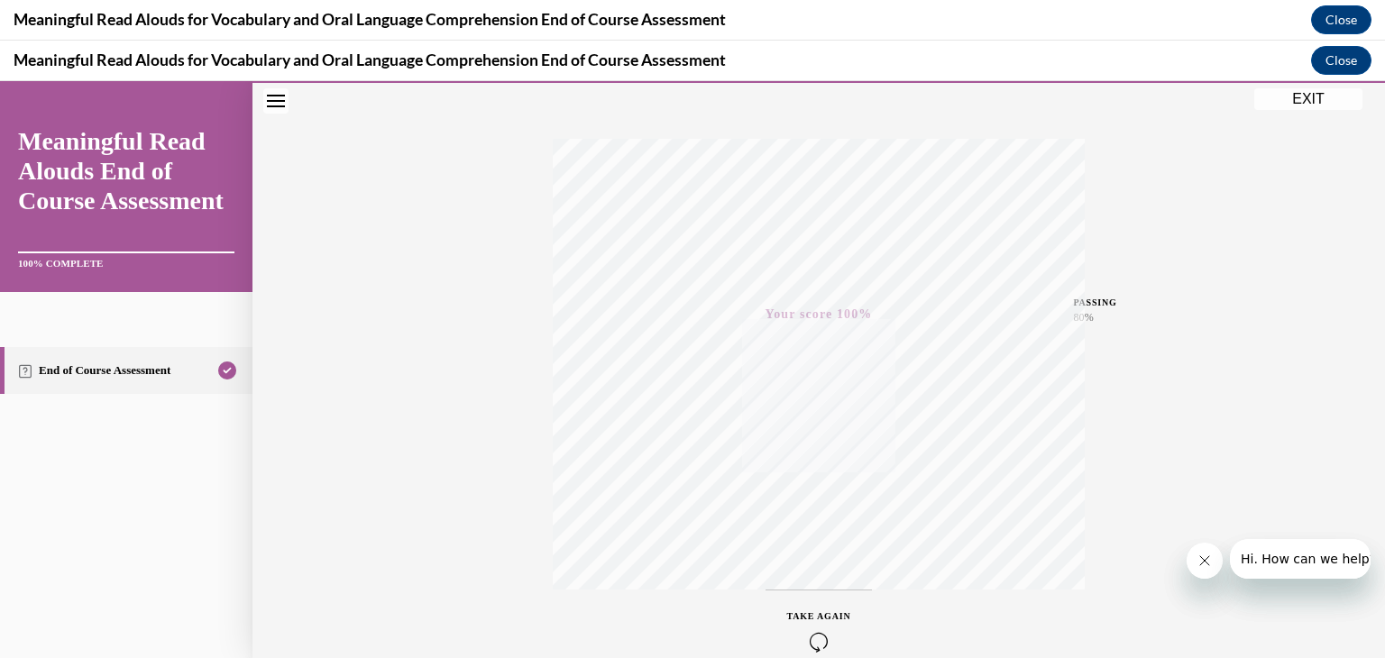
scroll to position [346, 0]
click at [1295, 95] on button "EXIT" at bounding box center [1308, 99] width 108 height 22
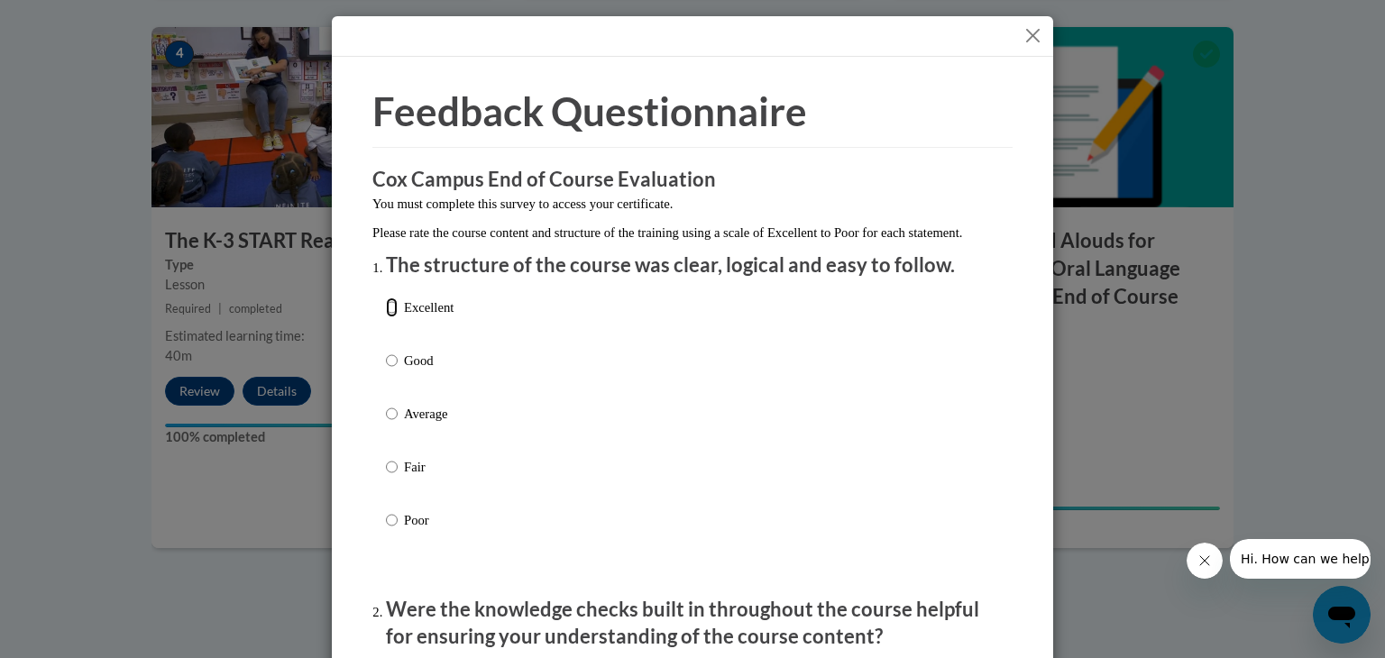
click at [386, 317] on input "Excellent" at bounding box center [392, 307] width 12 height 20
radio input "true"
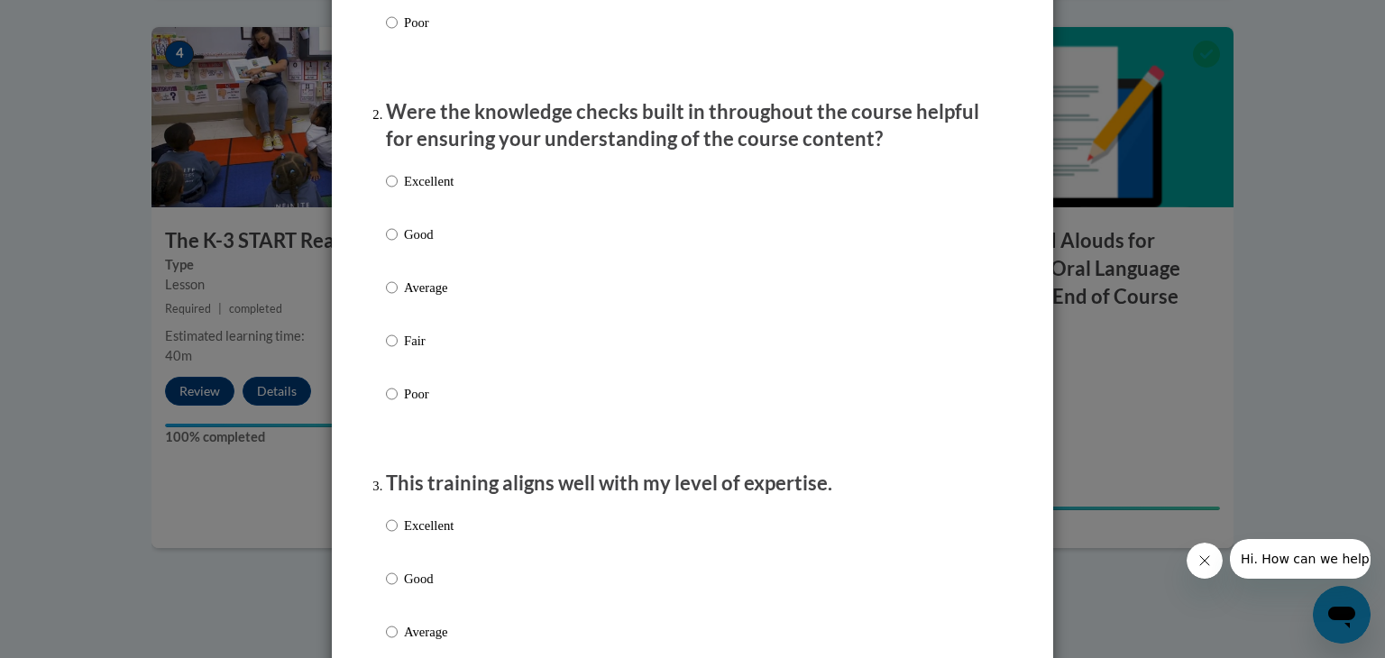
scroll to position [510, 0]
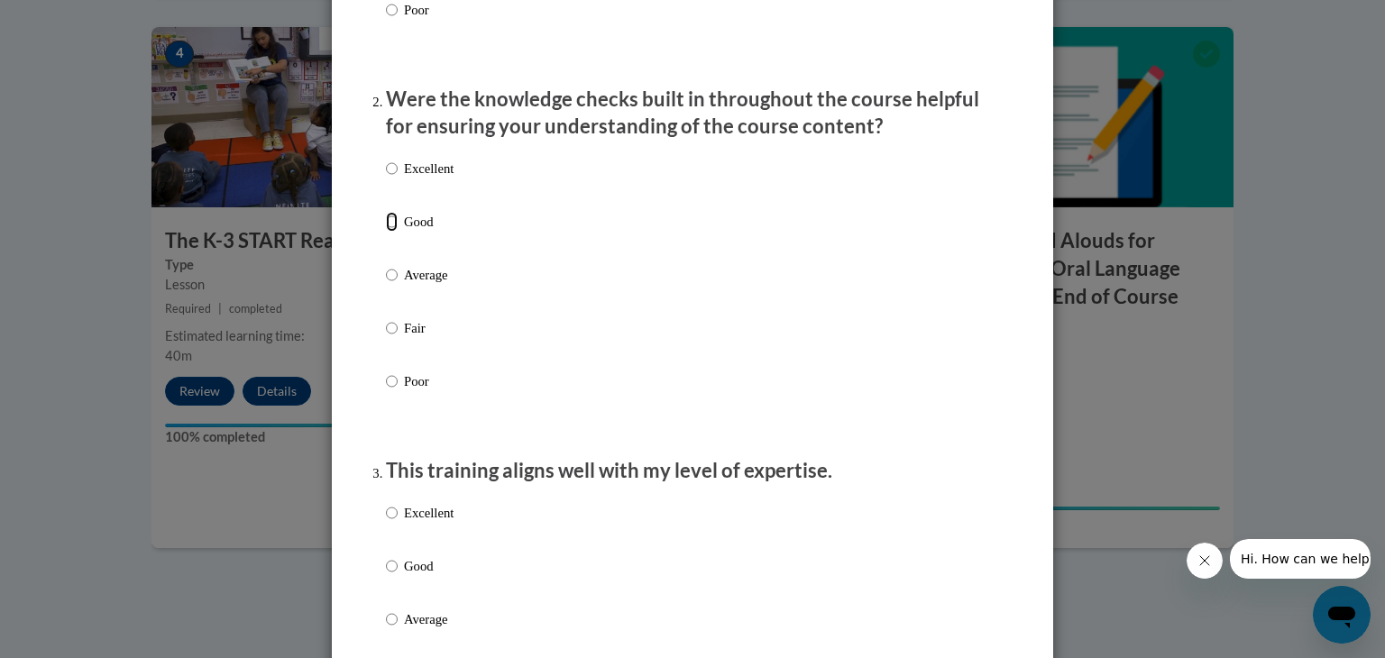
click at [386, 232] on input "Good" at bounding box center [392, 222] width 12 height 20
radio input "true"
click at [386, 523] on input "Excellent" at bounding box center [392, 513] width 12 height 20
radio input "true"
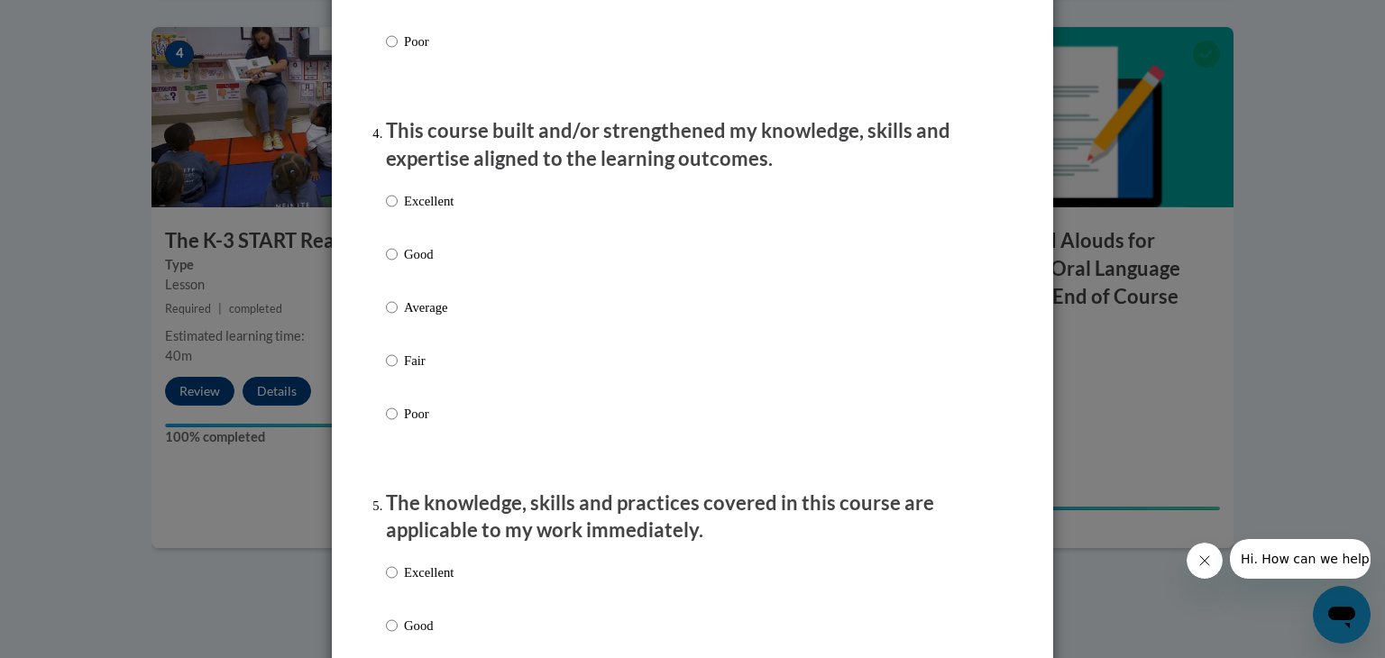
scroll to position [1203, 0]
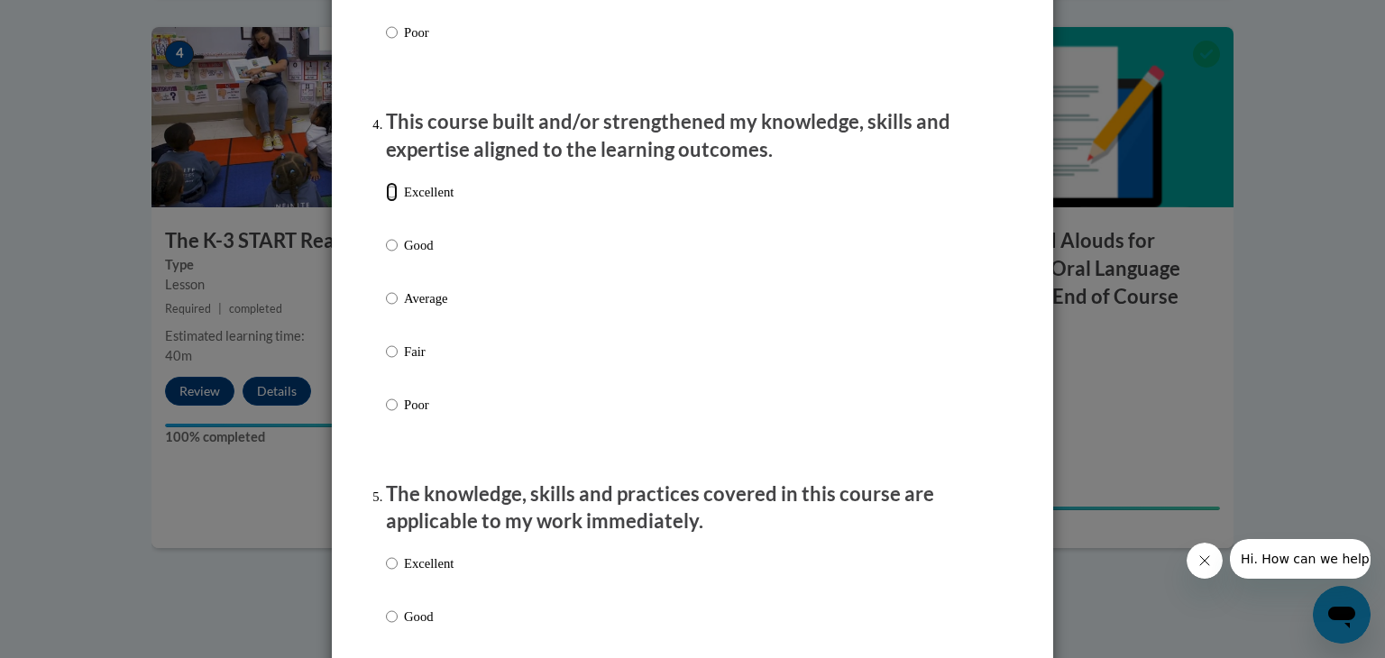
click at [386, 202] on input "Excellent" at bounding box center [392, 192] width 12 height 20
radio input "true"
click at [386, 573] on input "Excellent" at bounding box center [392, 563] width 12 height 20
radio input "true"
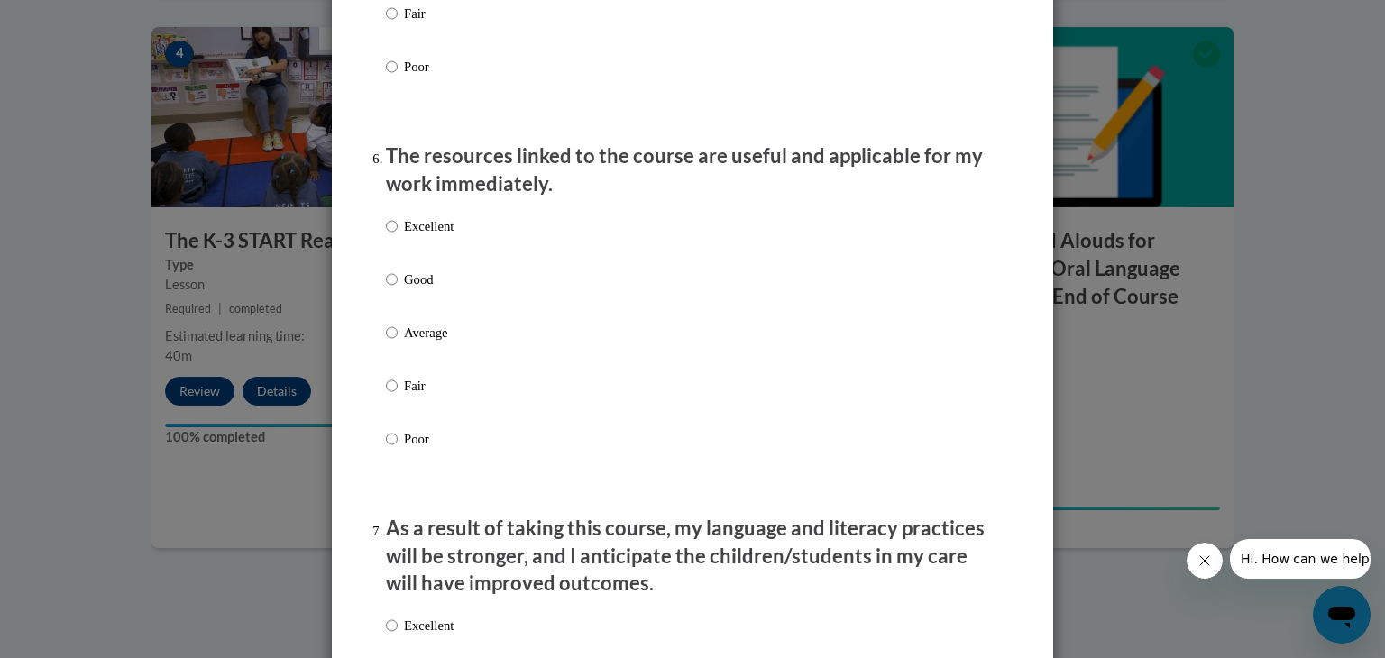
scroll to position [1936, 0]
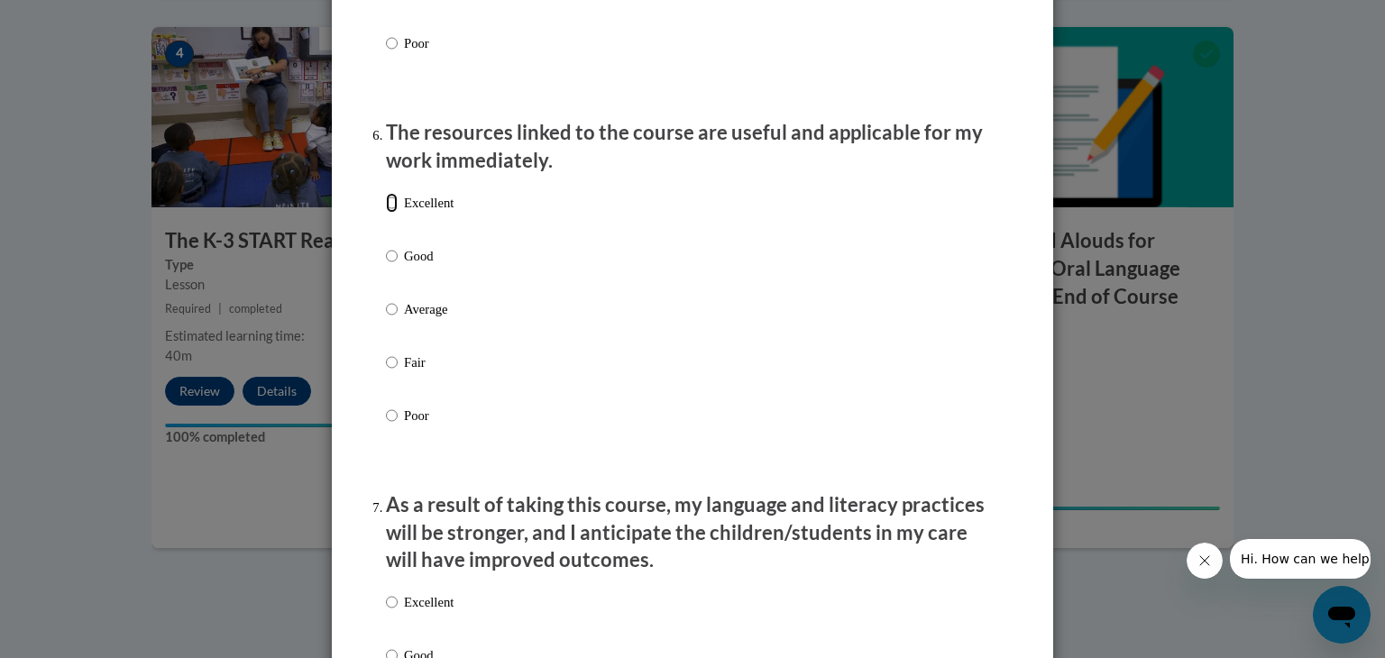
click at [386, 213] on input "Excellent" at bounding box center [392, 203] width 12 height 20
radio input "true"
click at [386, 612] on input "Excellent" at bounding box center [392, 602] width 12 height 20
radio input "true"
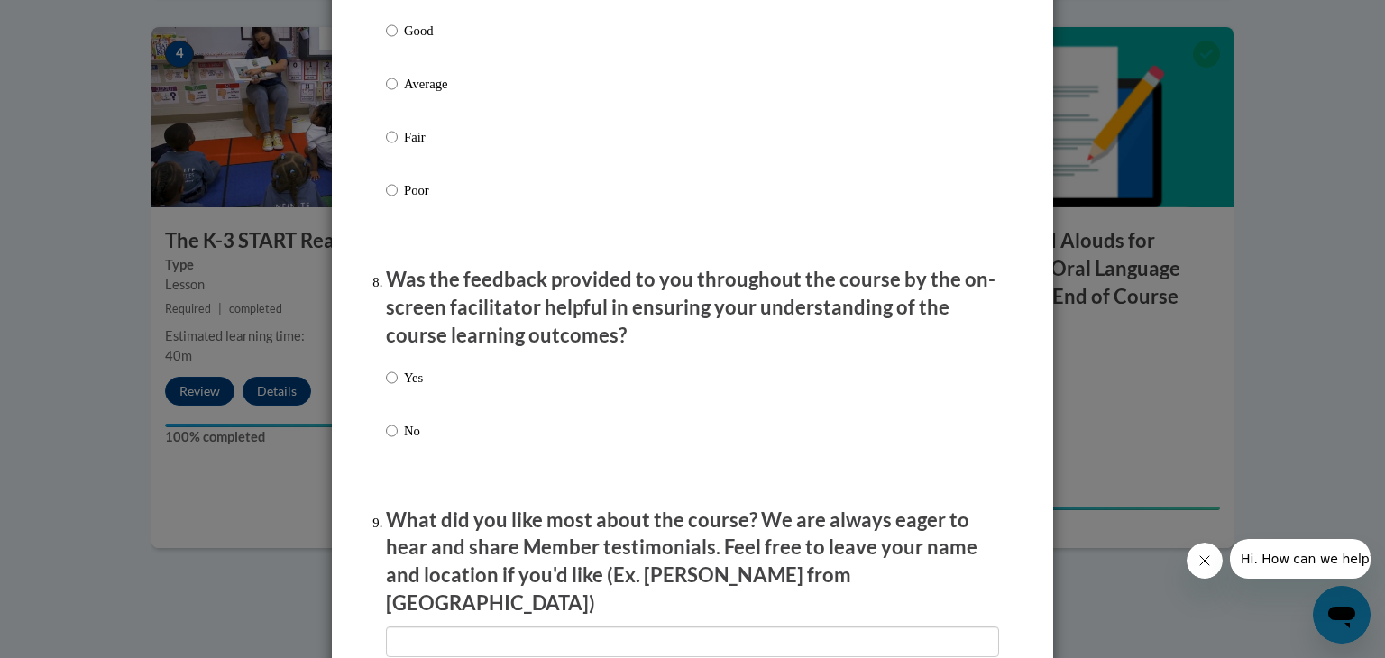
scroll to position [2597, 0]
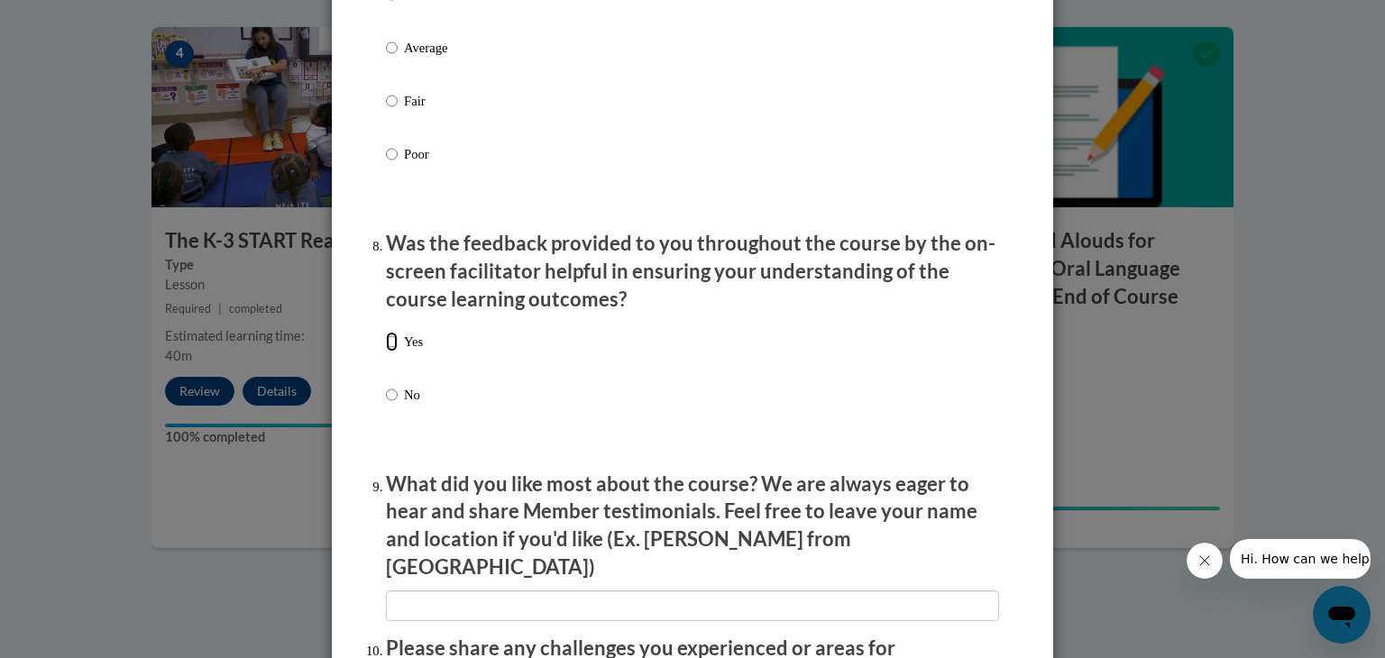
click at [386, 352] on input "Yes" at bounding box center [392, 342] width 12 height 20
radio input "true"
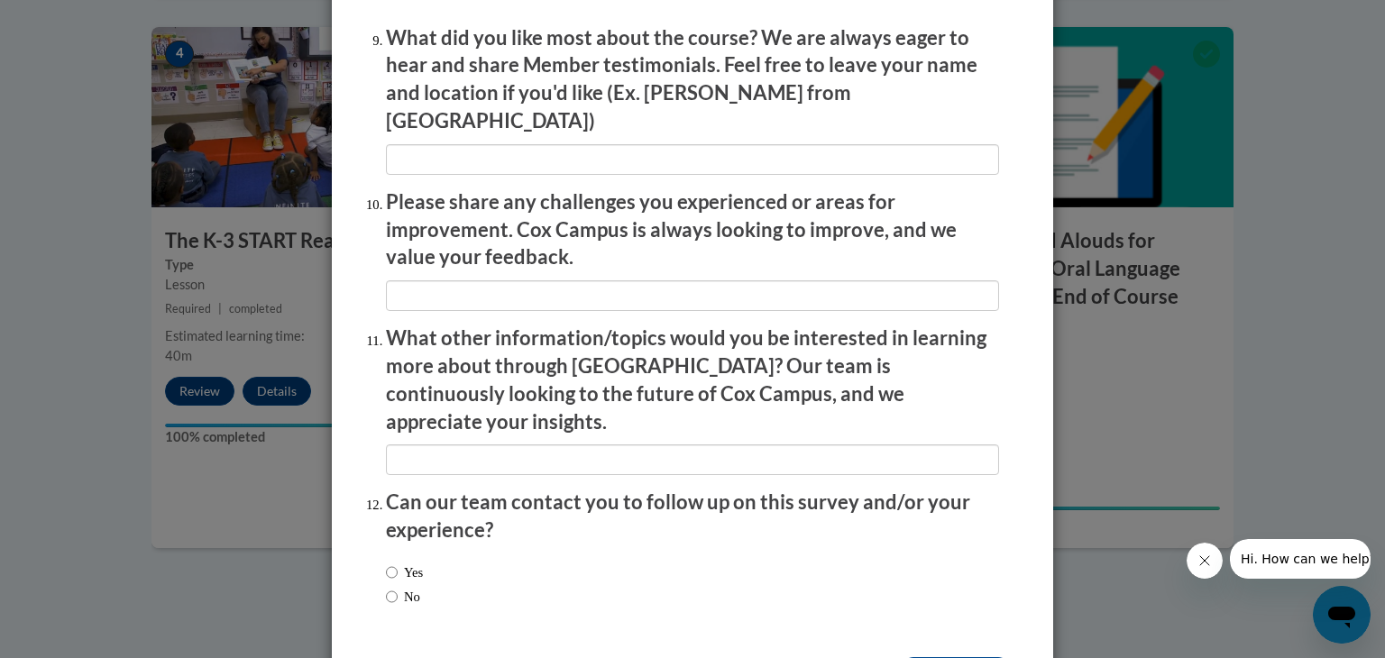
scroll to position [3096, 0]
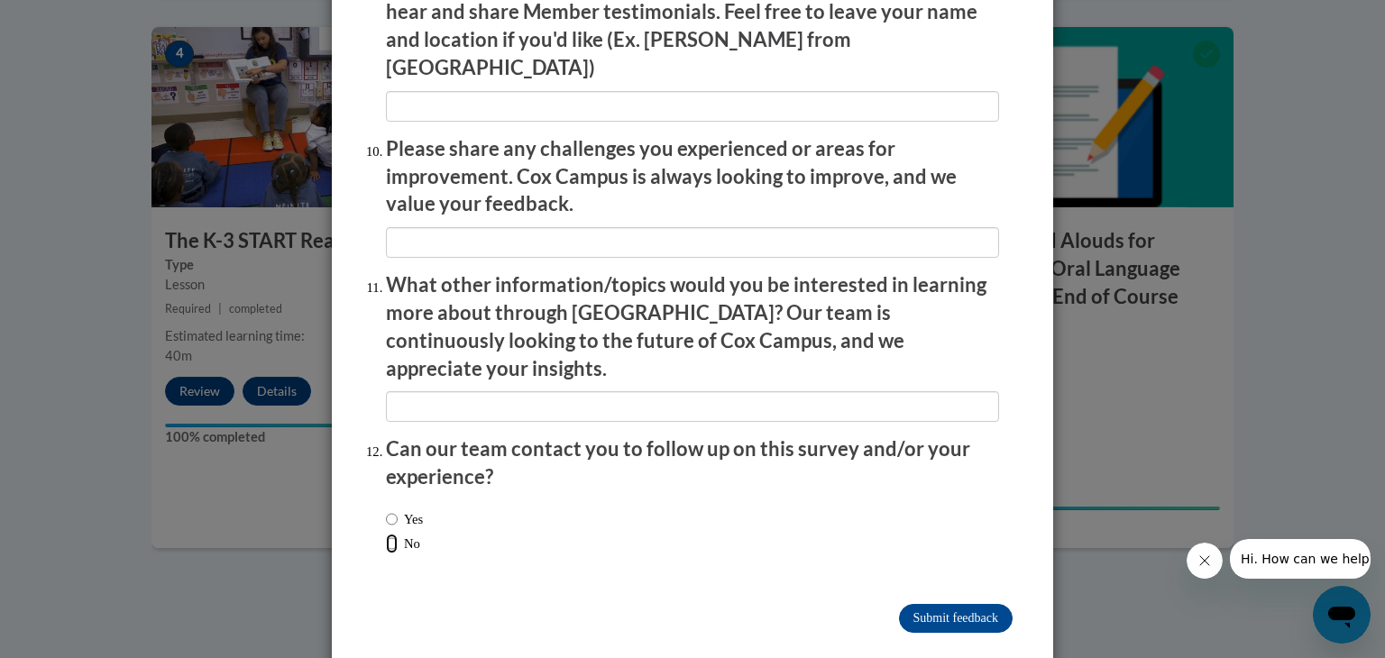
click at [386, 534] on input "No" at bounding box center [392, 544] width 12 height 20
radio input "true"
click at [911, 604] on input "Submit feedback" at bounding box center [956, 618] width 114 height 29
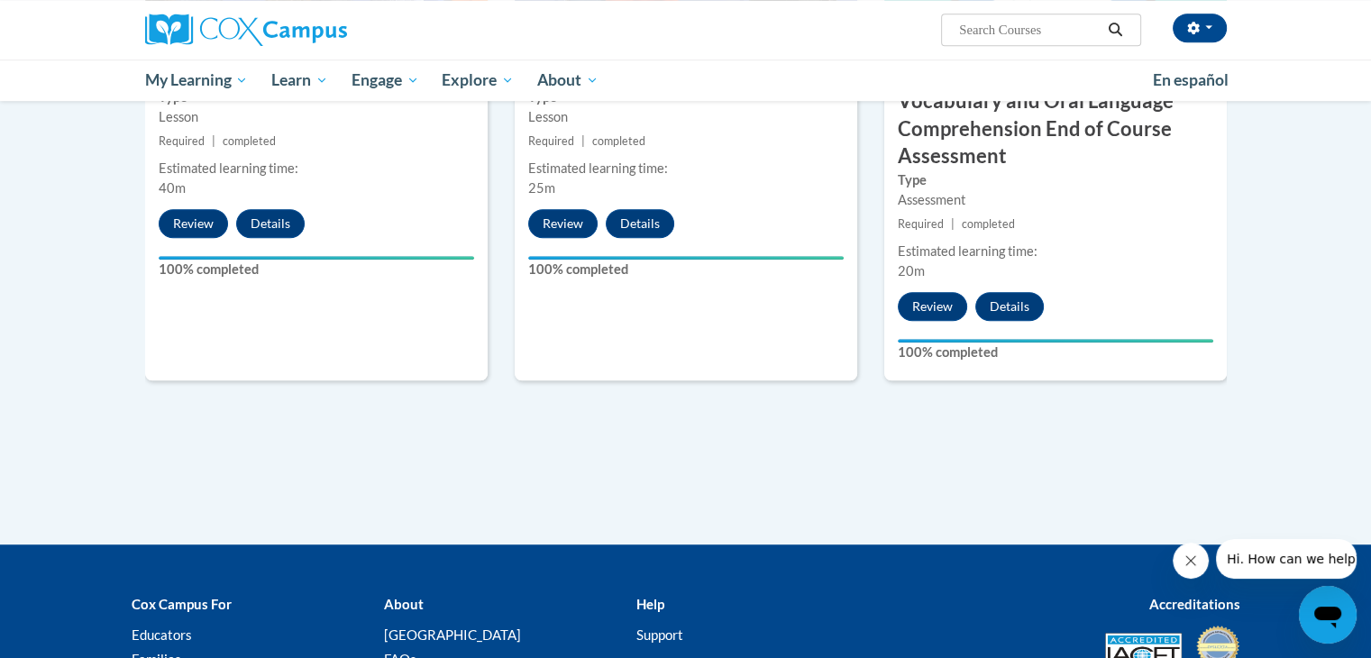
scroll to position [1214, 0]
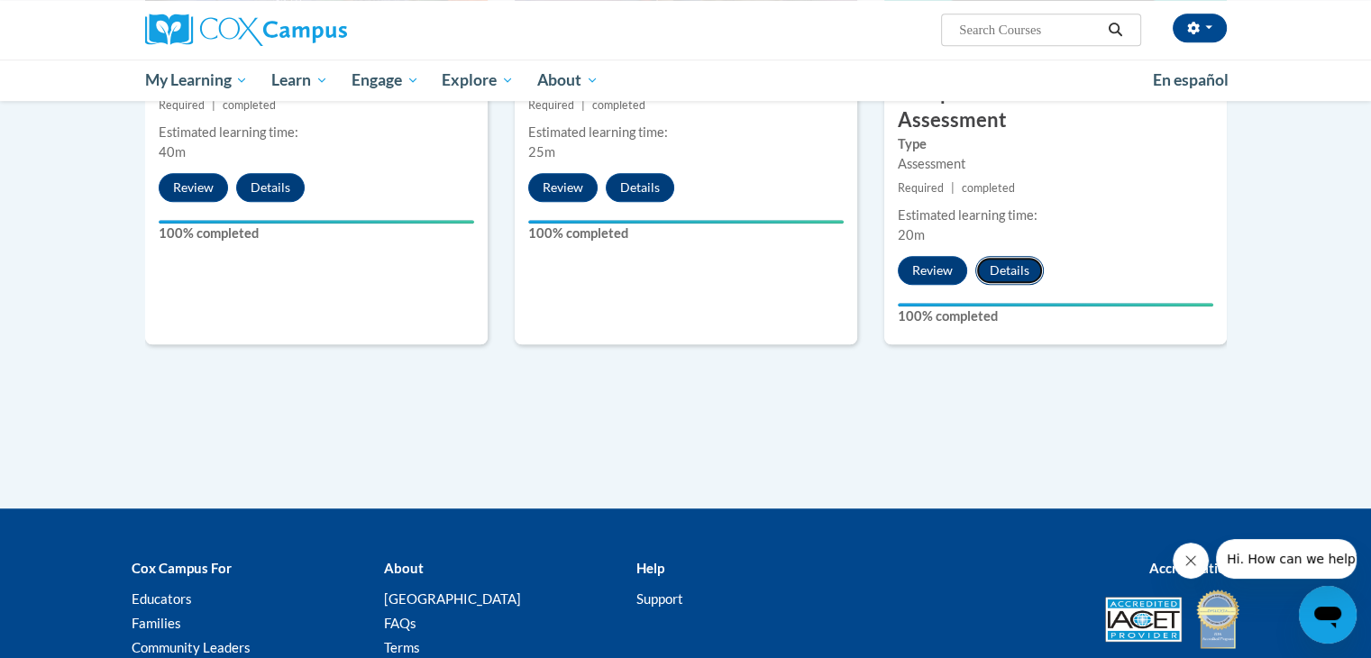
click at [1010, 269] on button "Details" at bounding box center [1009, 270] width 69 height 29
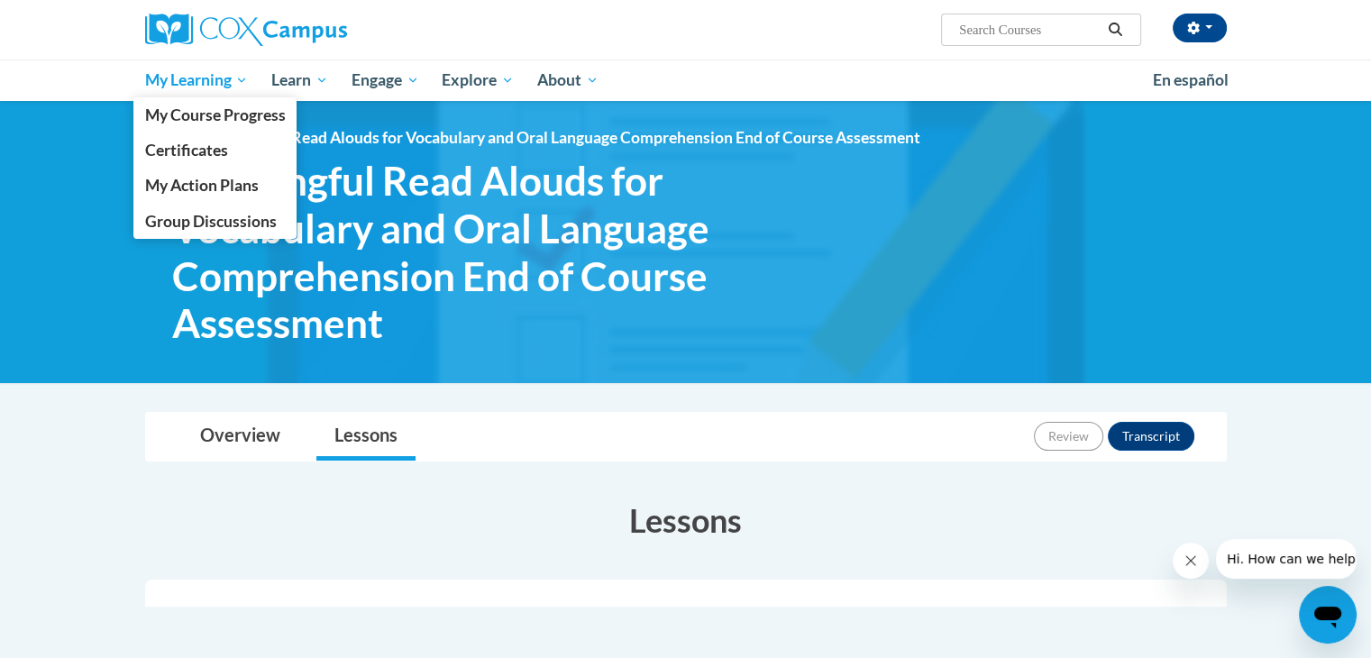
click at [197, 79] on span "My Learning" at bounding box center [196, 80] width 104 height 22
click at [194, 112] on span "My Course Progress" at bounding box center [214, 114] width 141 height 19
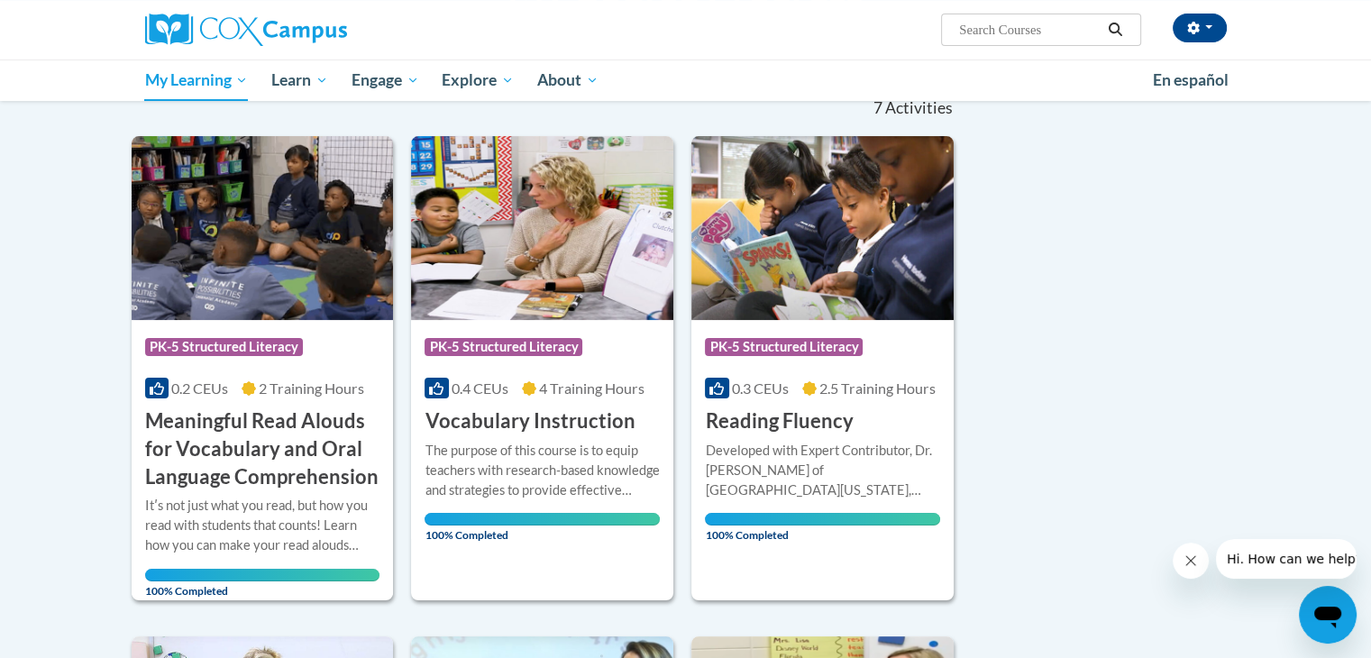
scroll to position [228, 0]
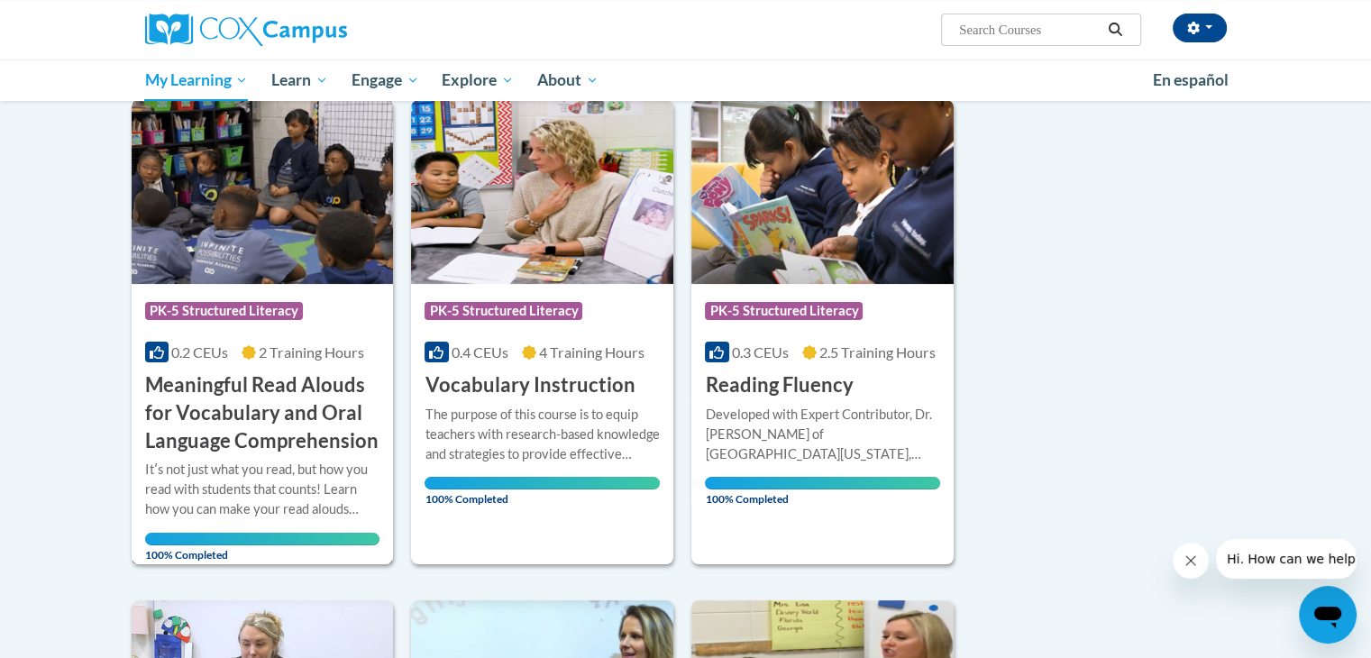
click at [252, 396] on h3 "Meaningful Read Alouds for Vocabulary and Oral Language Comprehension" at bounding box center [262, 412] width 235 height 83
